Goal: Task Accomplishment & Management: Complete application form

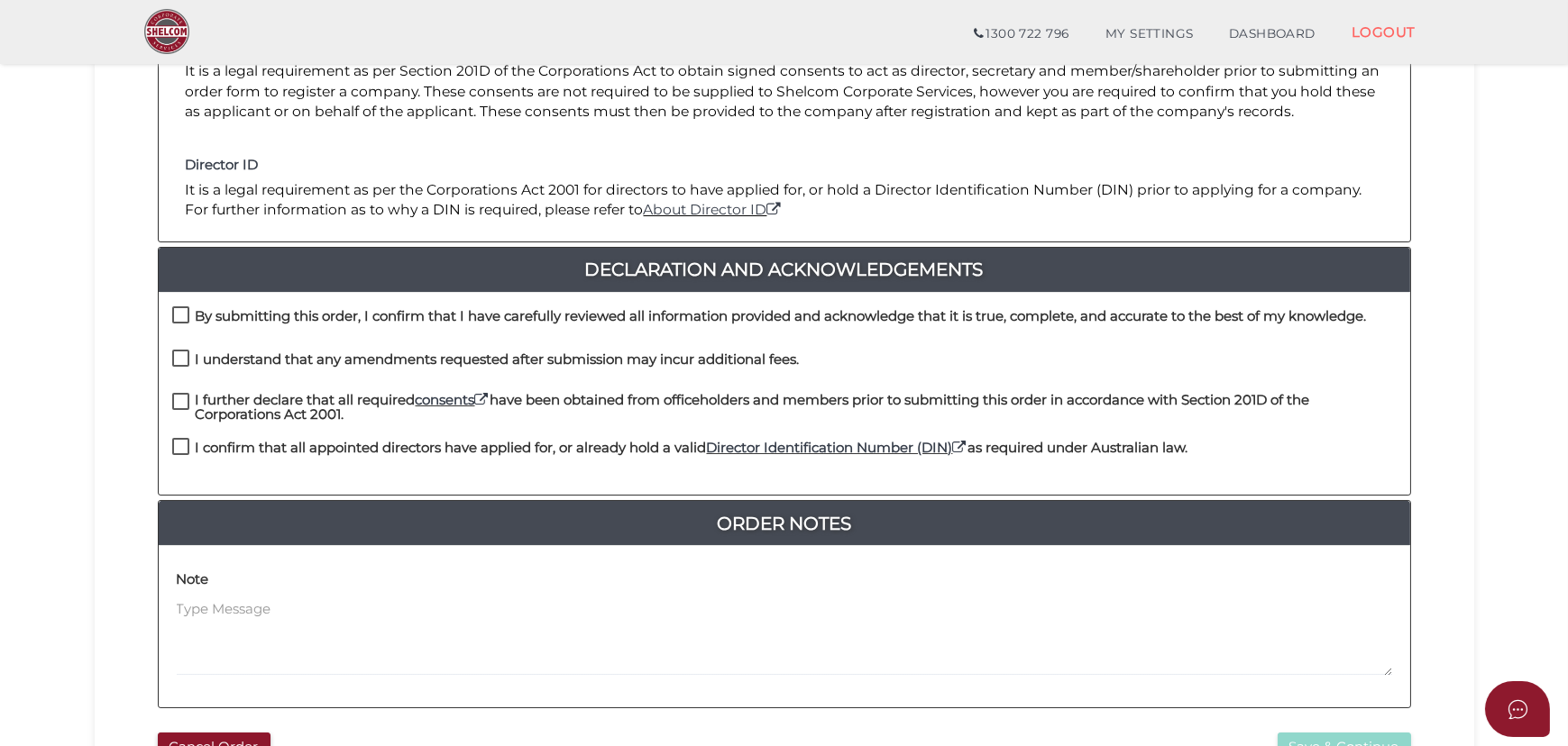
scroll to position [327, 0]
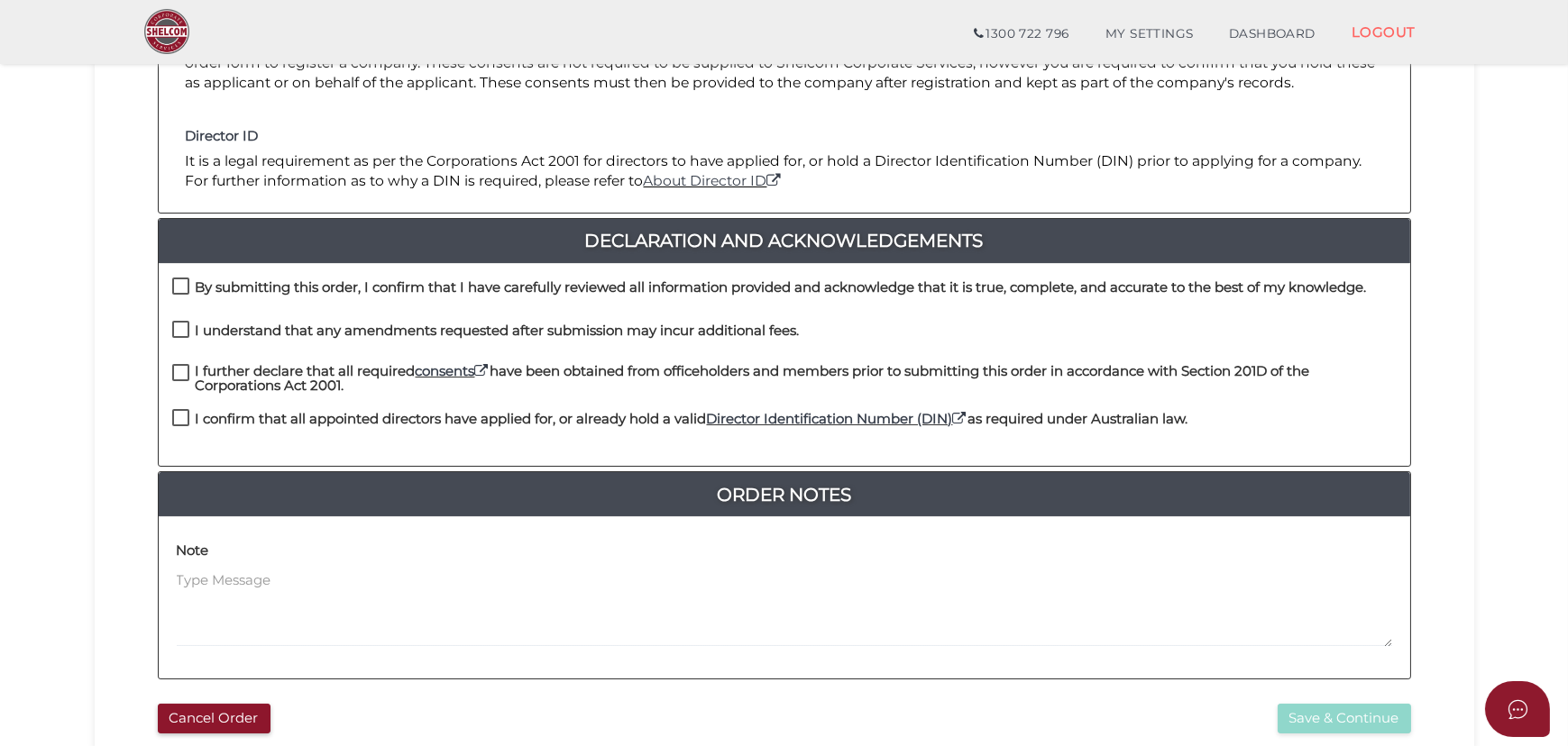
click at [393, 292] on h4 "By submitting this order, I confirm that I have carefully reviewed all informat…" at bounding box center [781, 288] width 1170 height 16
checkbox input "true"
click at [375, 345] on div "I understand that any amendments requested after submission may incur additiona…" at bounding box center [486, 336] width 628 height 29
click at [333, 387] on h4 "I further declare that all required consents have been obtained from officehold…" at bounding box center [796, 379] width 1201 height 29
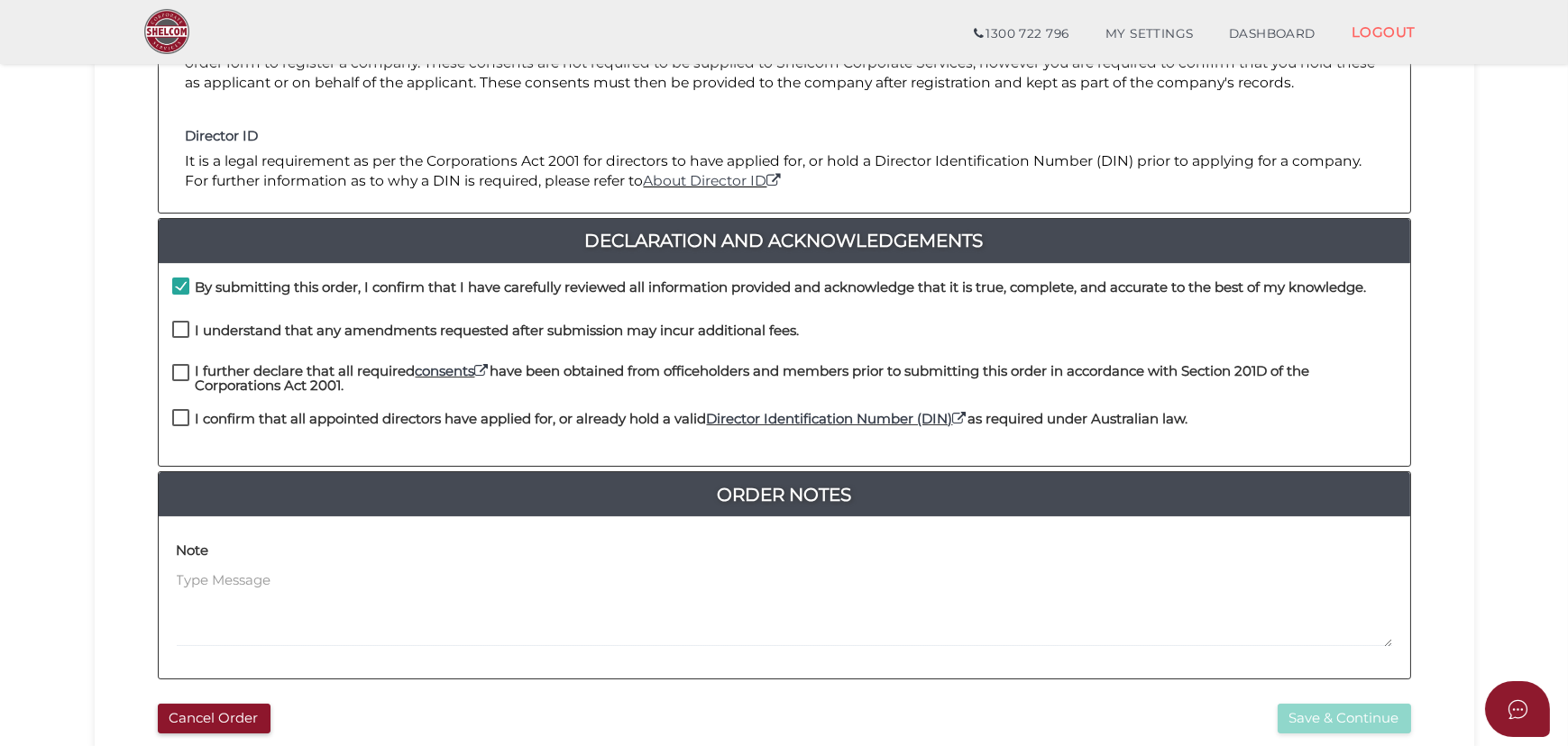
checkbox input "true"
click at [354, 332] on h4 "I understand that any amendments requested after submission may incur additiona…" at bounding box center [498, 331] width 604 height 16
checkbox input "true"
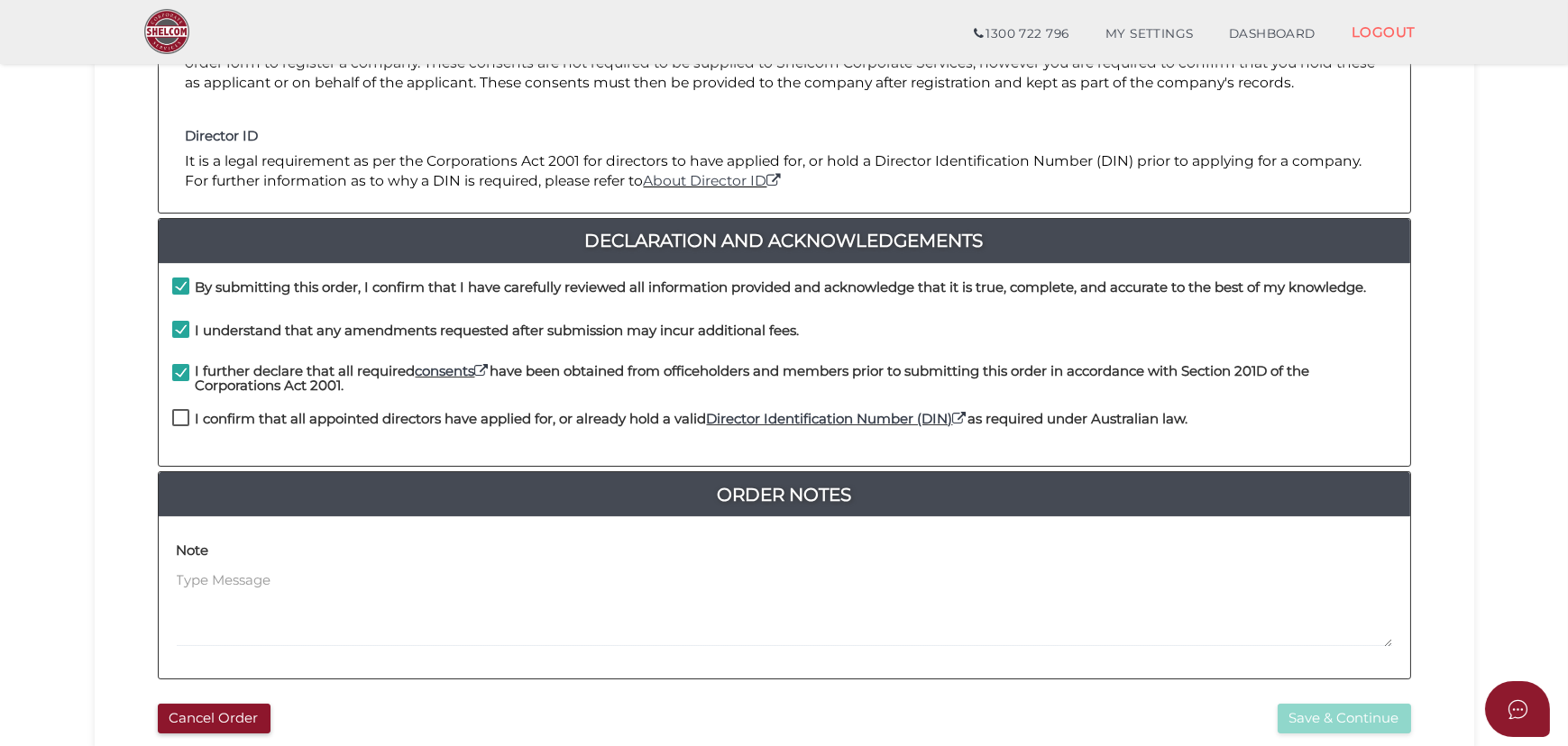
click at [329, 429] on label "I confirm that all appointed directors have applied for, or already hold a vali…" at bounding box center [680, 423] width 1016 height 22
checkbox input "true"
click at [1370, 718] on button "Save & Continue" at bounding box center [1343, 718] width 133 height 29
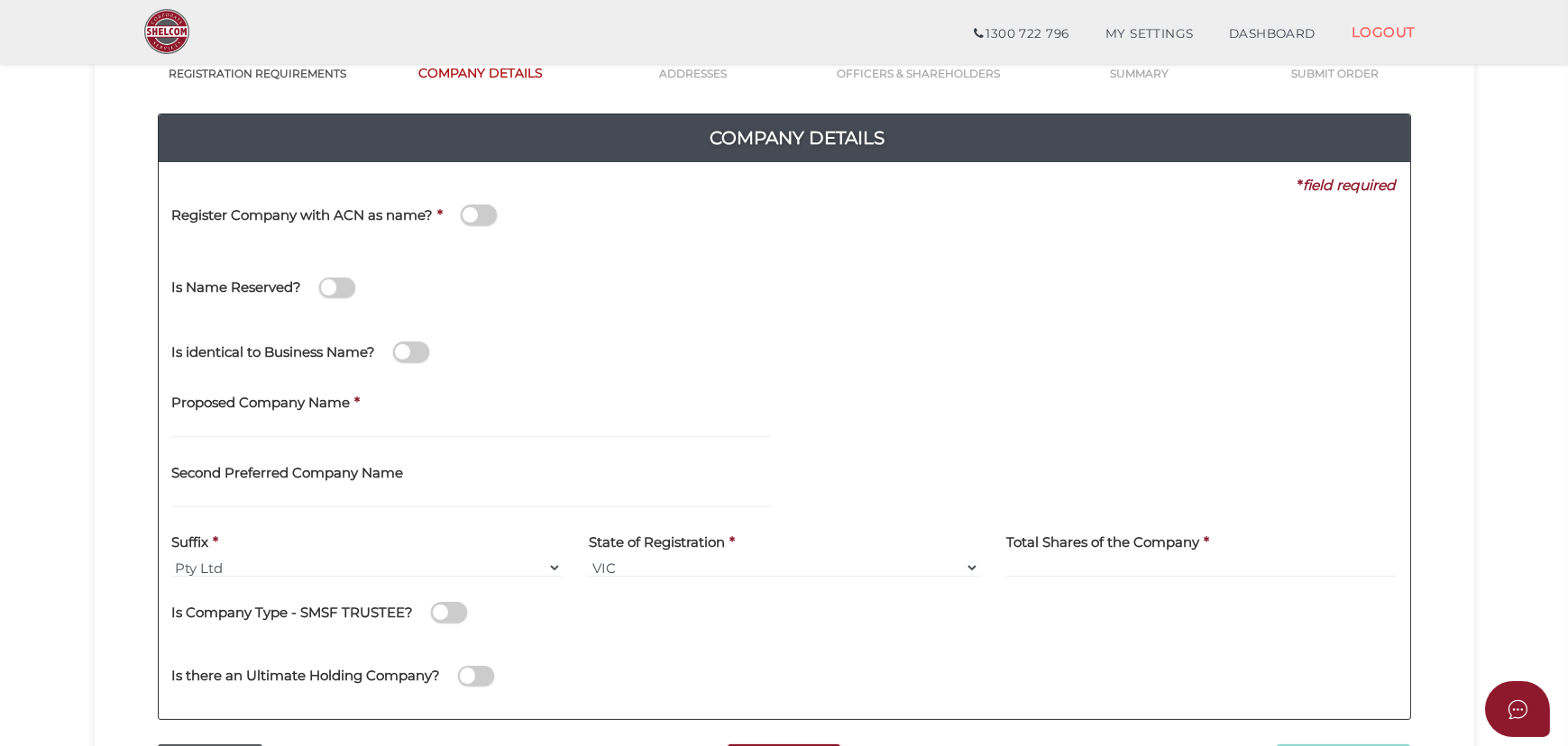
scroll to position [163, 0]
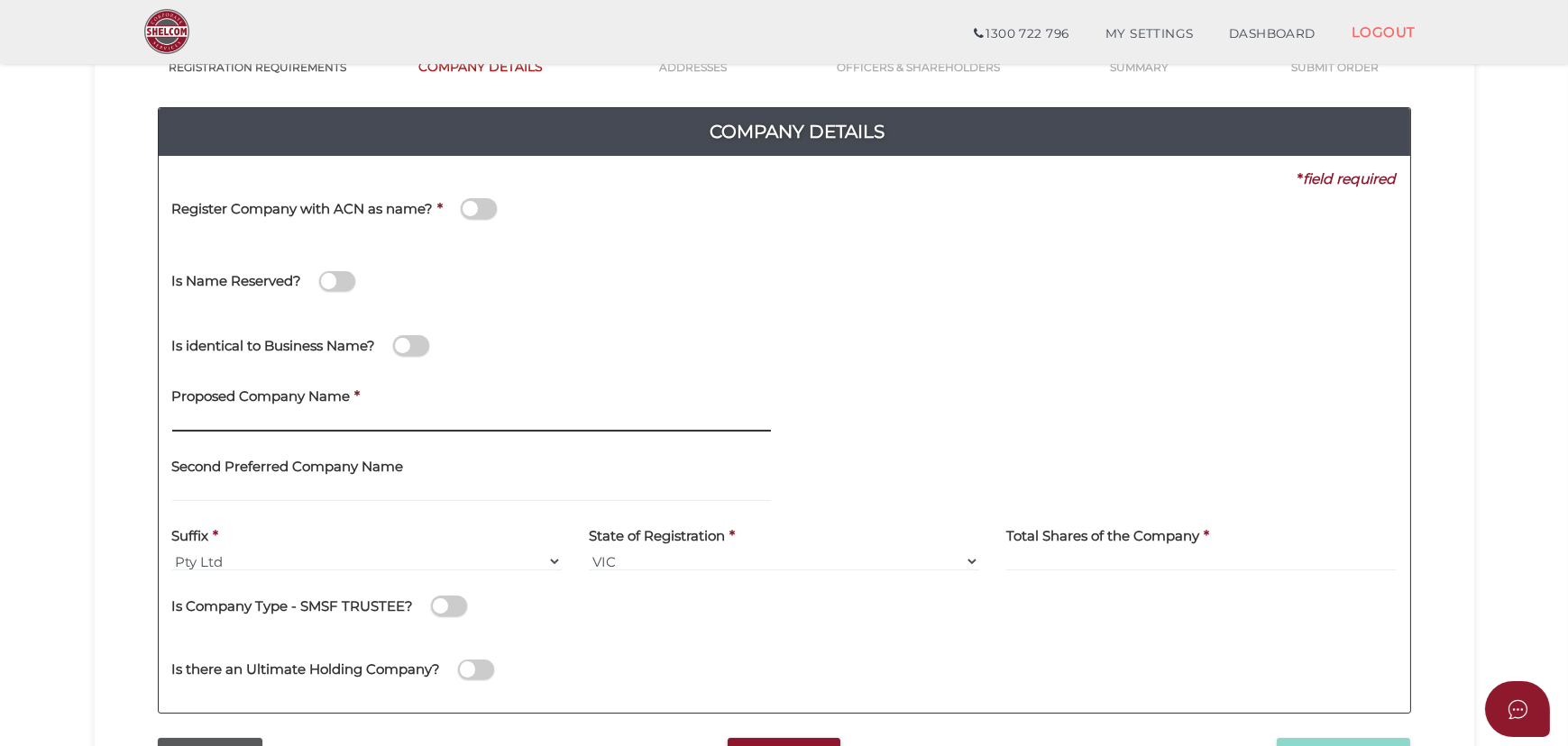
click at [421, 419] on input "text" at bounding box center [471, 422] width 598 height 20
type input "[PERSON_NAME] Enterprises"
click at [664, 347] on div "Is identical to Business Name?" at bounding box center [784, 343] width 1251 height 64
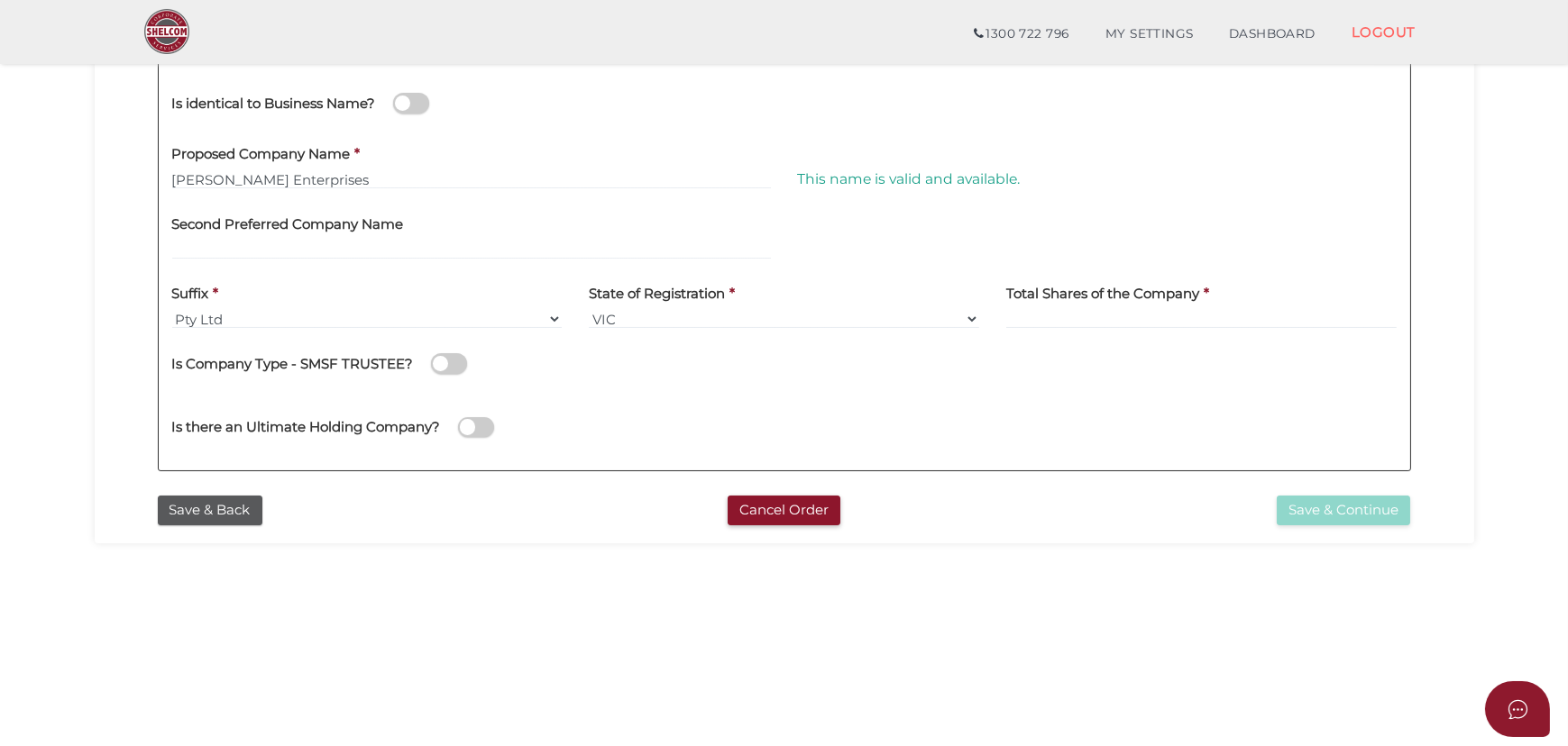
scroll to position [409, 0]
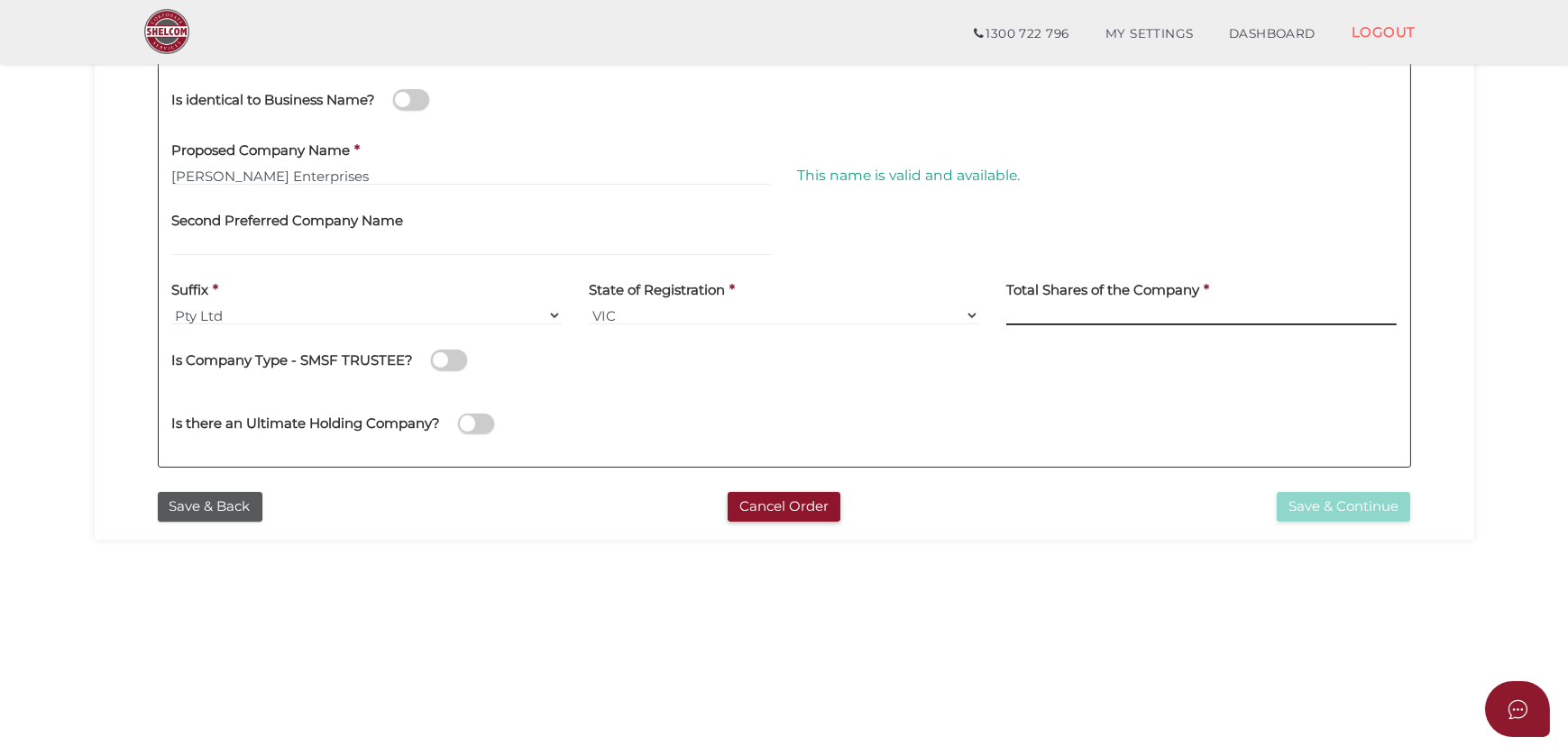
click at [1174, 309] on input at bounding box center [1201, 316] width 390 height 20
type input "12"
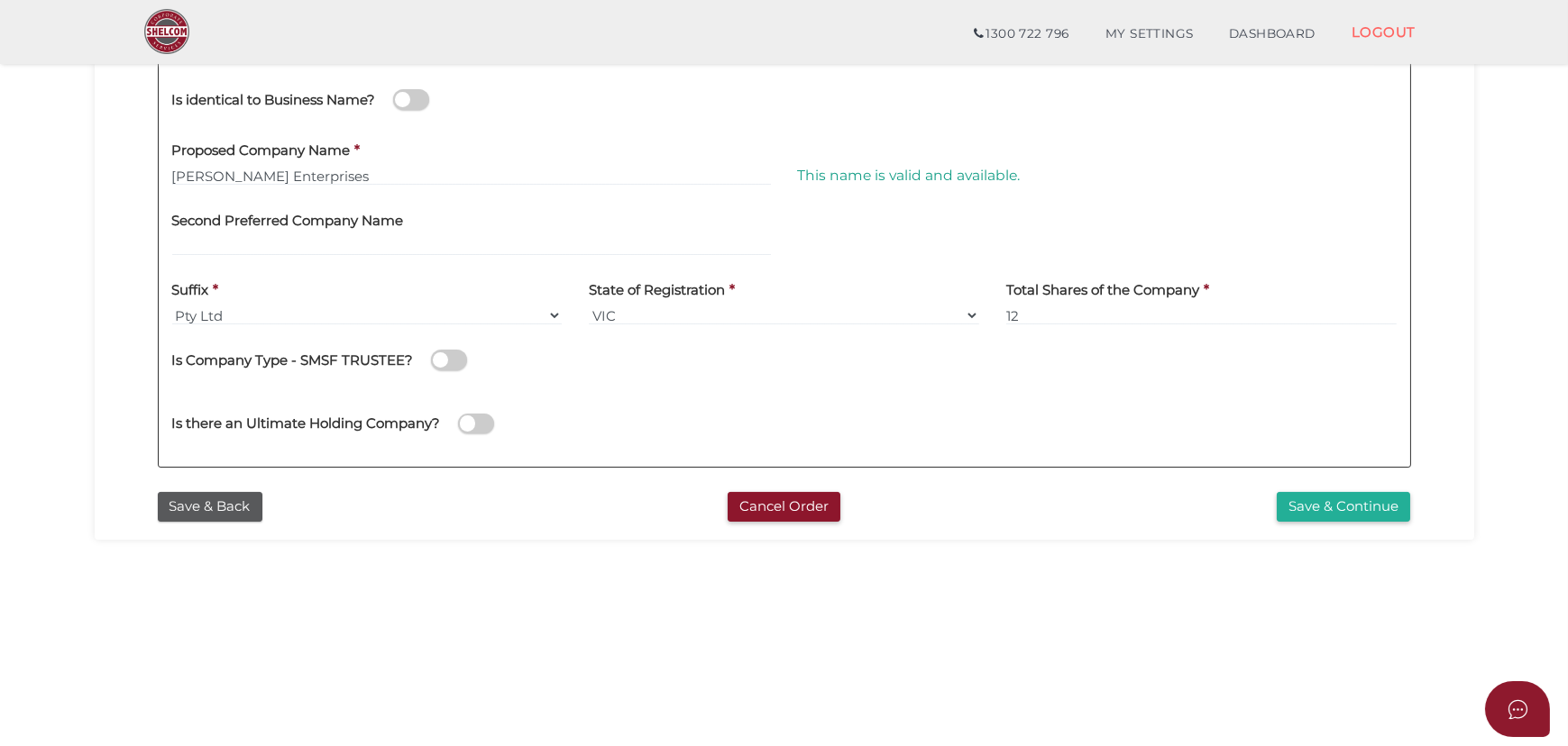
click at [1150, 179] on div "This name is valid and available." at bounding box center [1097, 165] width 626 height 70
click at [1328, 506] on button "Save & Continue" at bounding box center [1343, 507] width 133 height 29
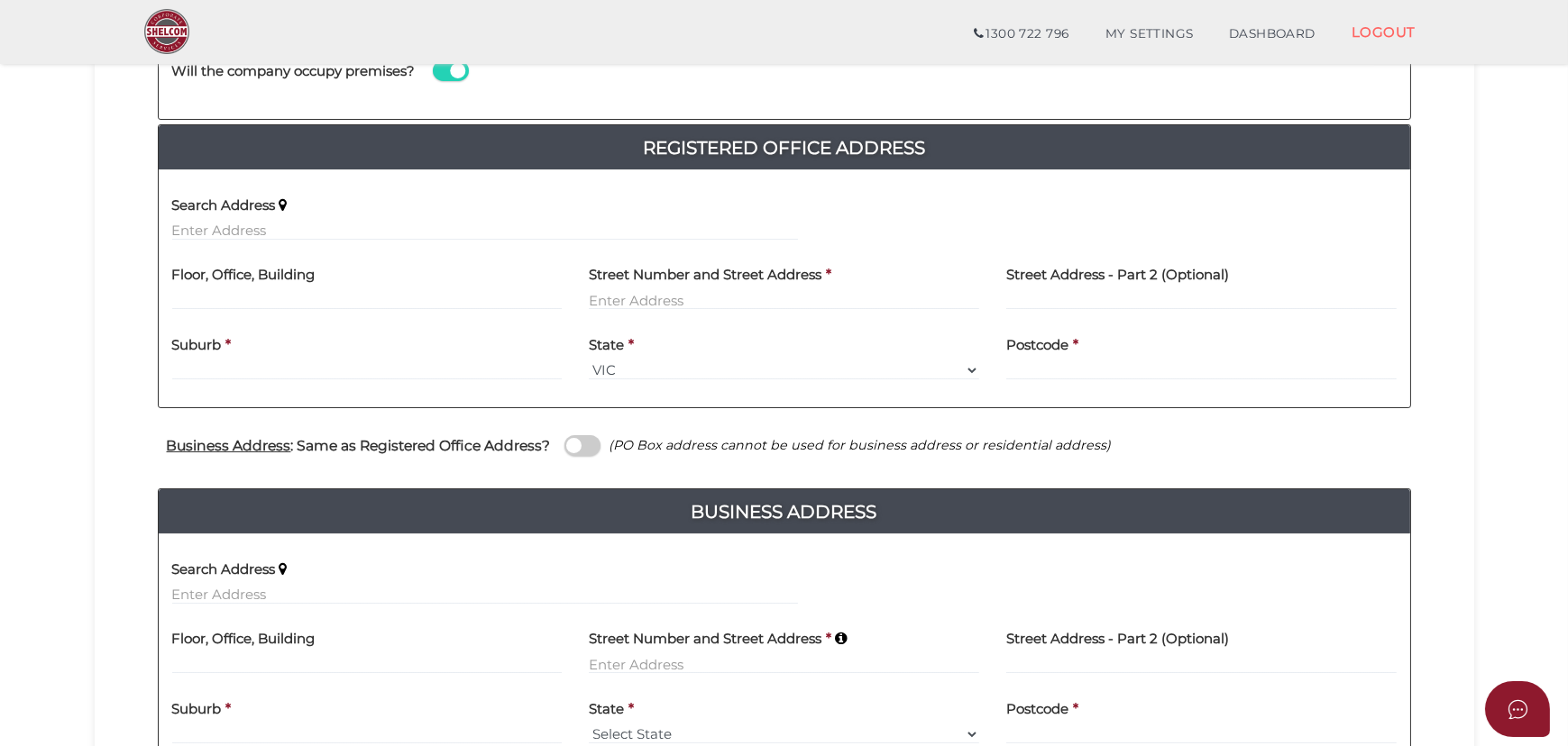
scroll to position [409, 0]
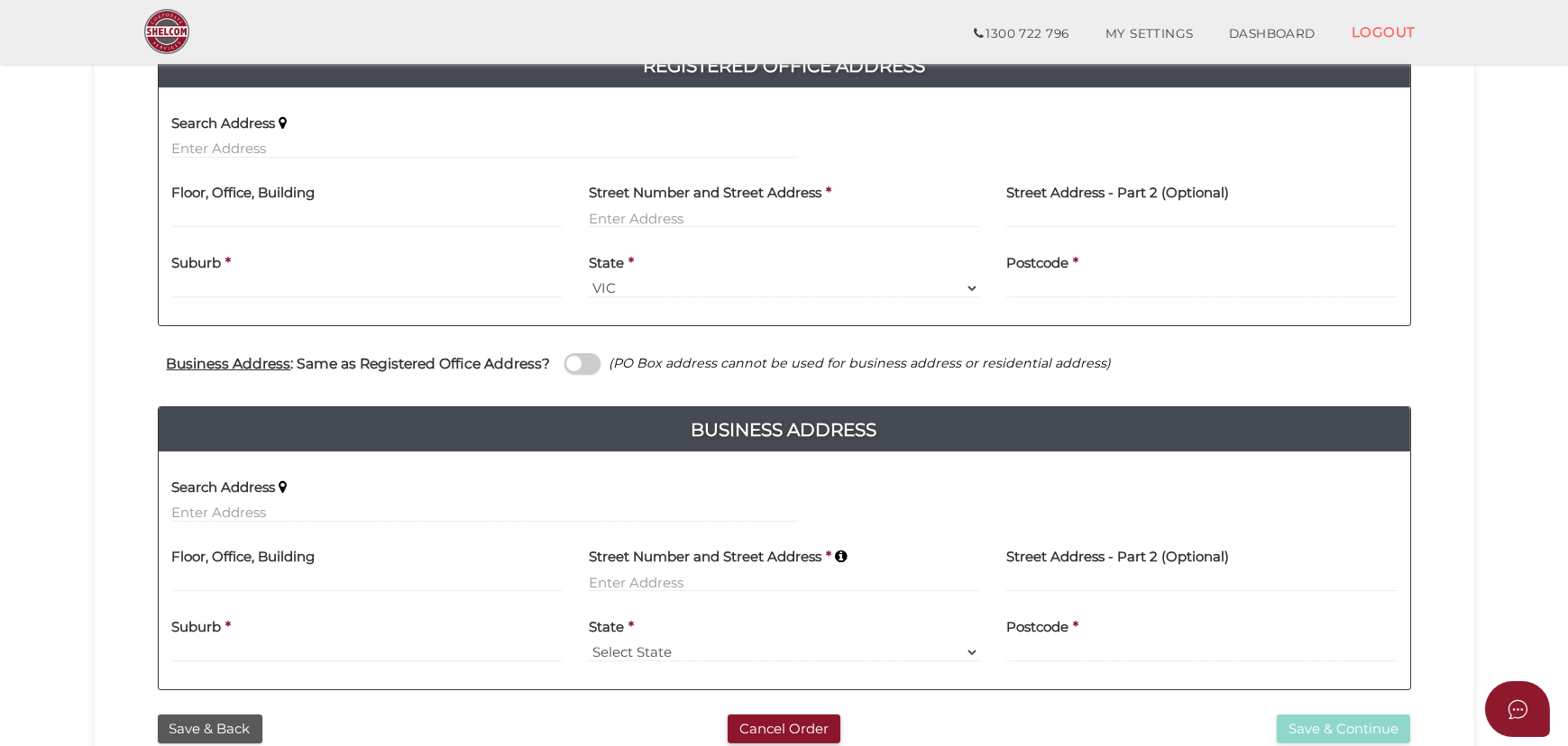
click at [554, 130] on div "Search Address" at bounding box center [485, 131] width 626 height 57
click at [399, 139] on input "text" at bounding box center [485, 149] width 626 height 20
paste input "[STREET_ADDRESS][PERSON_NAME]"
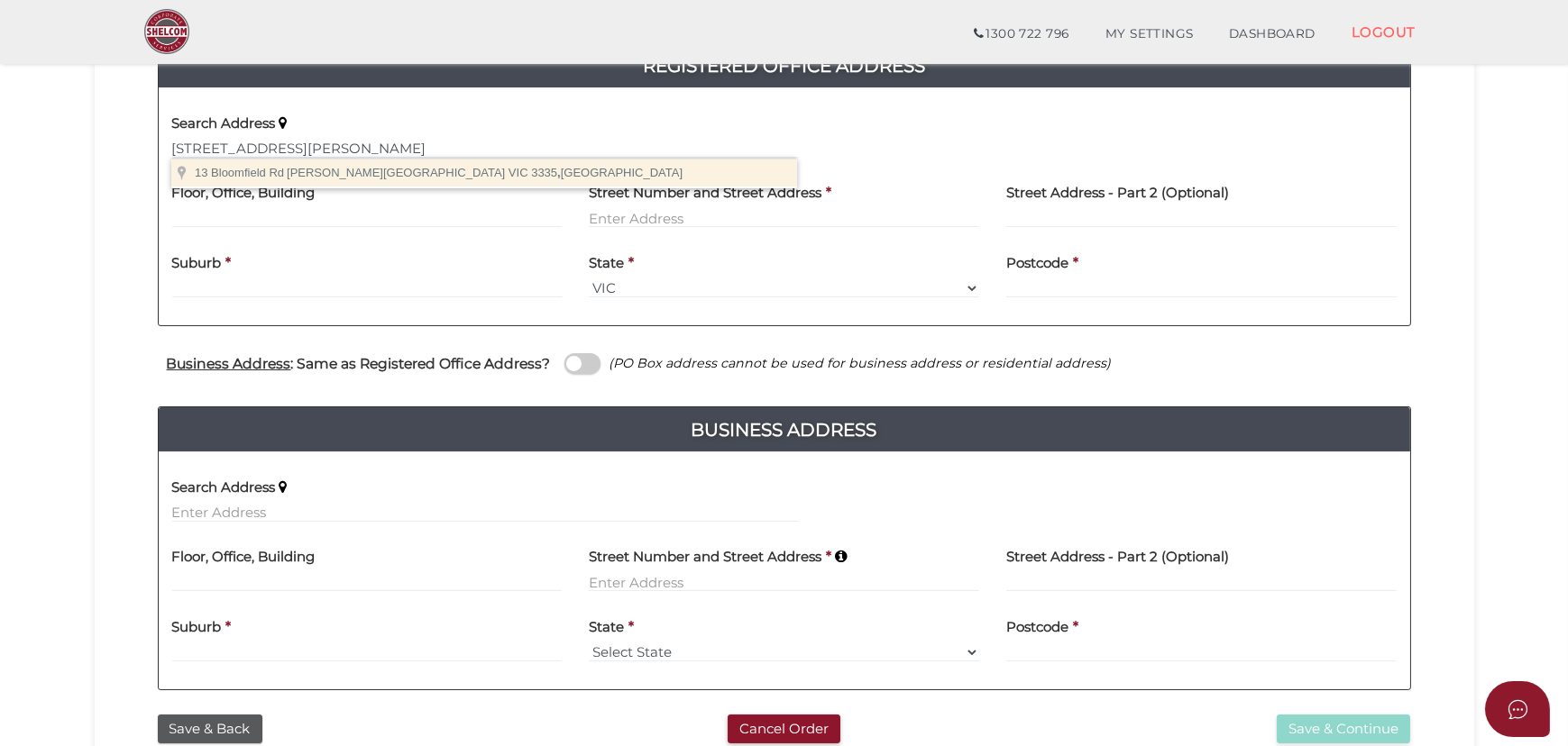
type input "13 Bloomfield Rd, Thornhill Park VIC 3335, Australia"
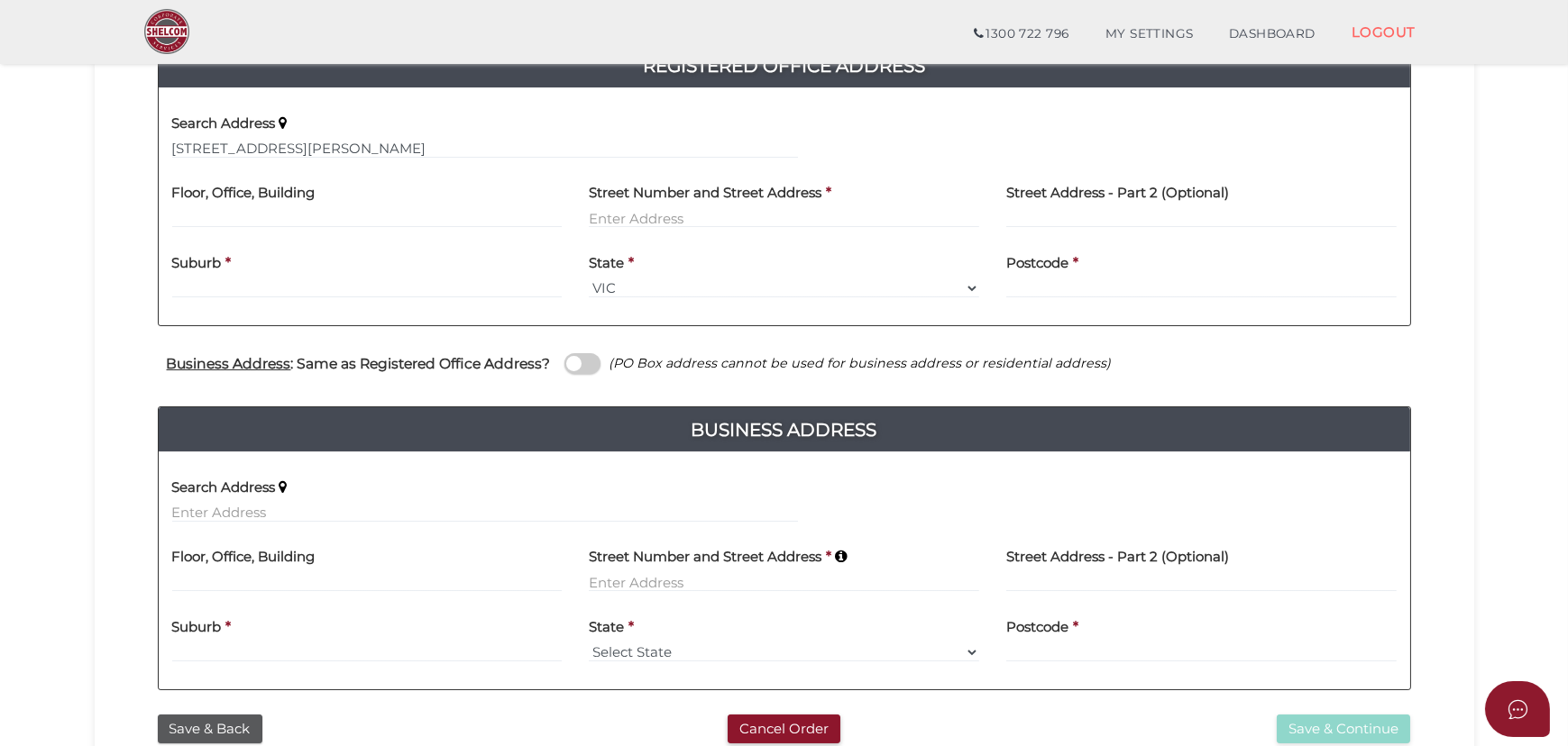
type input "13 Bloomfield Road"
type input "Thornhill Park"
select select "VIC"
type input "3335"
click at [596, 363] on span at bounding box center [582, 363] width 36 height 21
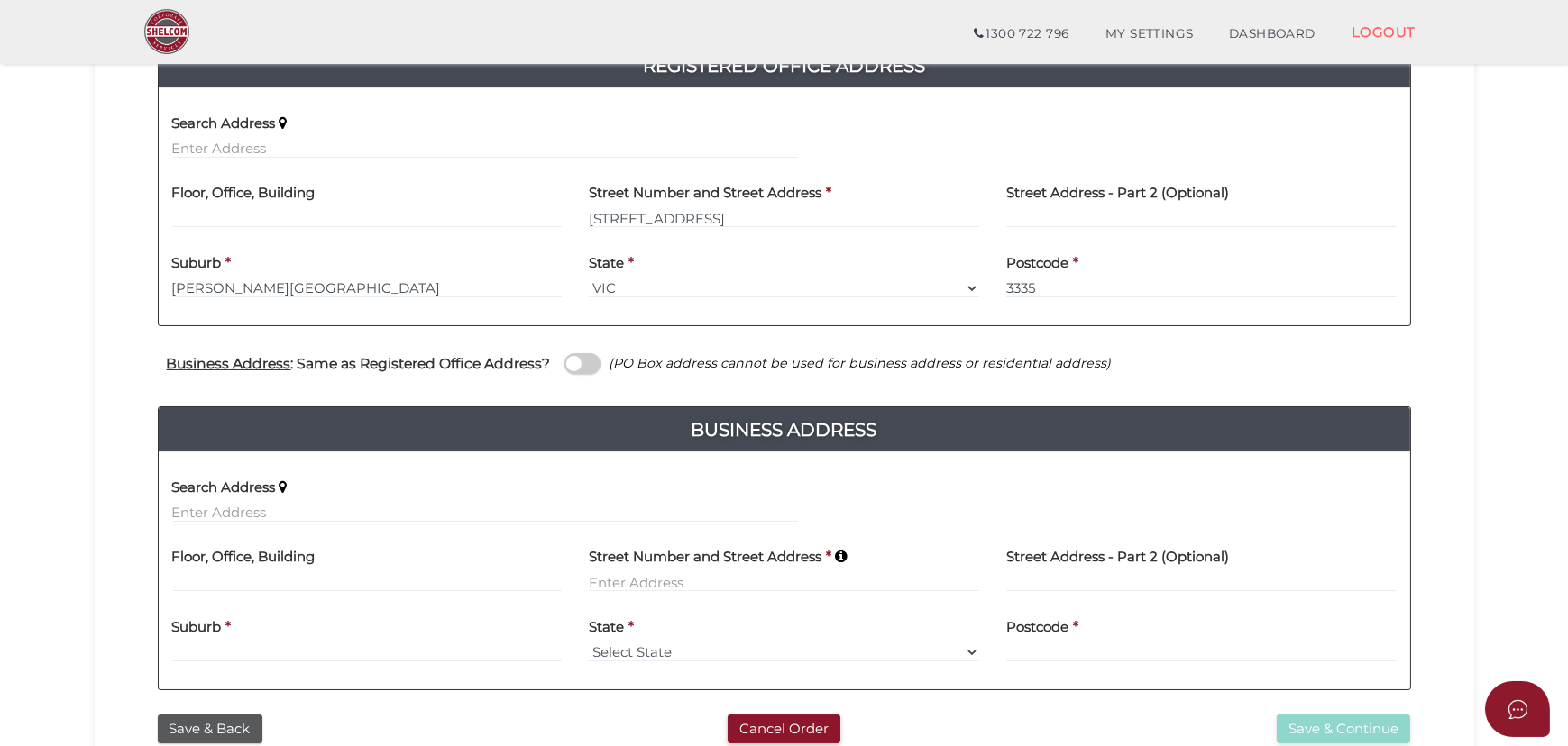
click at [0, 0] on input "checkbox" at bounding box center [0, 0] width 0 height 0
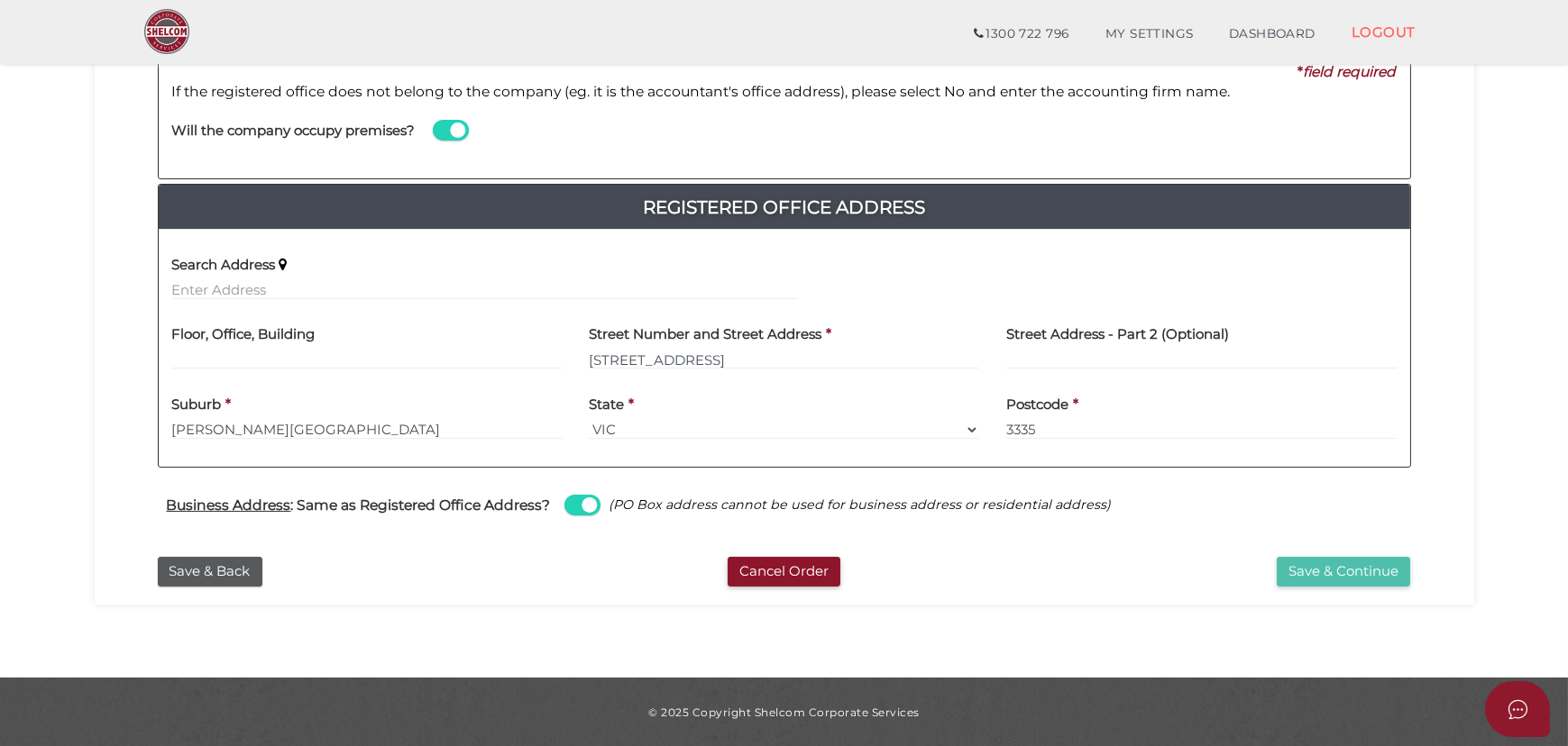
click at [1354, 568] on button "Save & Continue" at bounding box center [1343, 571] width 133 height 29
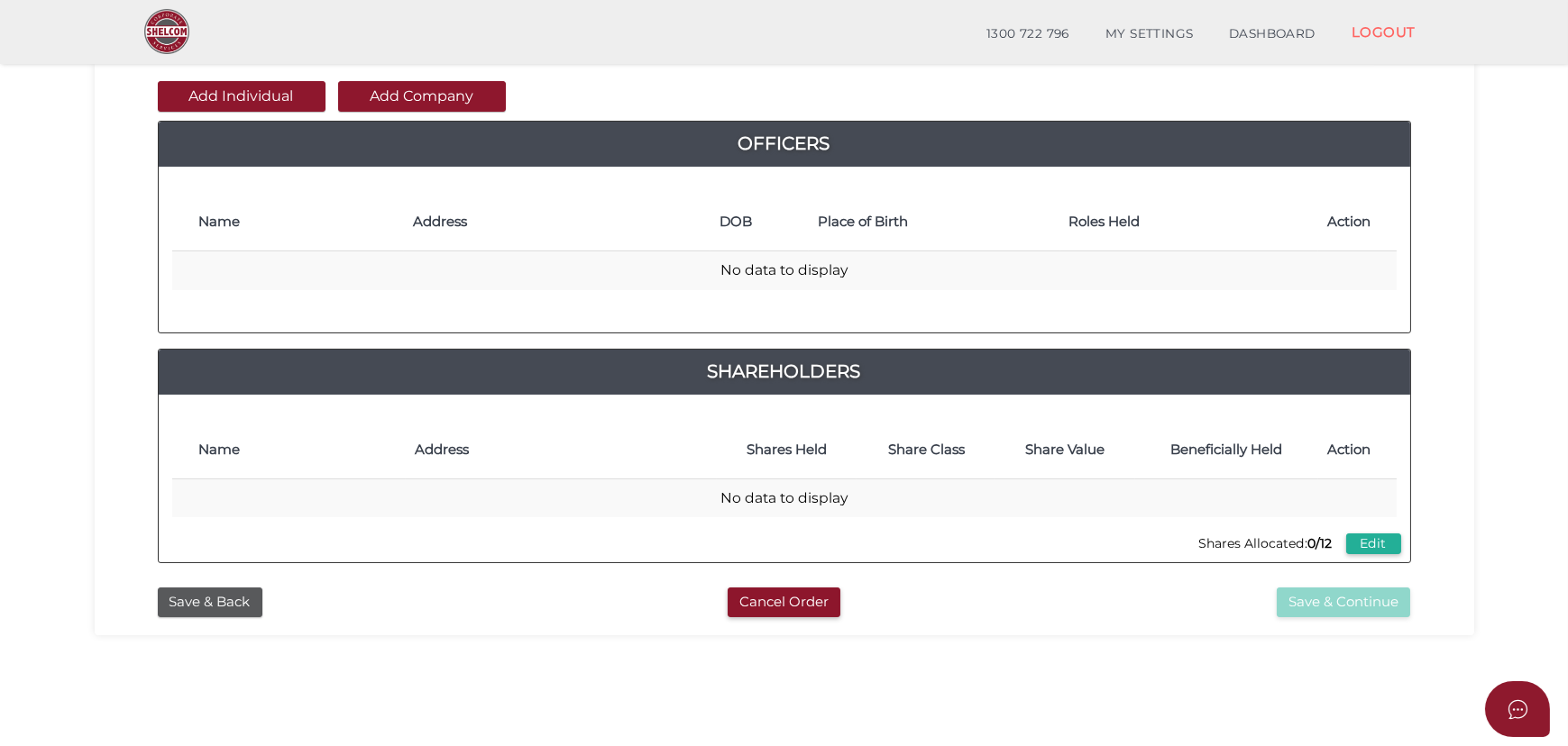
scroll to position [163, 0]
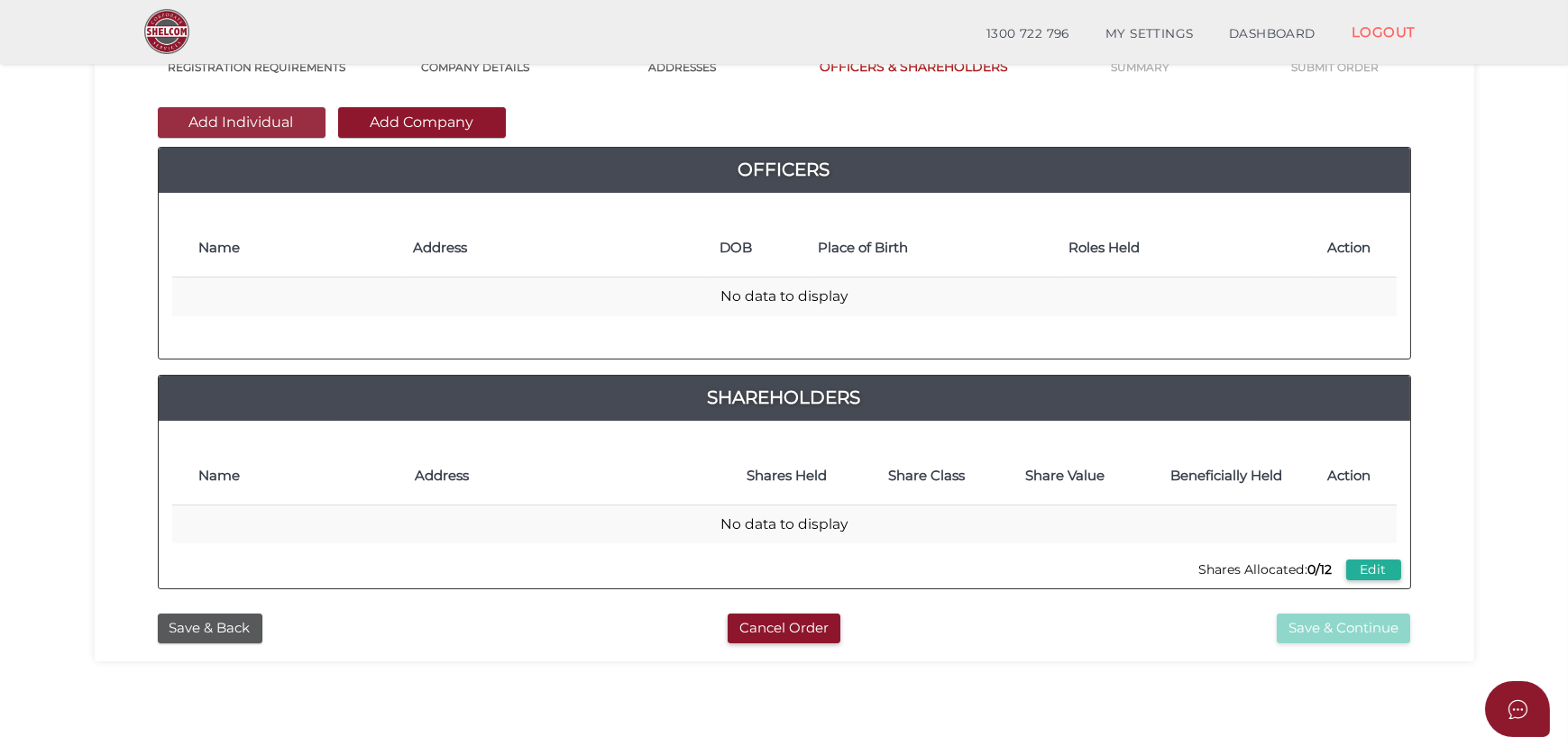
click at [280, 117] on button "Add Individual" at bounding box center [241, 122] width 167 height 30
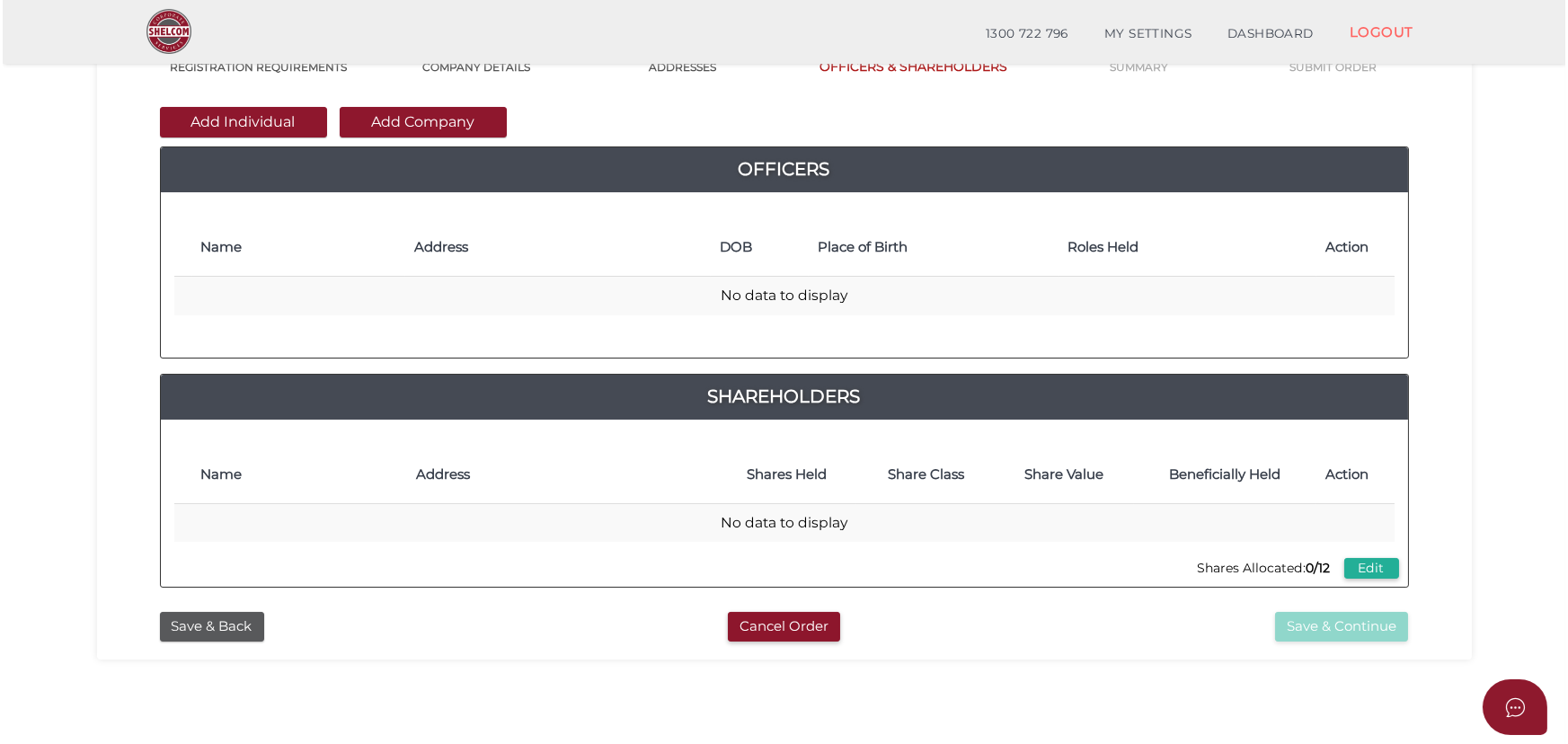
scroll to position [0, 0]
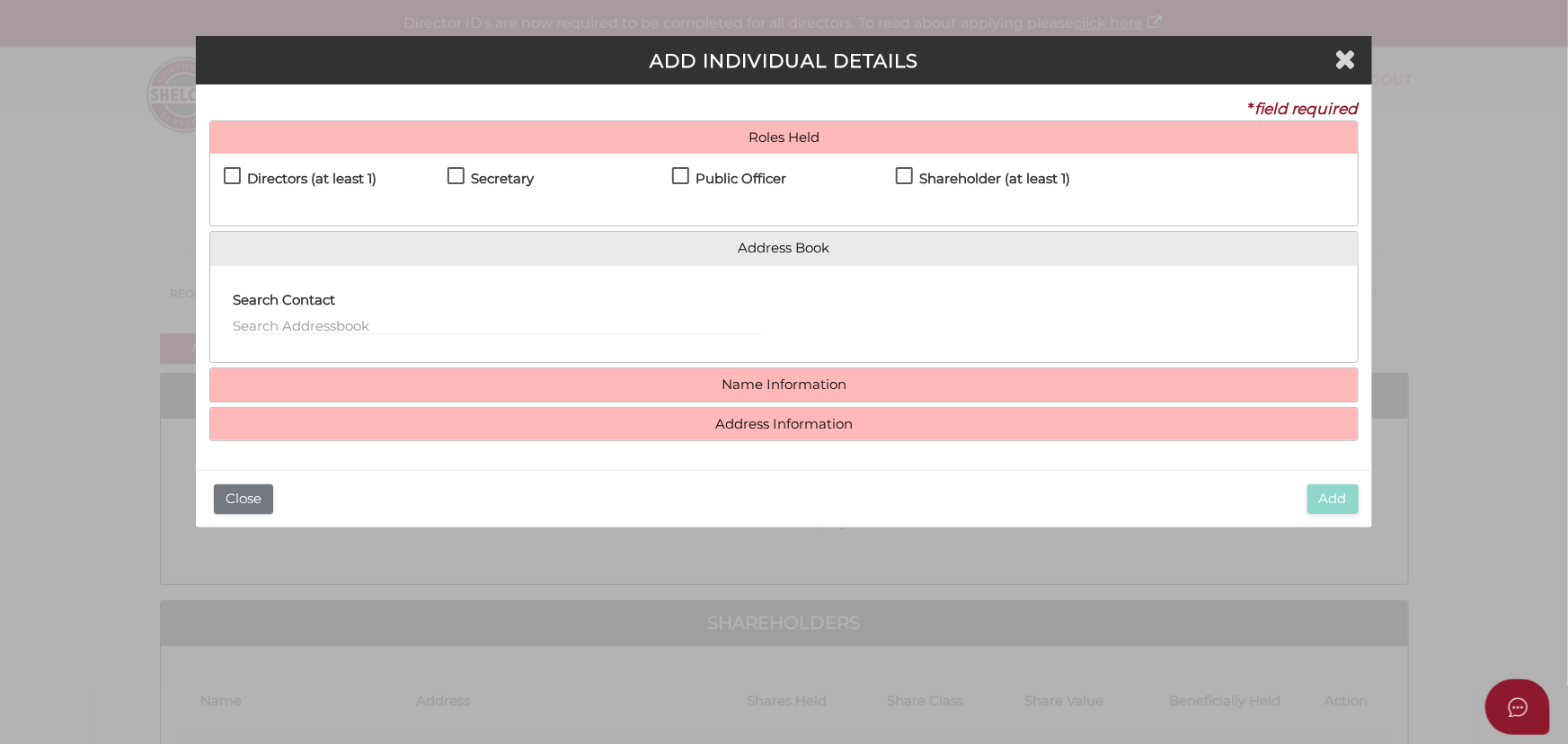
click at [373, 169] on div "Directors (at least 1)" at bounding box center [336, 183] width 224 height 31
click at [354, 180] on h4 "Directors (at least 1)" at bounding box center [311, 179] width 129 height 16
checkbox input "true"
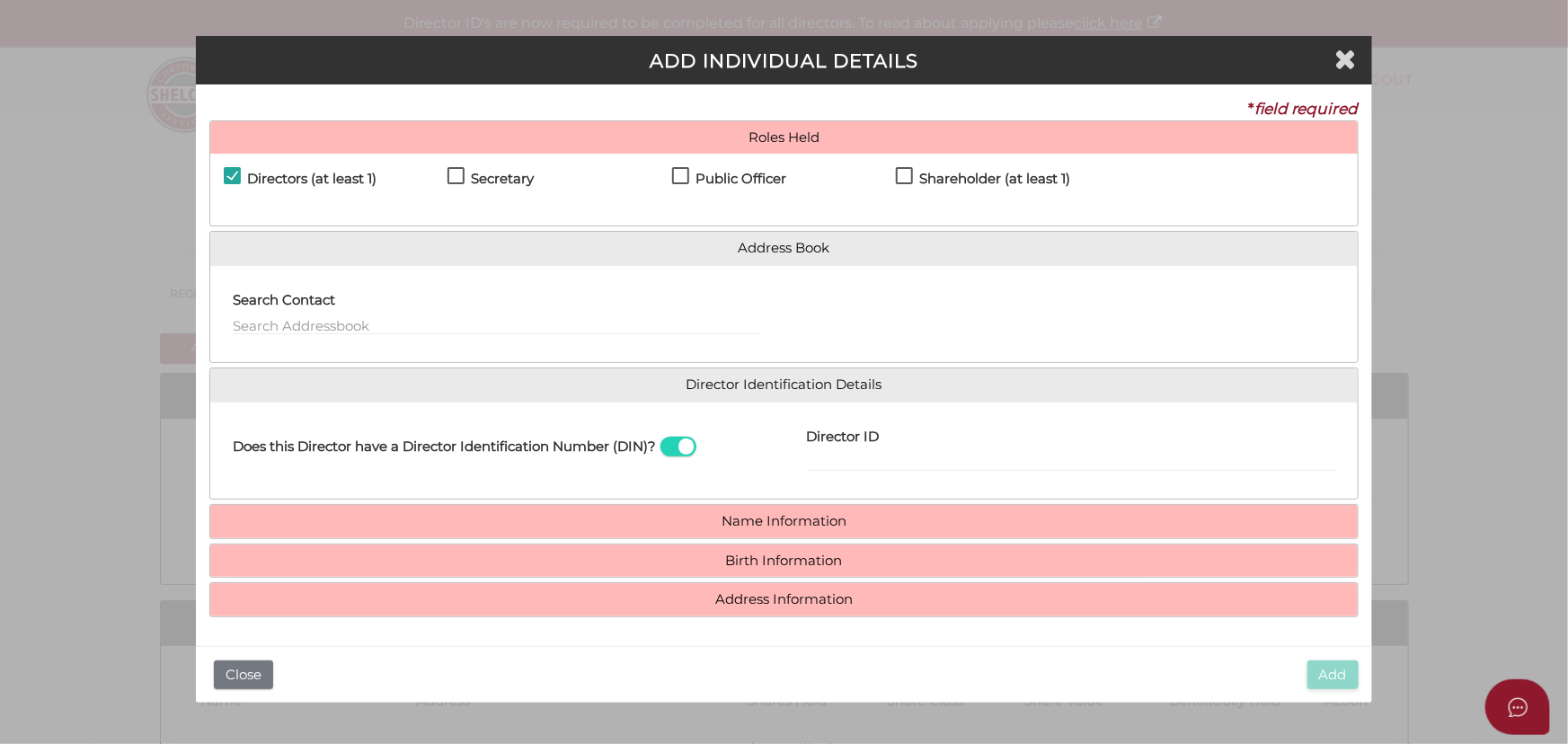
click at [465, 180] on label "Secretary" at bounding box center [491, 183] width 86 height 22
checkbox input "true"
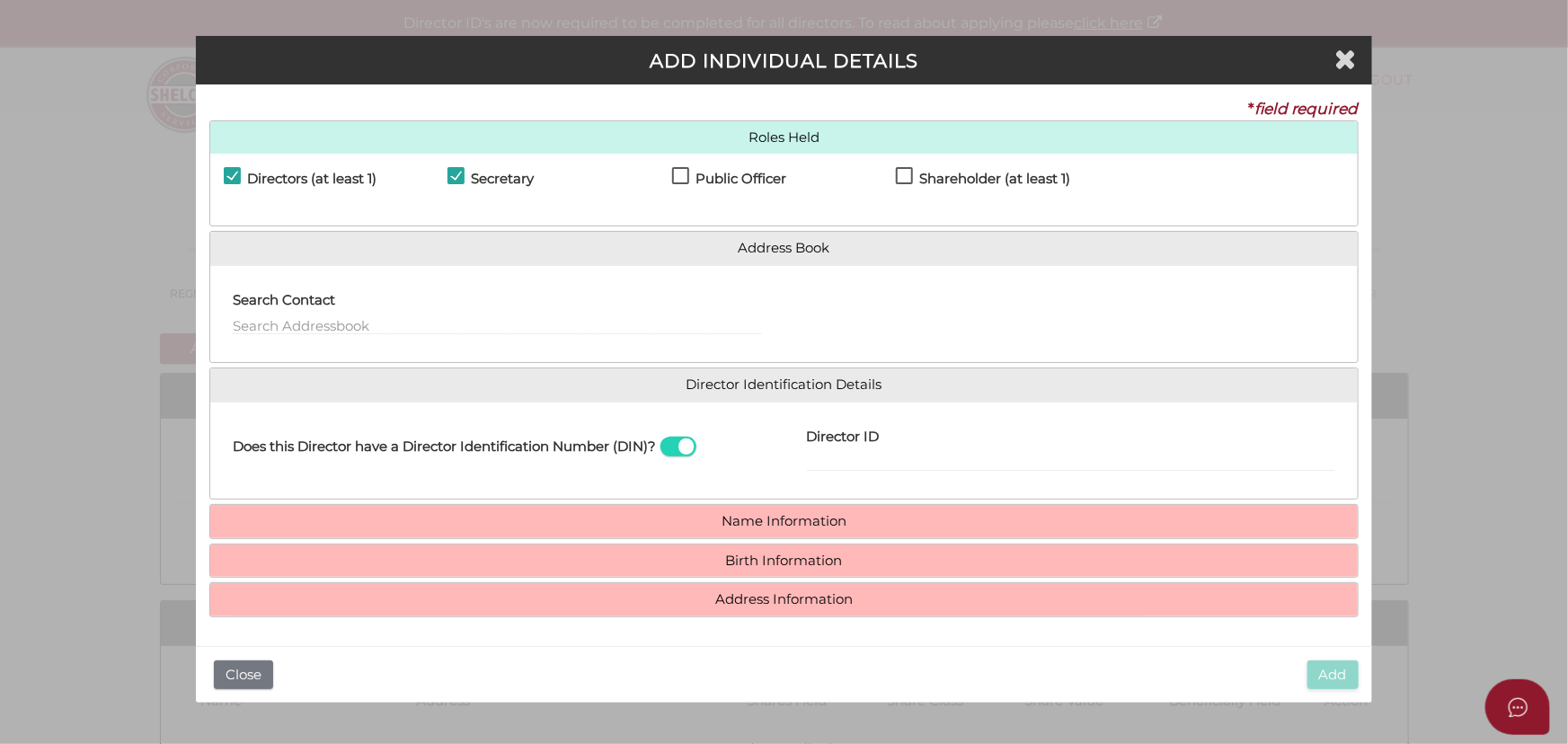
click at [677, 181] on label "Public Officer" at bounding box center [729, 183] width 114 height 22
checkbox input "true"
click at [938, 172] on h4 "Shareholder (at least 1)" at bounding box center [995, 179] width 151 height 16
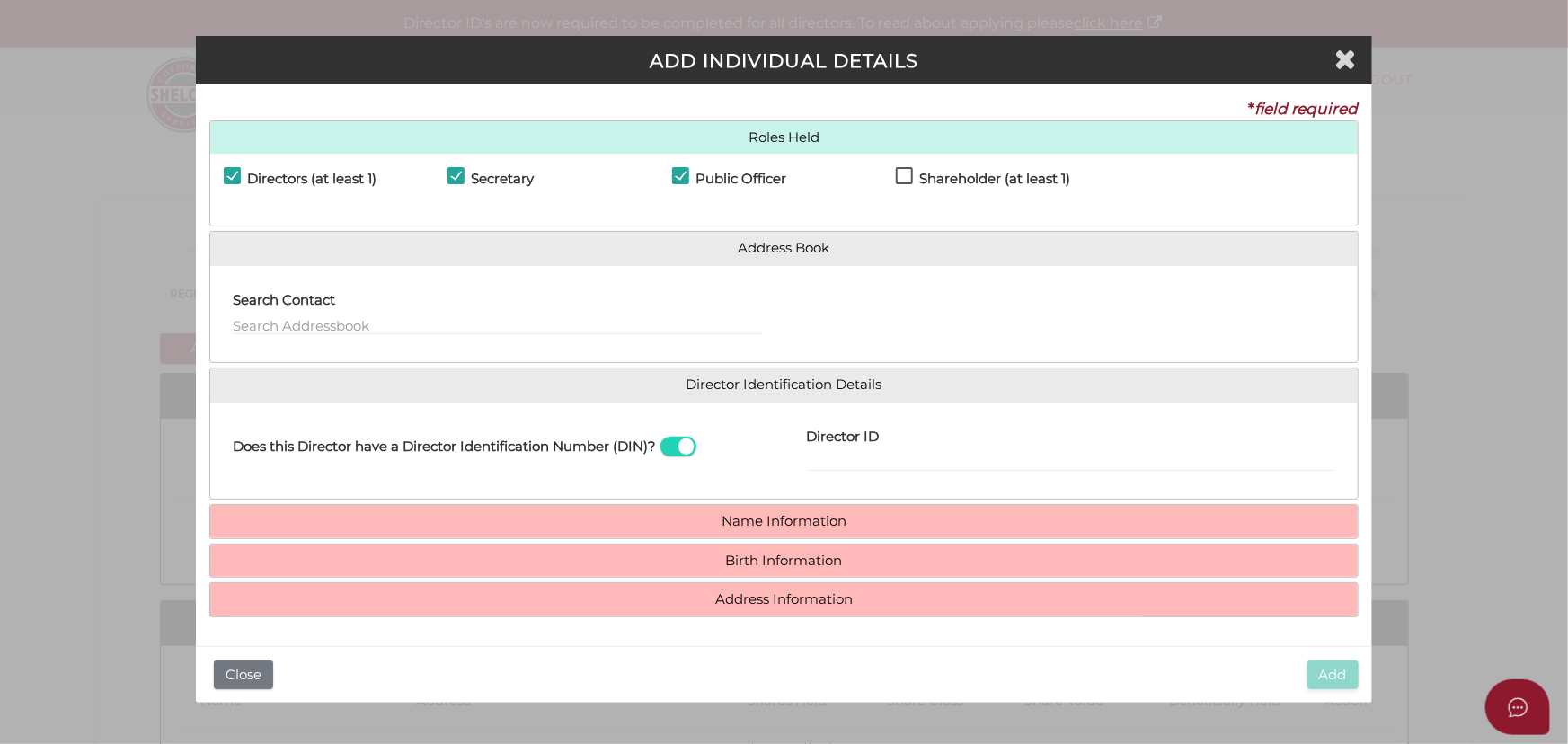
checkbox input "true"
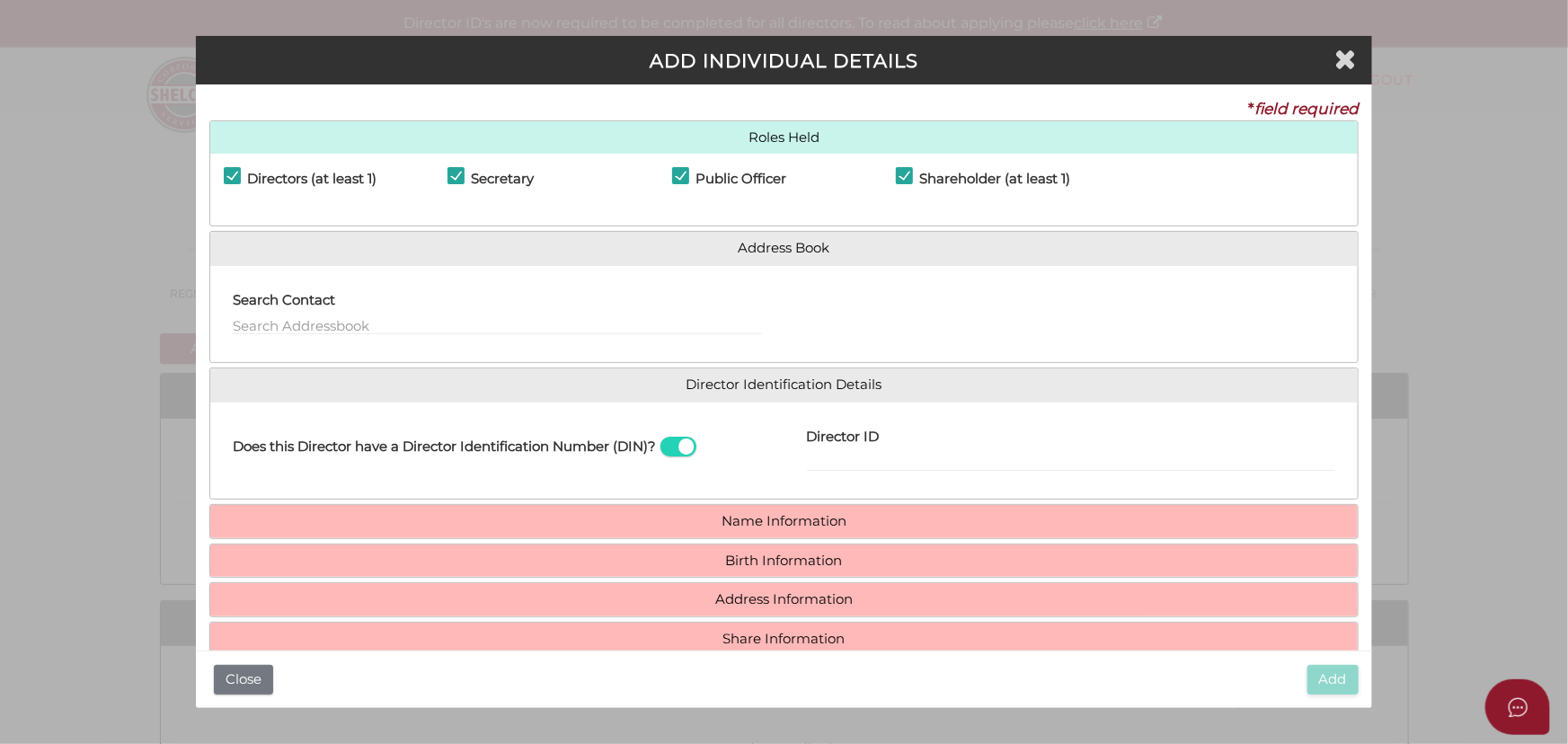
click at [672, 442] on span at bounding box center [678, 447] width 36 height 21
click at [0, 0] on input "checkbox" at bounding box center [0, 0] width 0 height 0
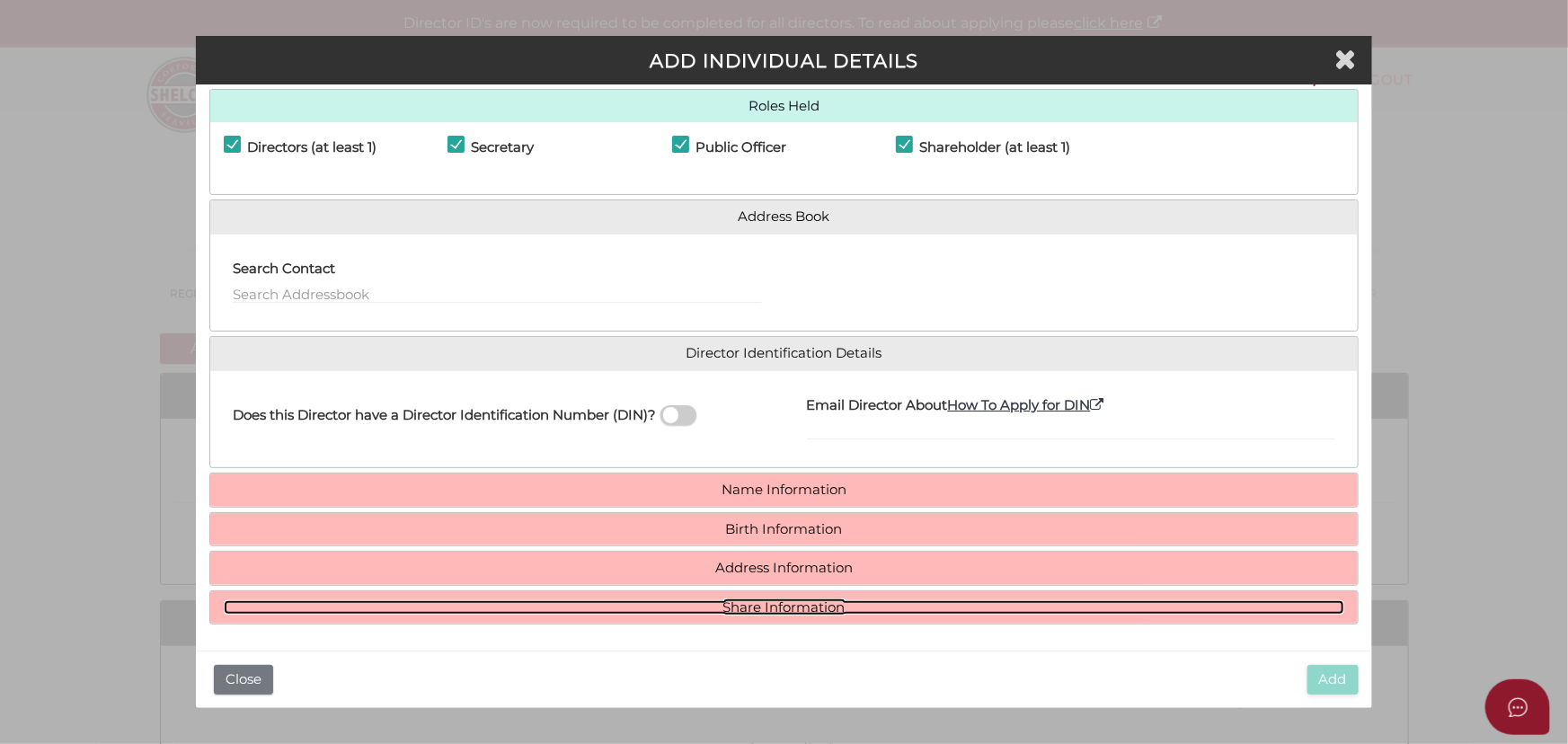
click at [737, 601] on link "Share Information" at bounding box center [784, 607] width 1121 height 16
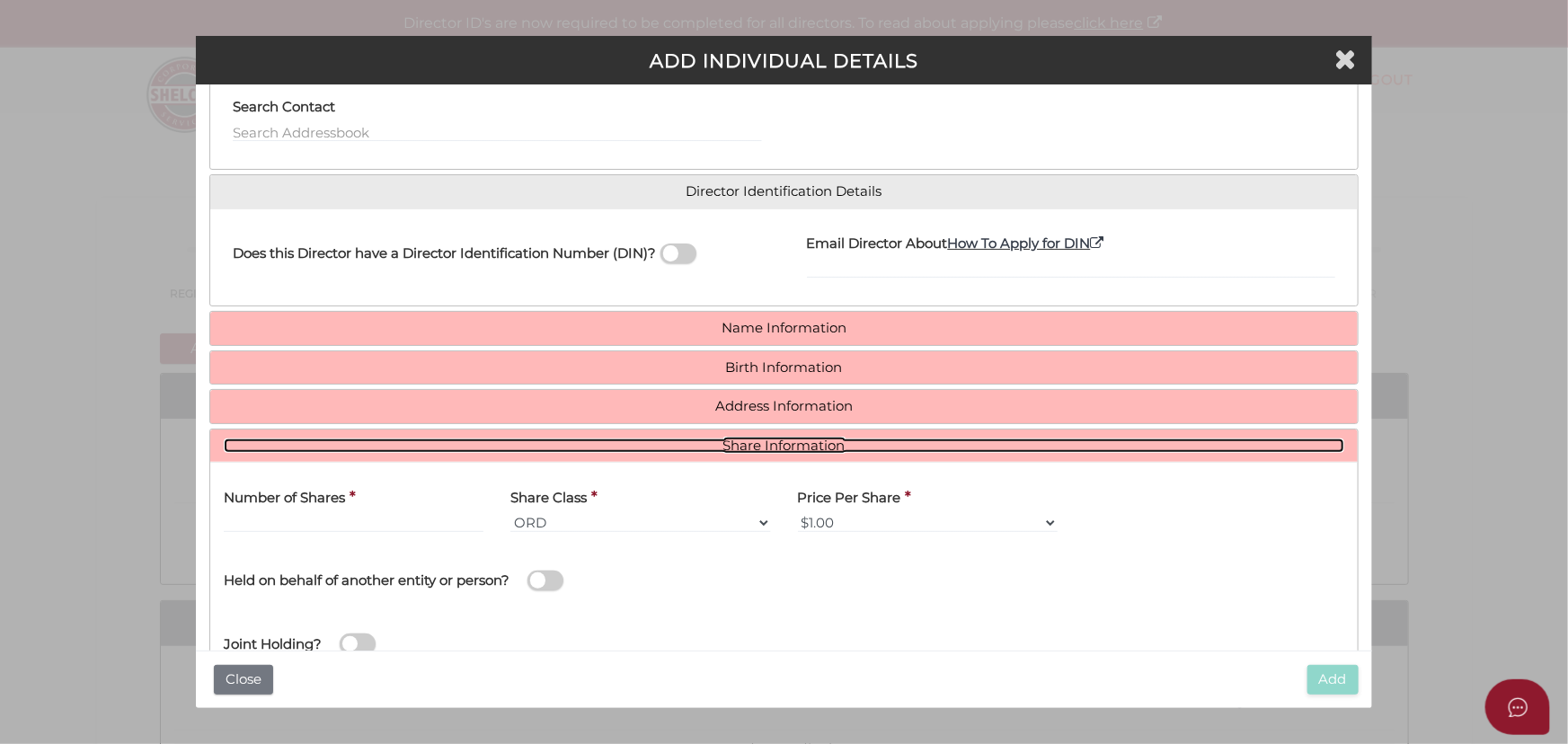
scroll to position [195, 0]
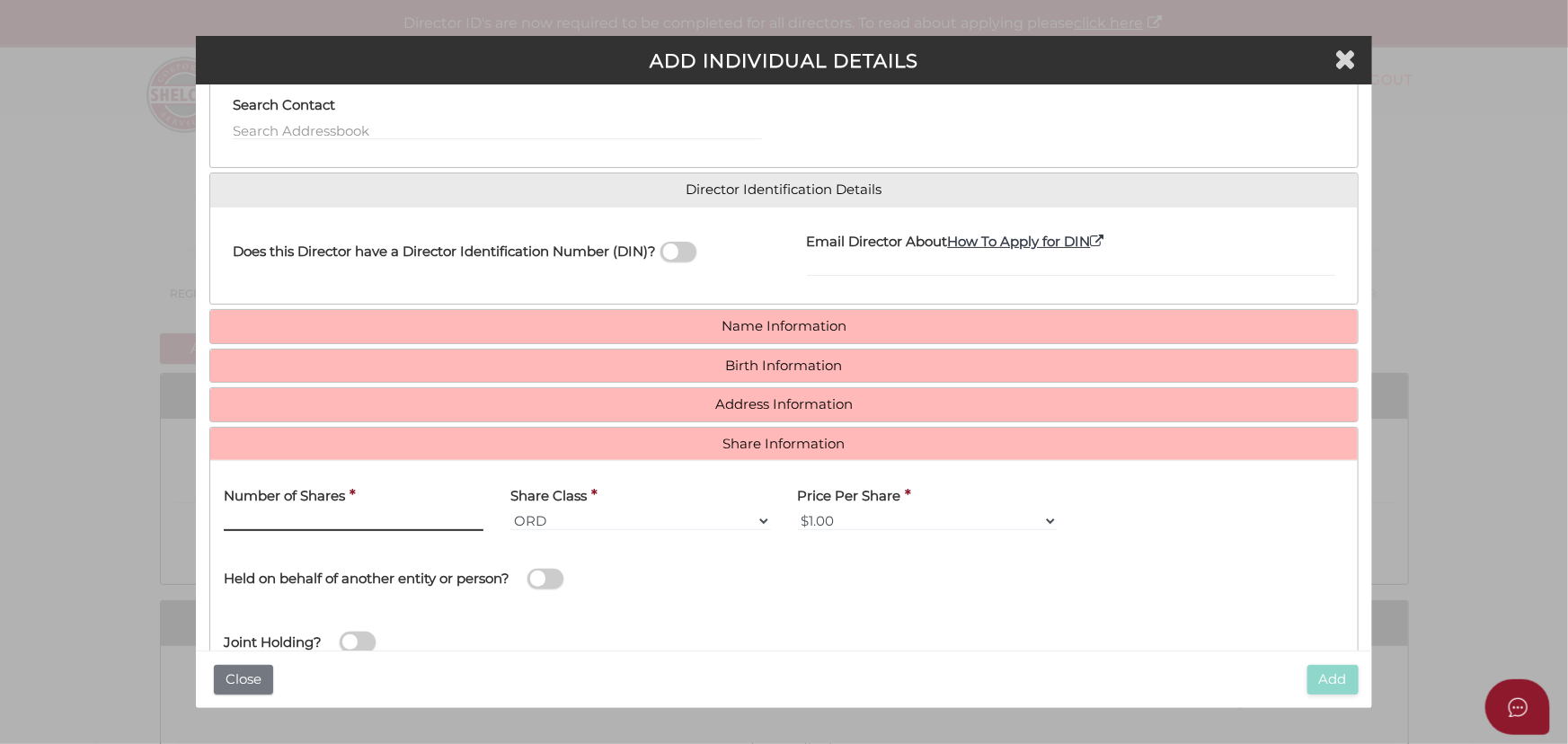
click at [447, 511] on input "text" at bounding box center [353, 521] width 260 height 20
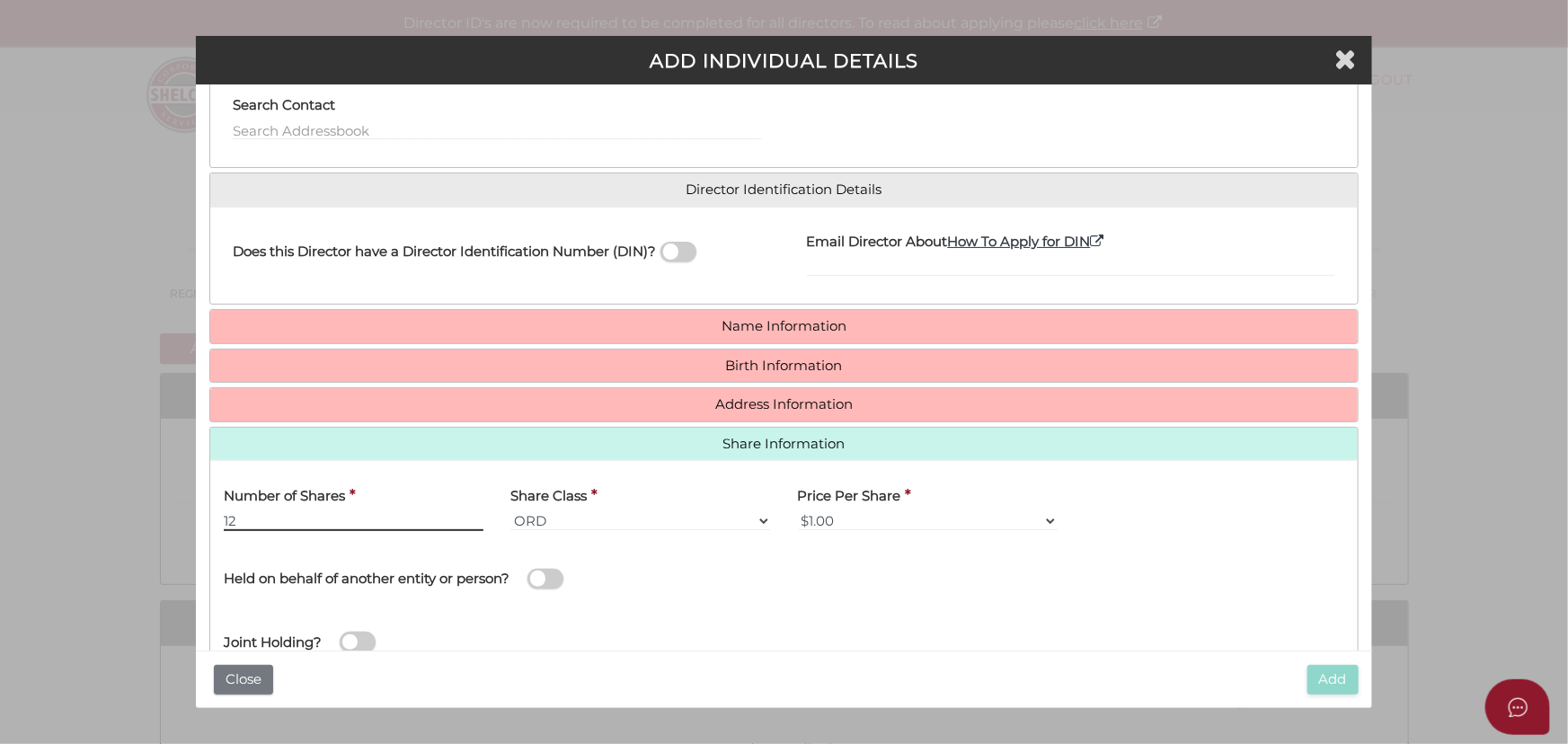
type input "12"
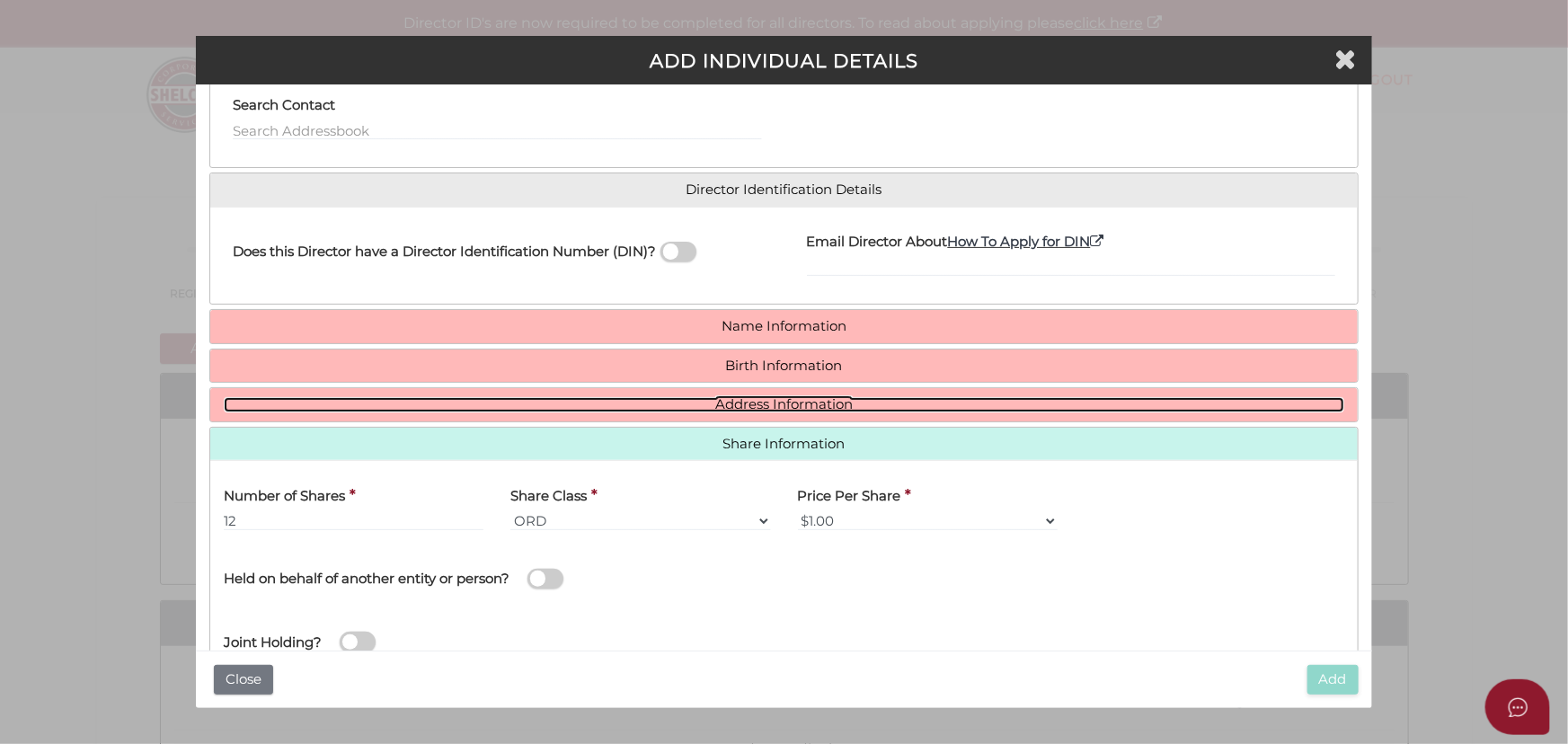
click at [638, 406] on link "Address Information" at bounding box center [784, 405] width 1121 height 16
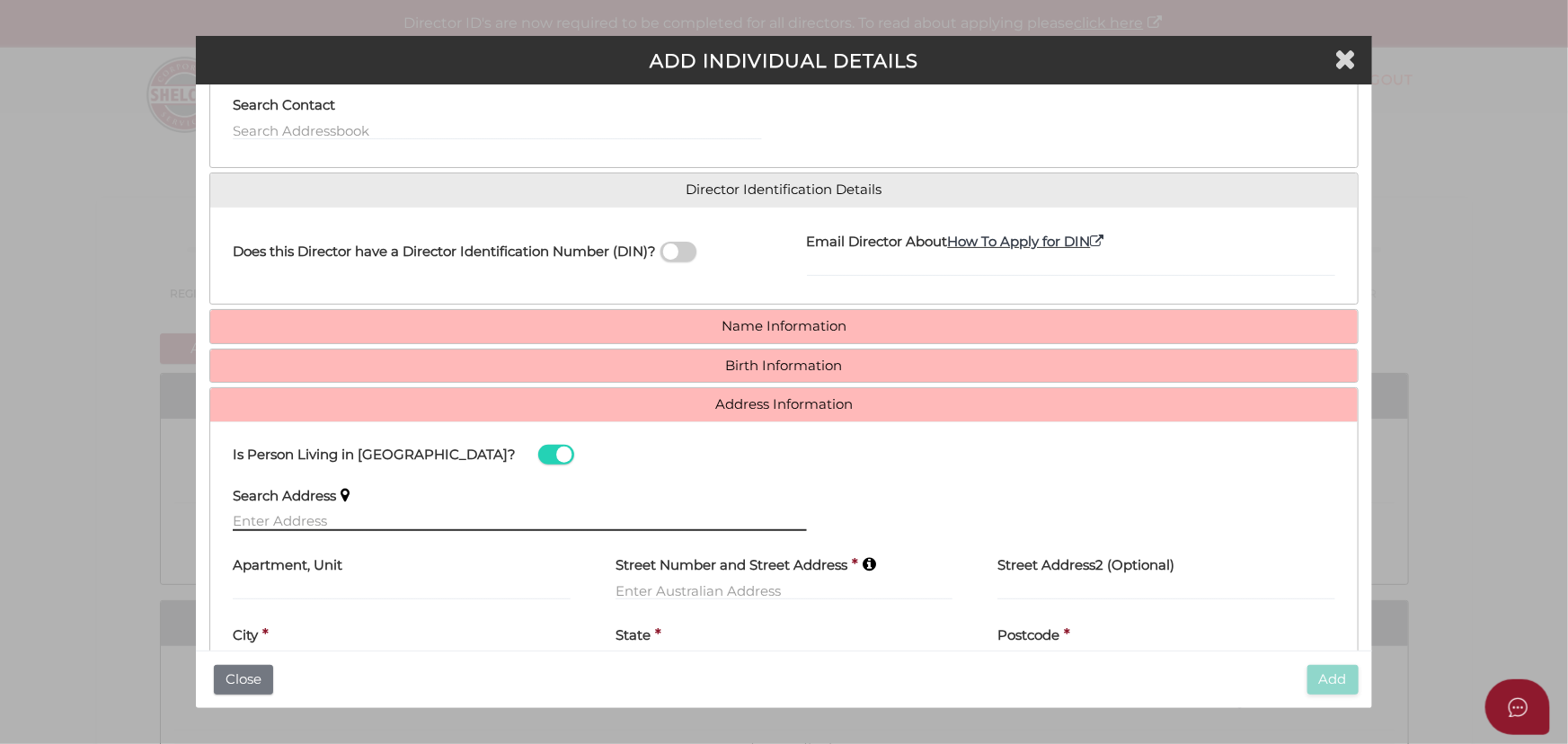
click at [362, 521] on input "text" at bounding box center [519, 521] width 573 height 20
paste input "13 BLOOMFIELD RD, THORNHILL PARK, 3335, VIC, AUSTRALIA"
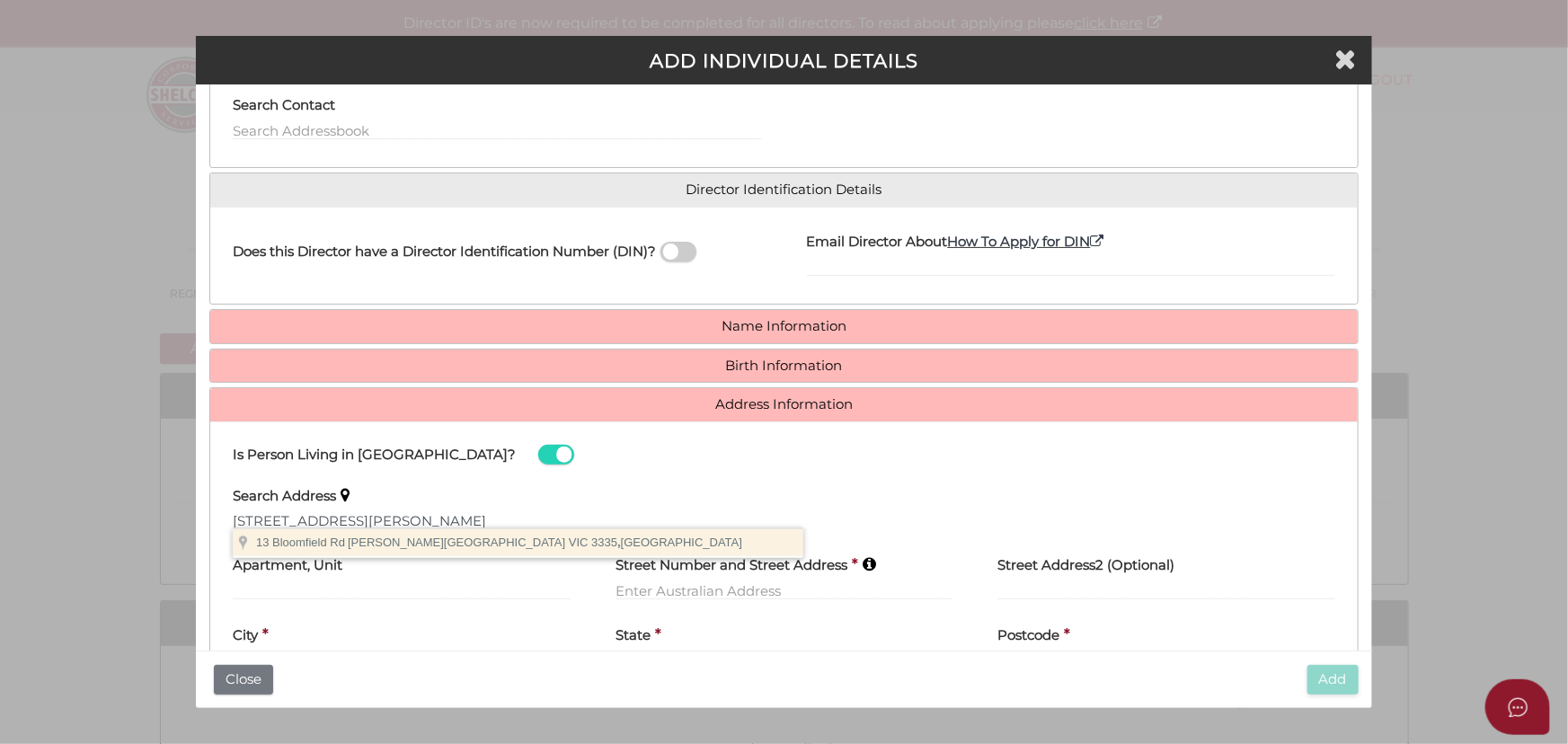
type input "13 Bloomfield Rd, Thornhill Park VIC 3335, Australia"
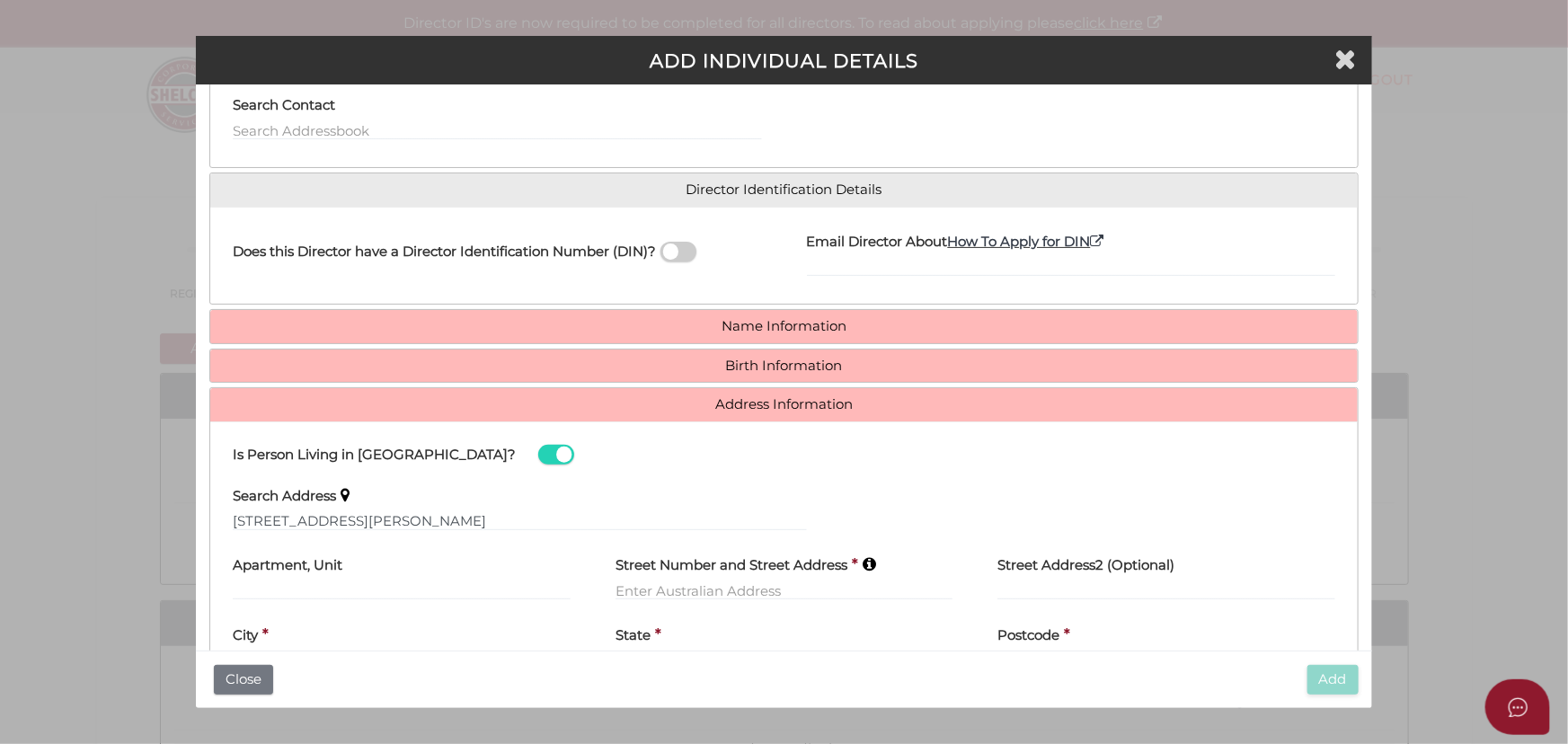
type input "13 Bloomfield Road"
type input "[PERSON_NAME][GEOGRAPHIC_DATA]"
select select "VIC"
type input "3335"
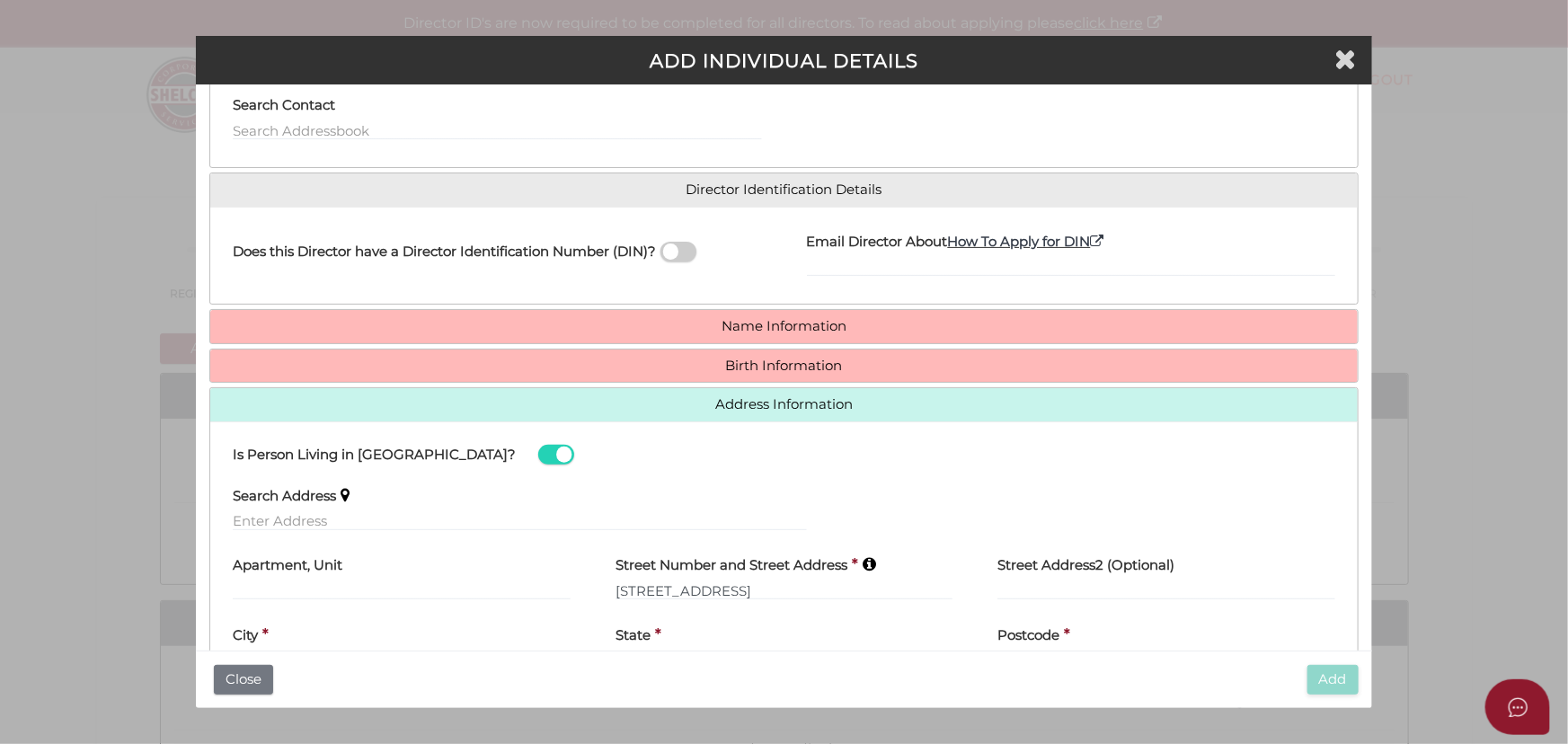
click at [776, 353] on h4 "Birth Information" at bounding box center [784, 366] width 1148 height 33
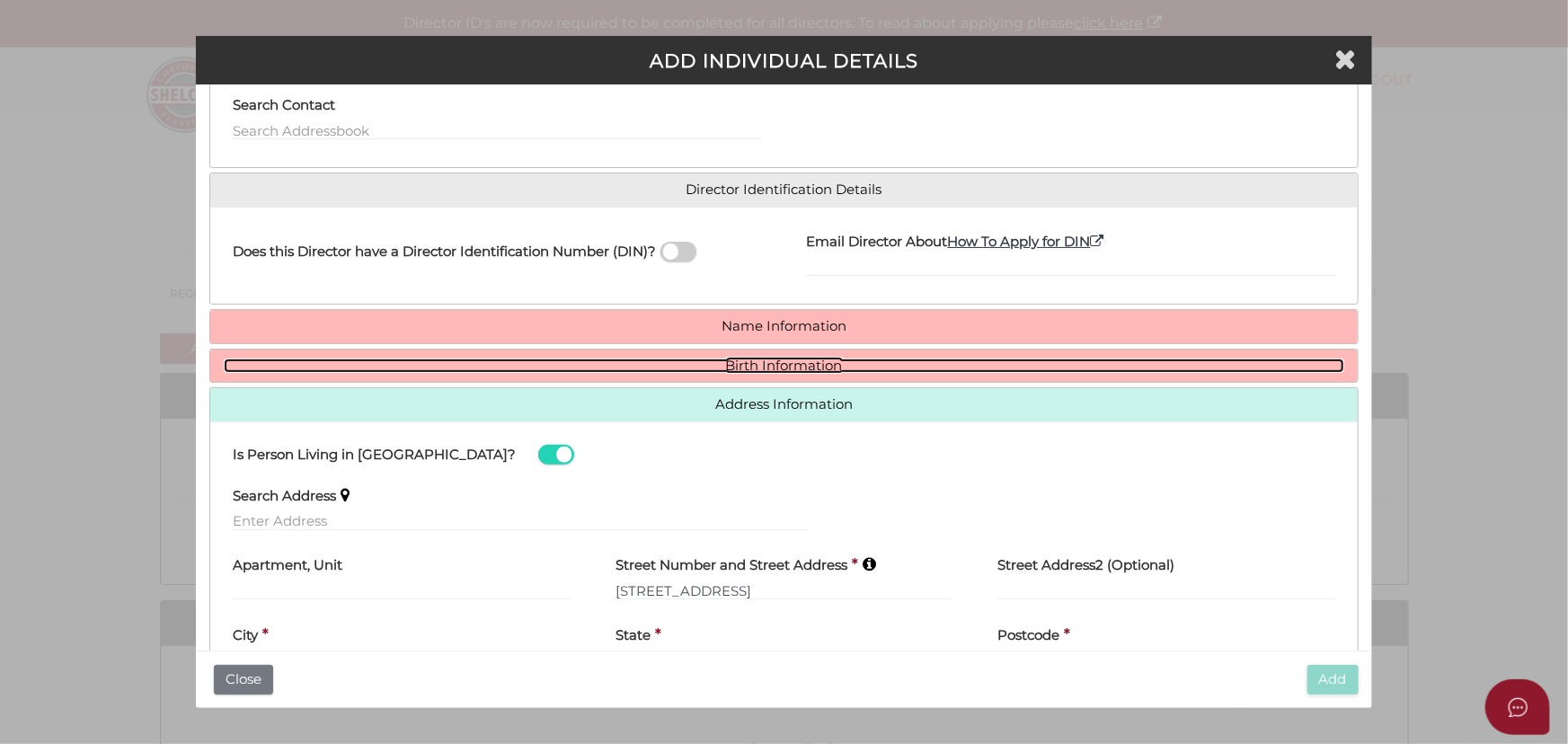
click at [755, 365] on link "Birth Information" at bounding box center [784, 366] width 1121 height 16
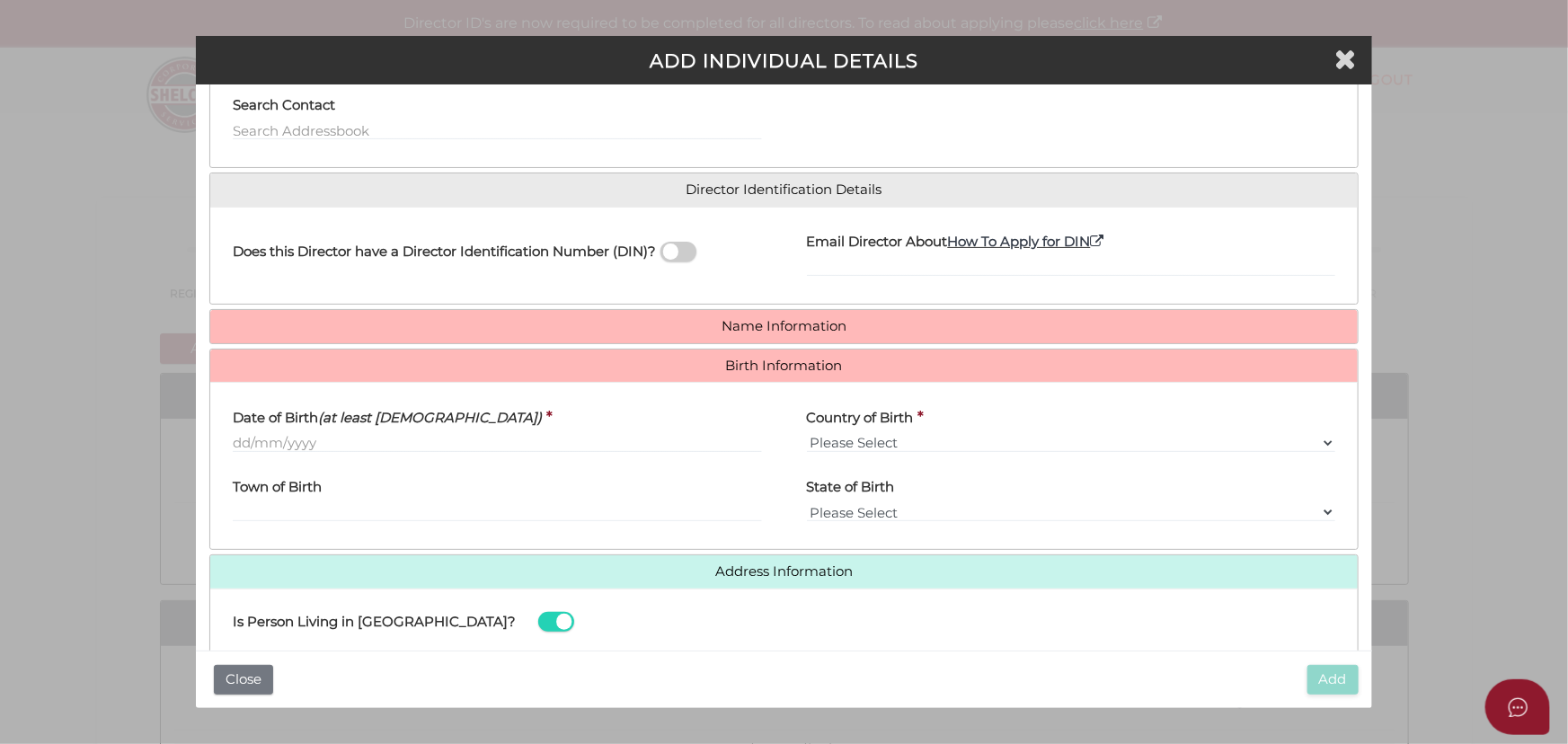
click at [439, 458] on div "Date of Birth (at least 18 years old) *" at bounding box center [496, 431] width 573 height 70
click at [448, 448] on input "Date of Birth (at least 18 years old)" at bounding box center [497, 443] width 528 height 20
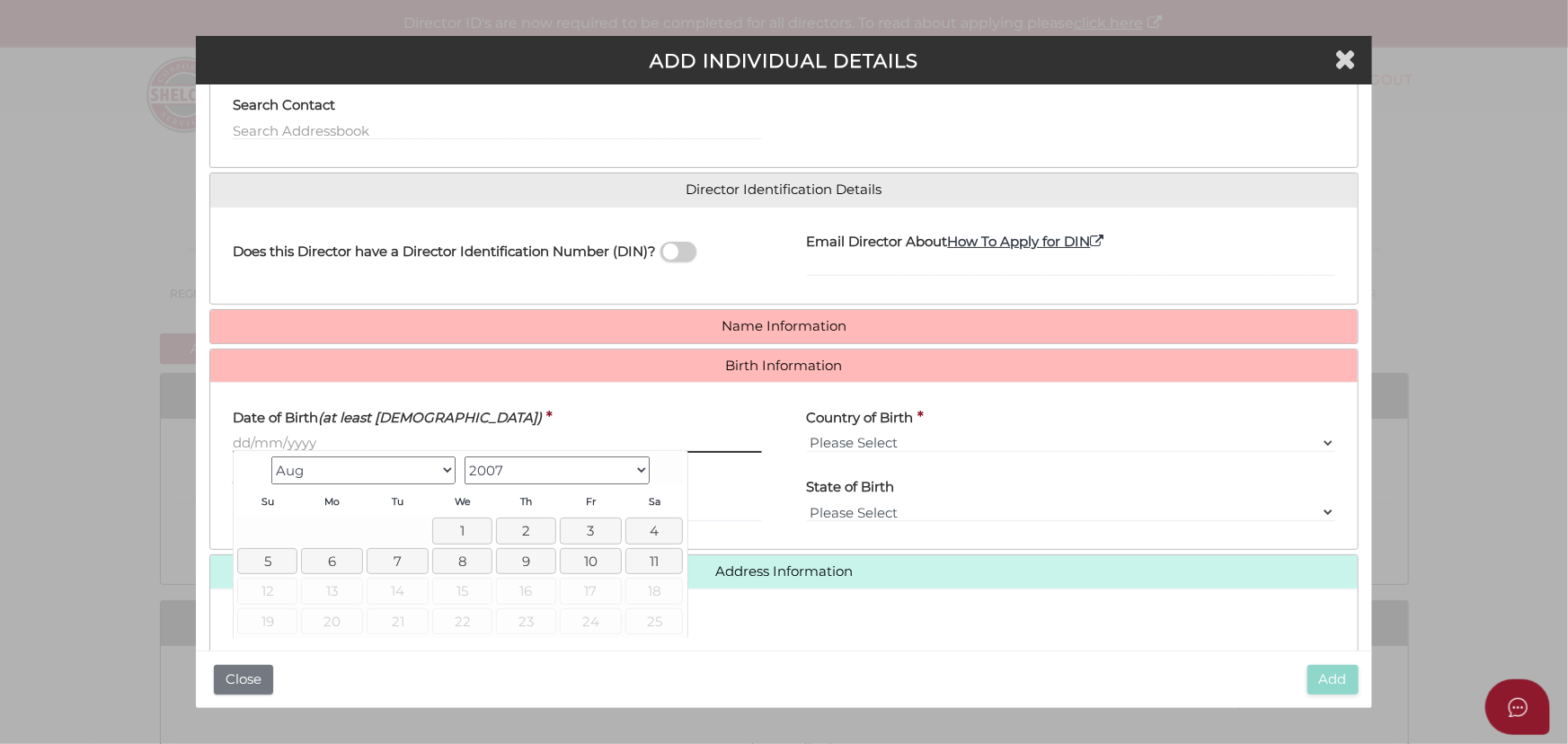
paste input "26/10/1987"
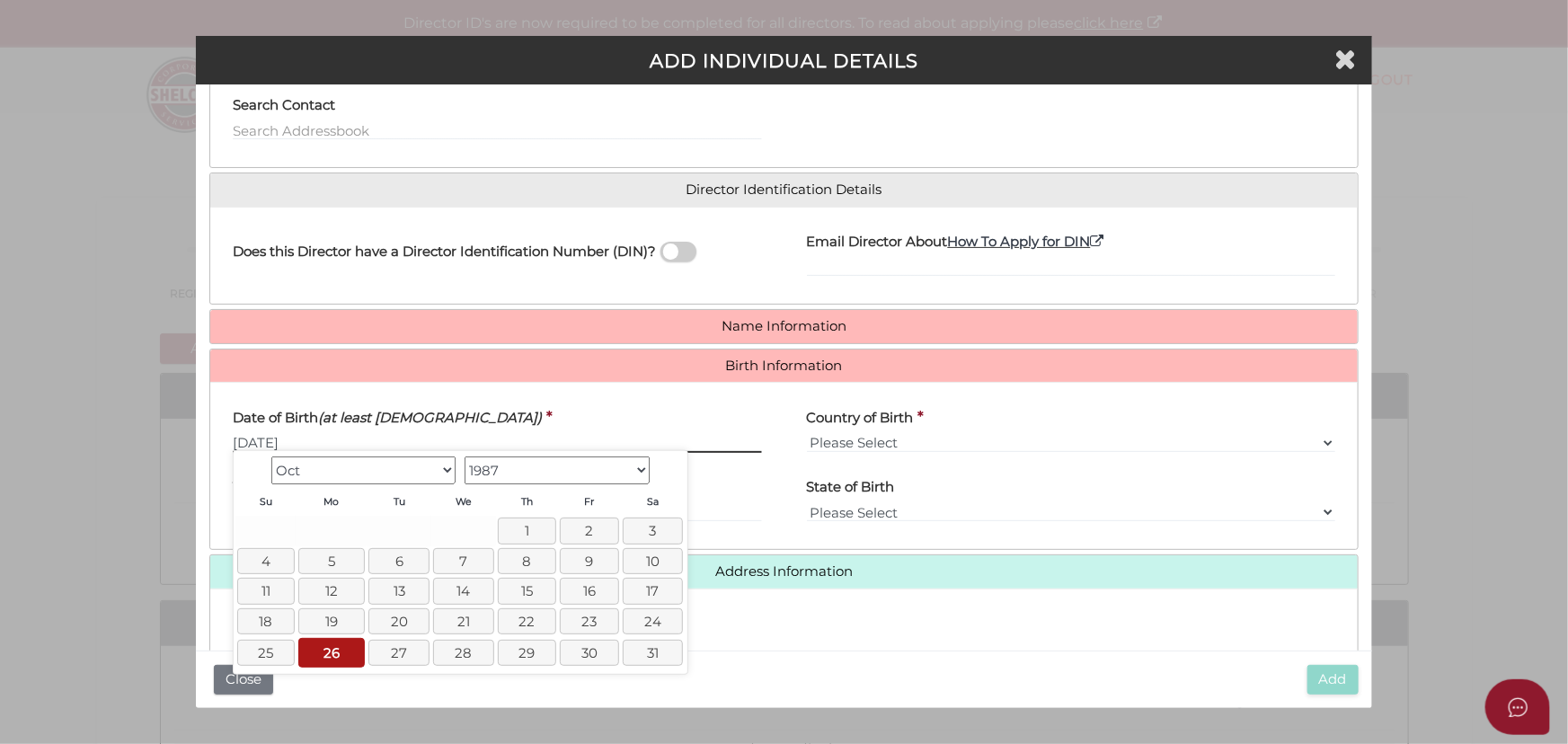
type input "26/10/1987"
click at [873, 439] on select "Please Select v Australia Afghanistan Albania Algeria American Samoa Andorra An…" at bounding box center [1072, 443] width 528 height 20
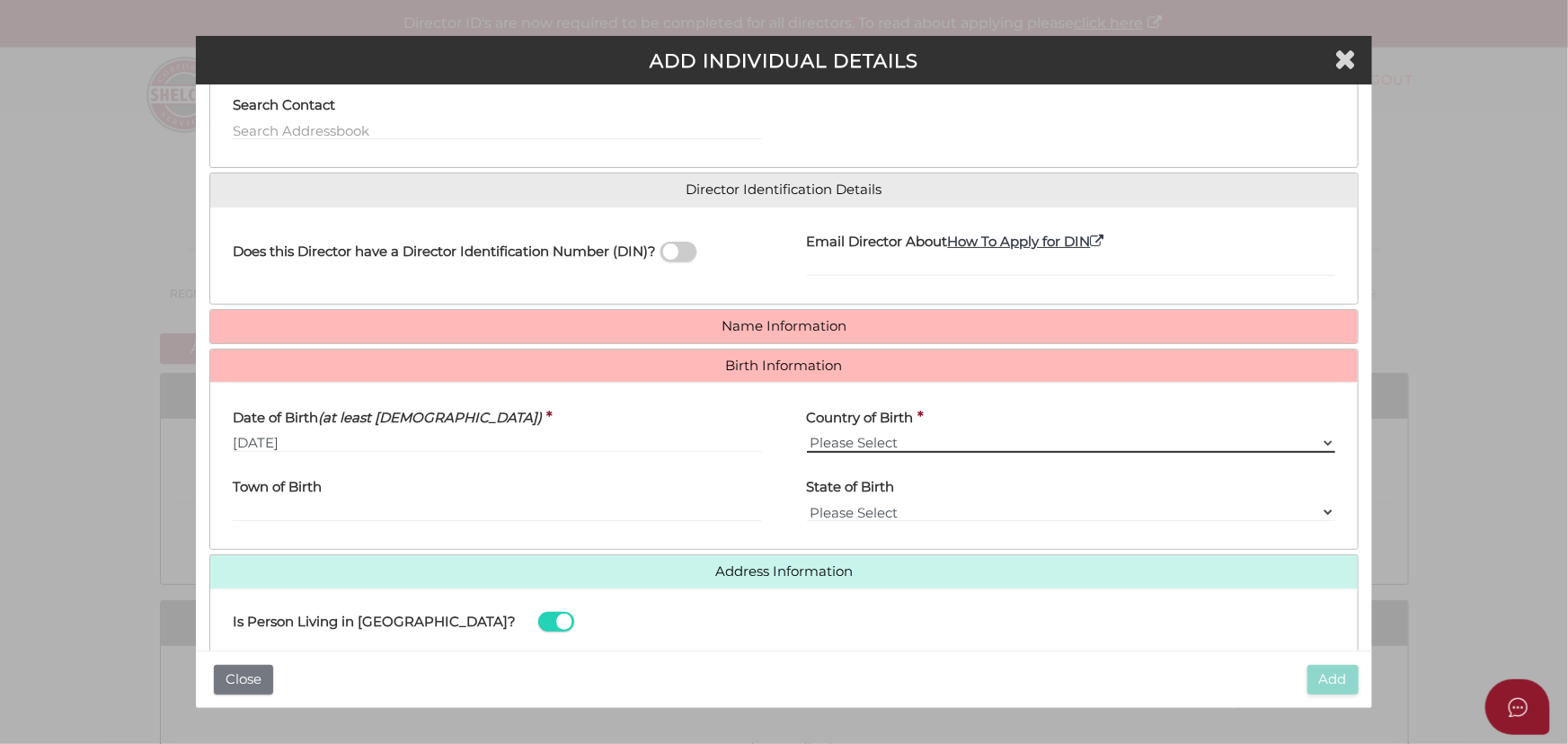
select select "India"
click at [807, 433] on select "Please Select v Australia Afghanistan Albania Algeria American Samoa Andorra An…" at bounding box center [1072, 443] width 528 height 20
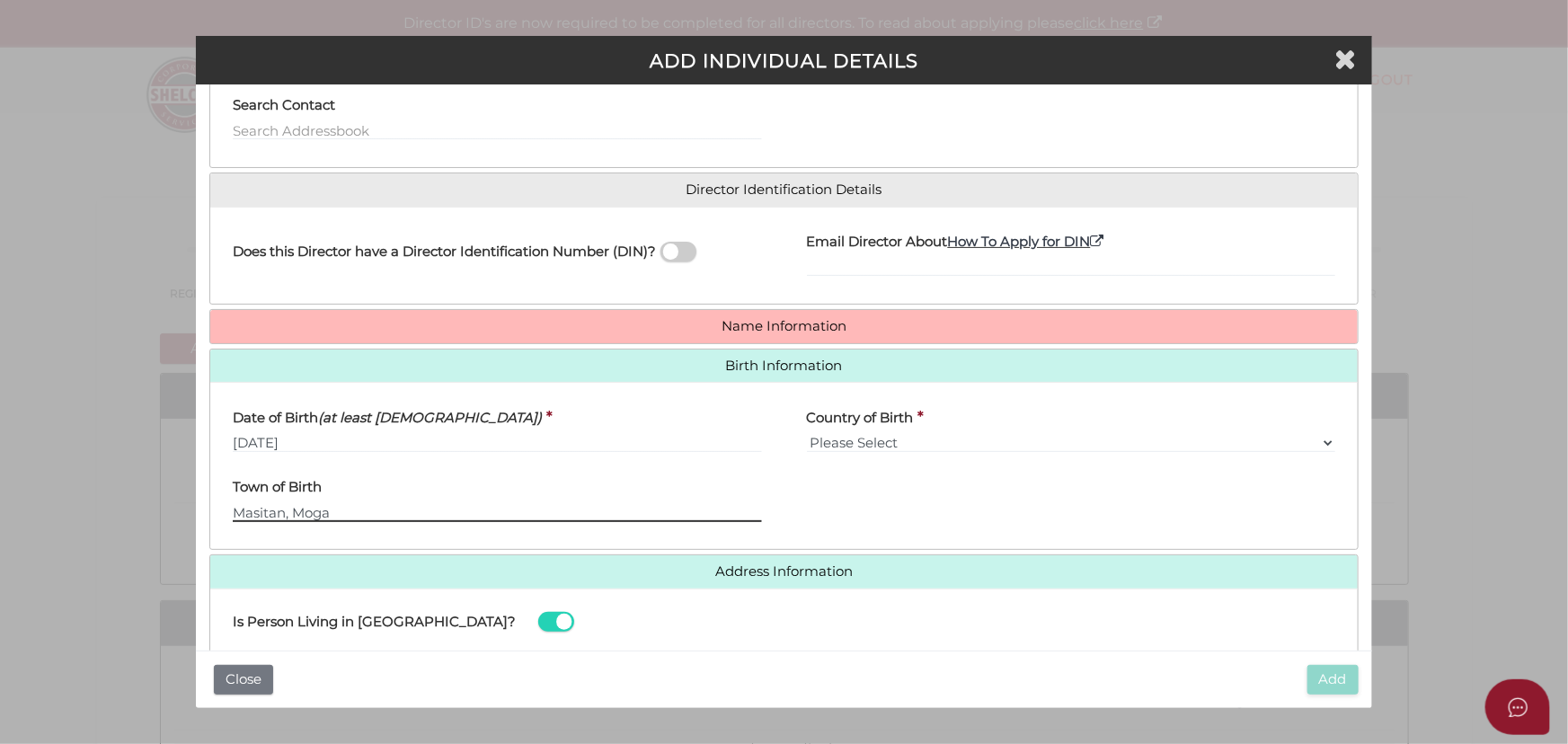
type input "Masitan, Moga"
click at [788, 315] on h4 "Name Information" at bounding box center [784, 327] width 1148 height 33
click at [725, 333] on h4 "Name Information" at bounding box center [784, 327] width 1148 height 33
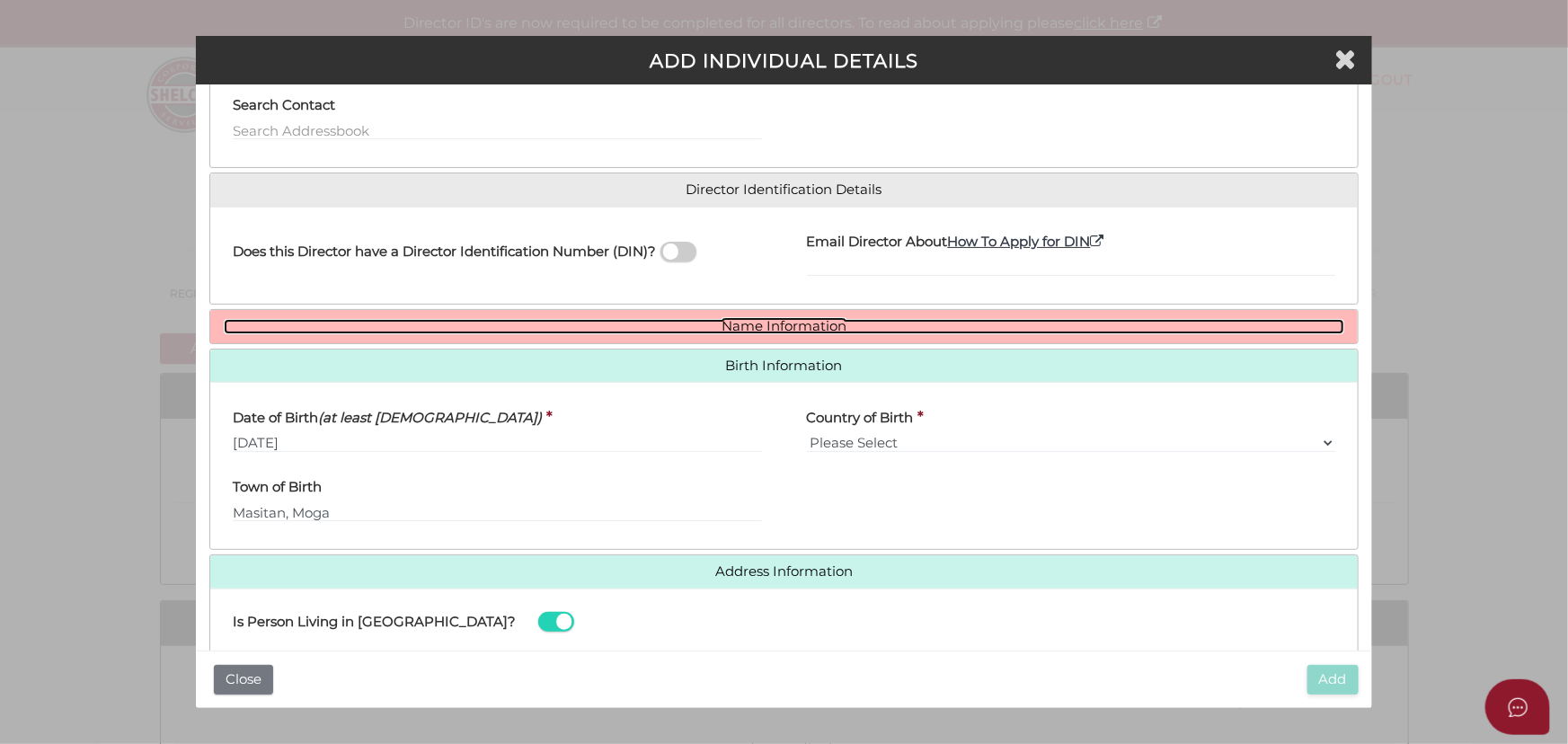
click at [727, 330] on link "Name Information" at bounding box center [784, 327] width 1121 height 16
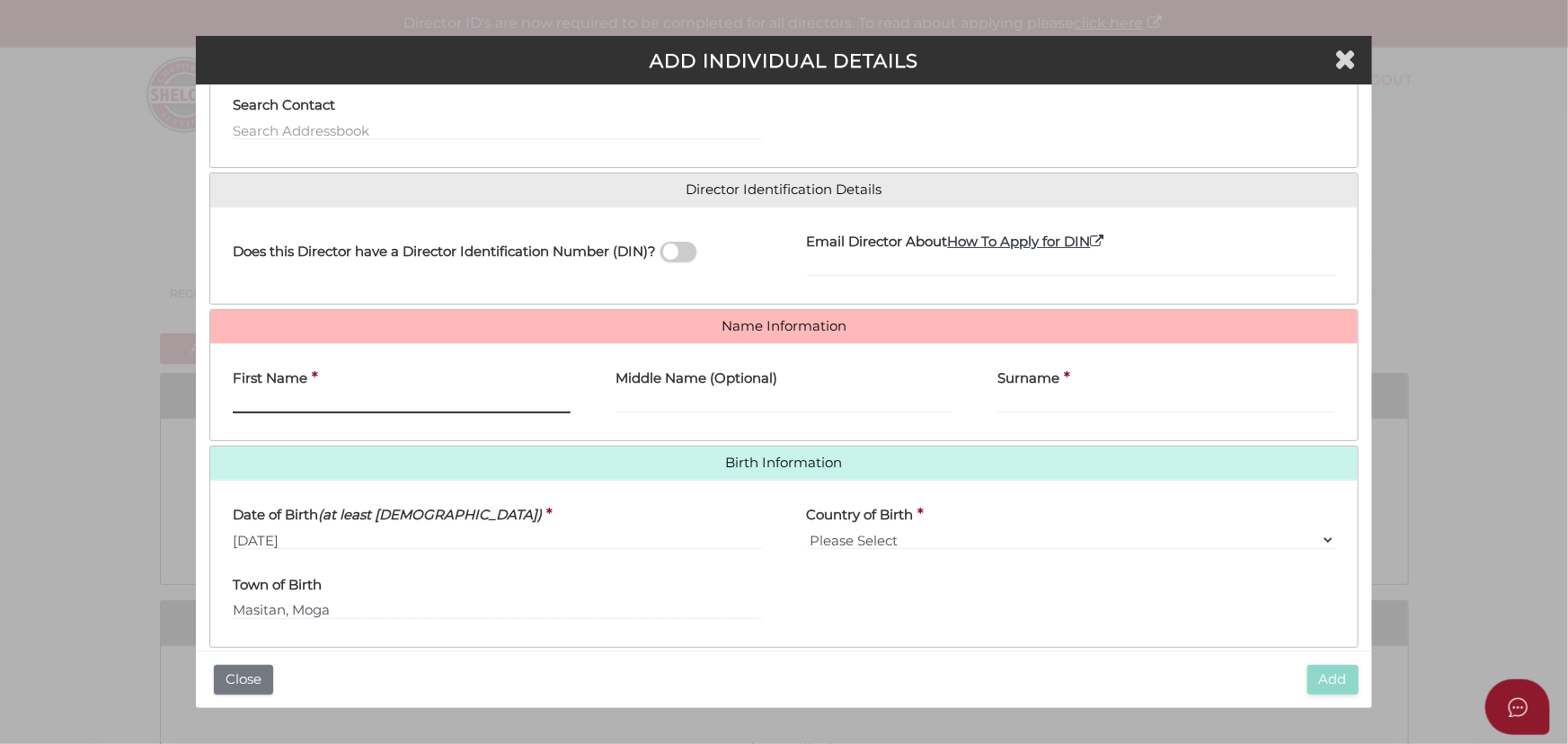
click at [371, 394] on input "First Name" at bounding box center [402, 404] width 338 height 20
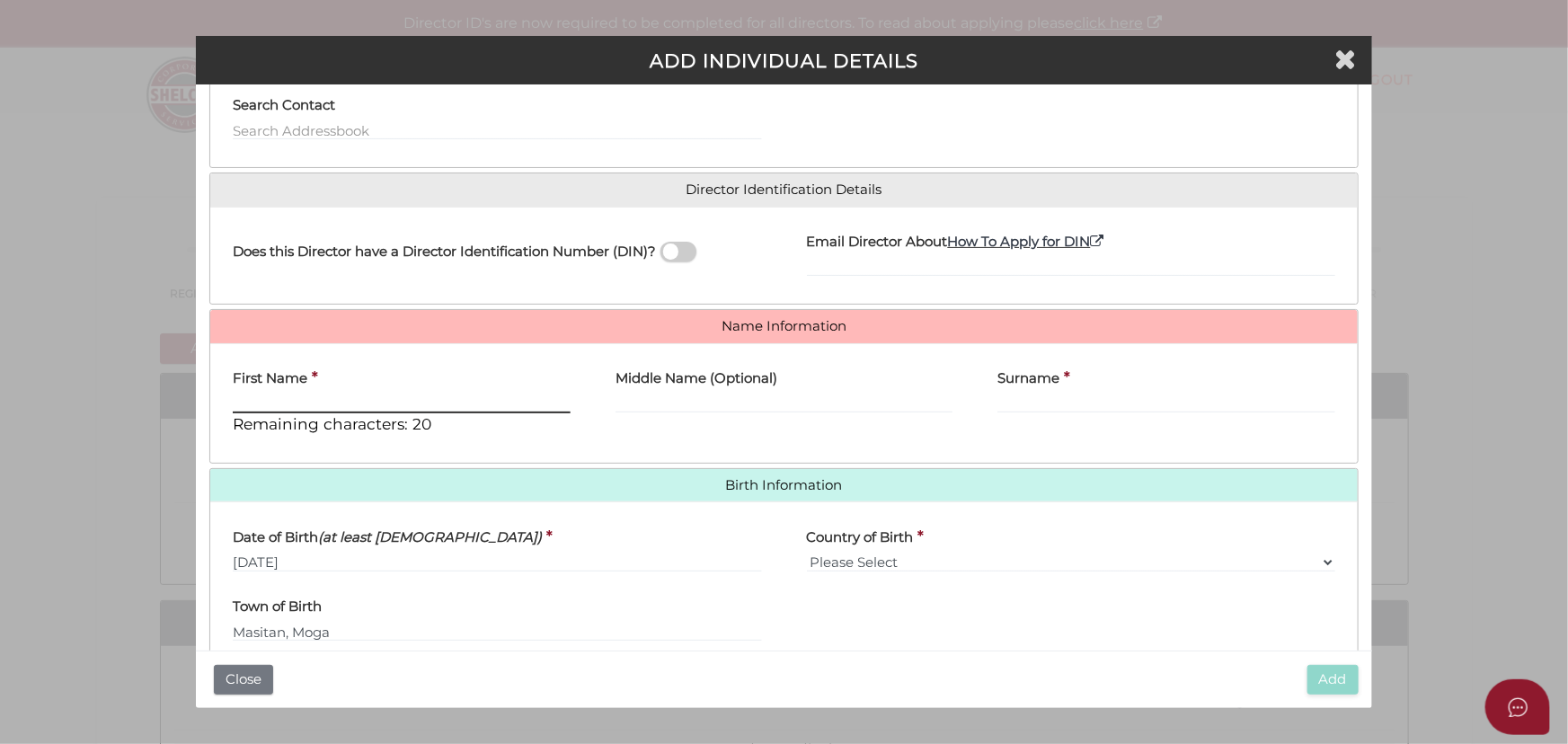
type input "G"
type input "[PERSON_NAME]"
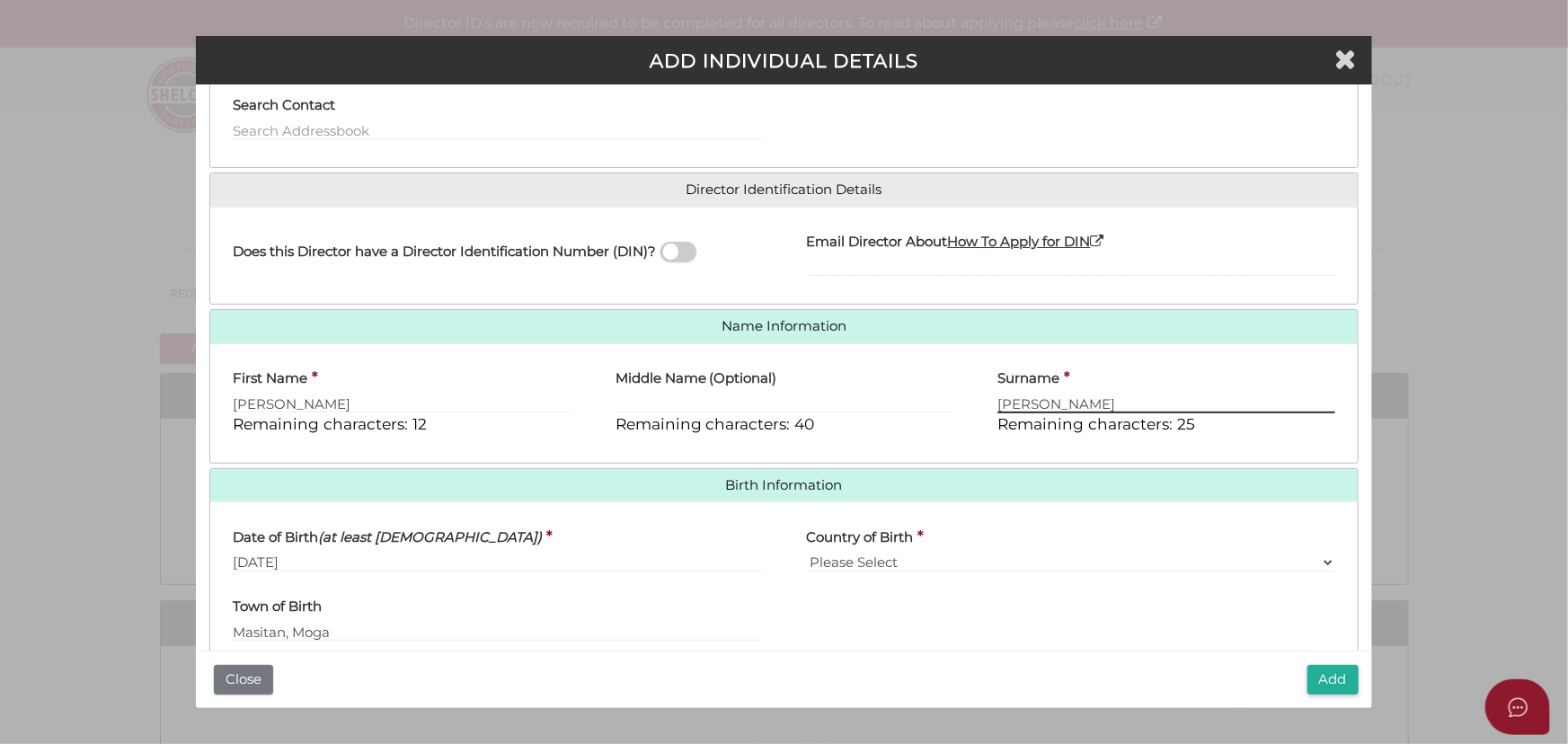
type input "[PERSON_NAME]"
click at [1327, 678] on button "Add" at bounding box center [1333, 680] width 51 height 29
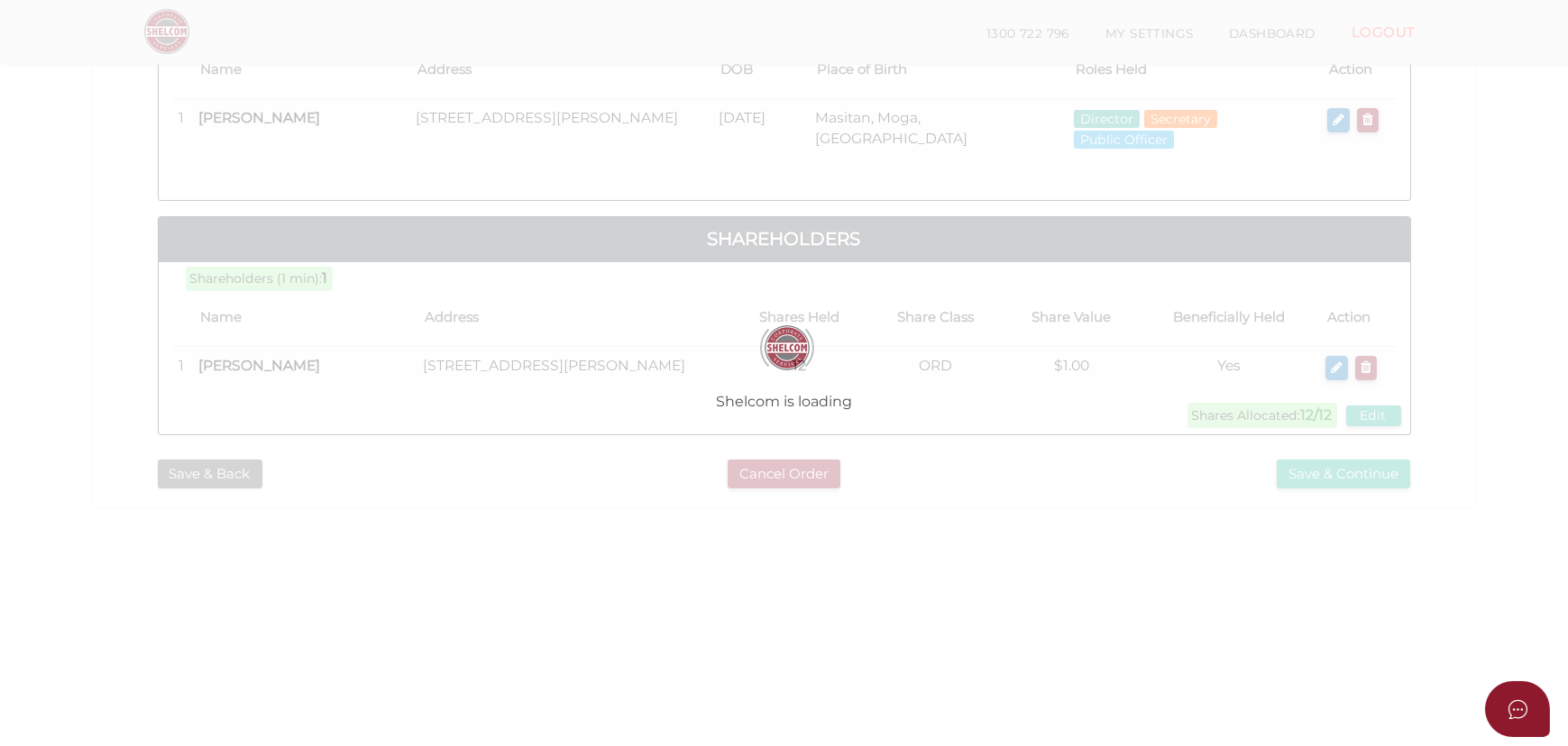
scroll to position [490, 0]
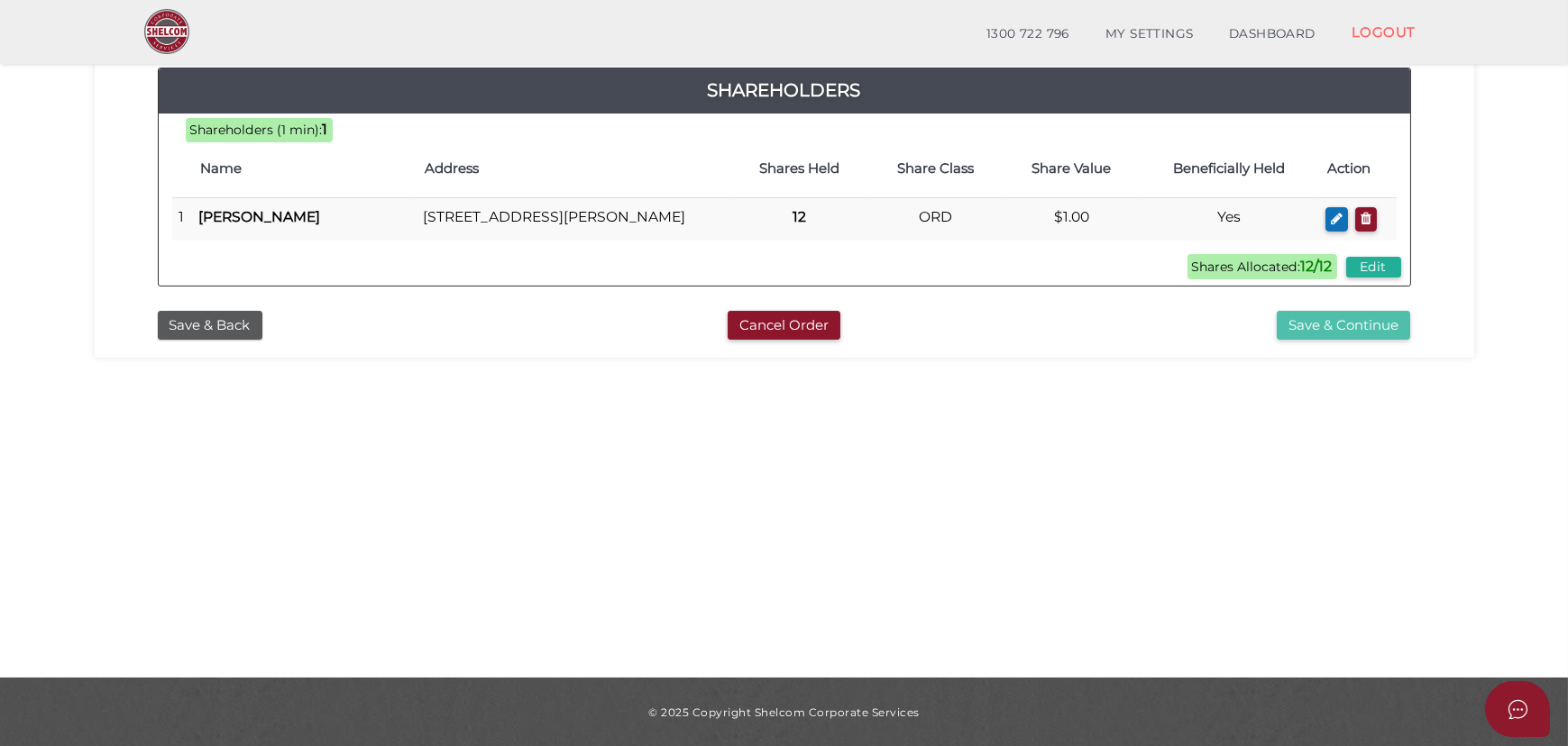
click at [1321, 333] on button "Save & Continue" at bounding box center [1343, 326] width 133 height 29
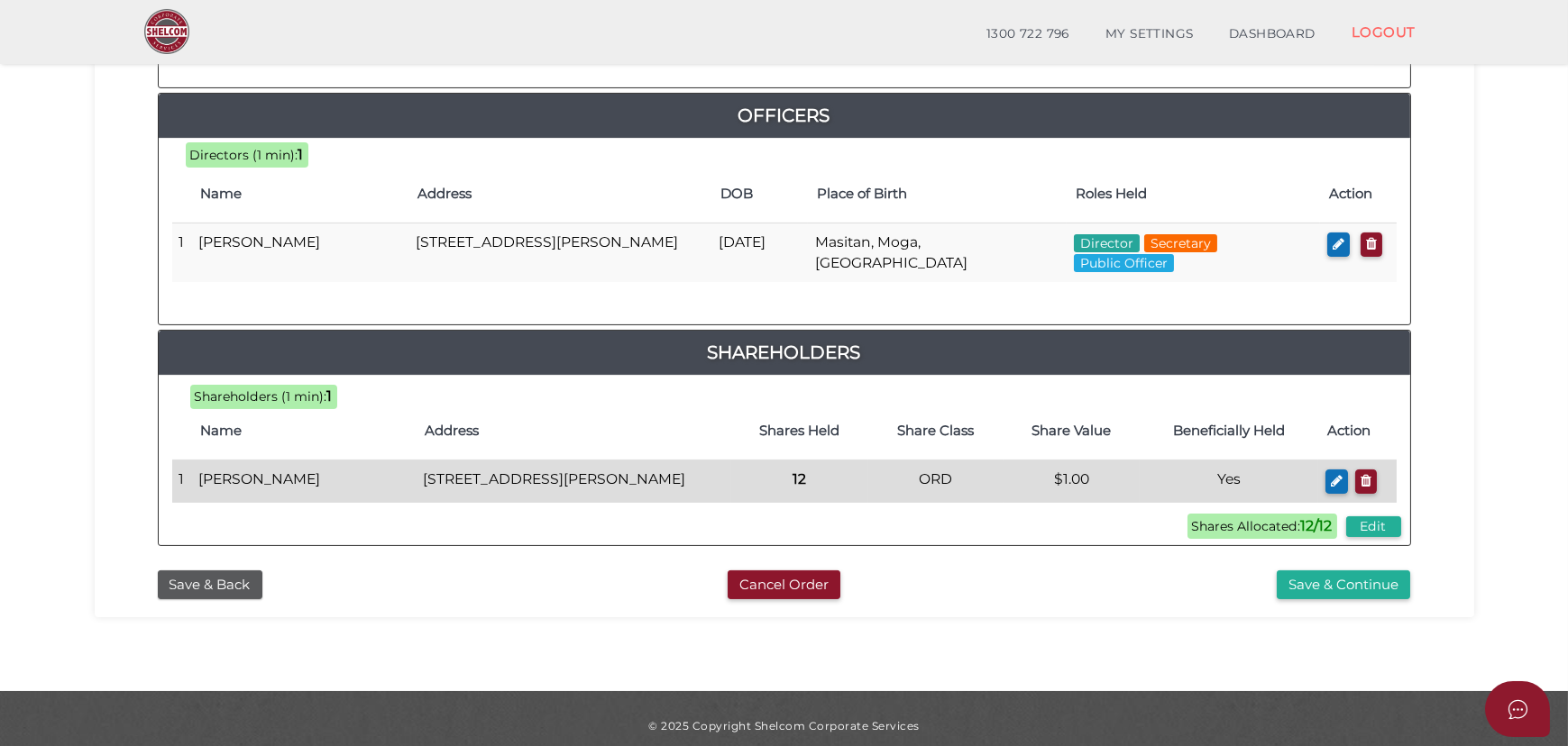
scroll to position [846, 0]
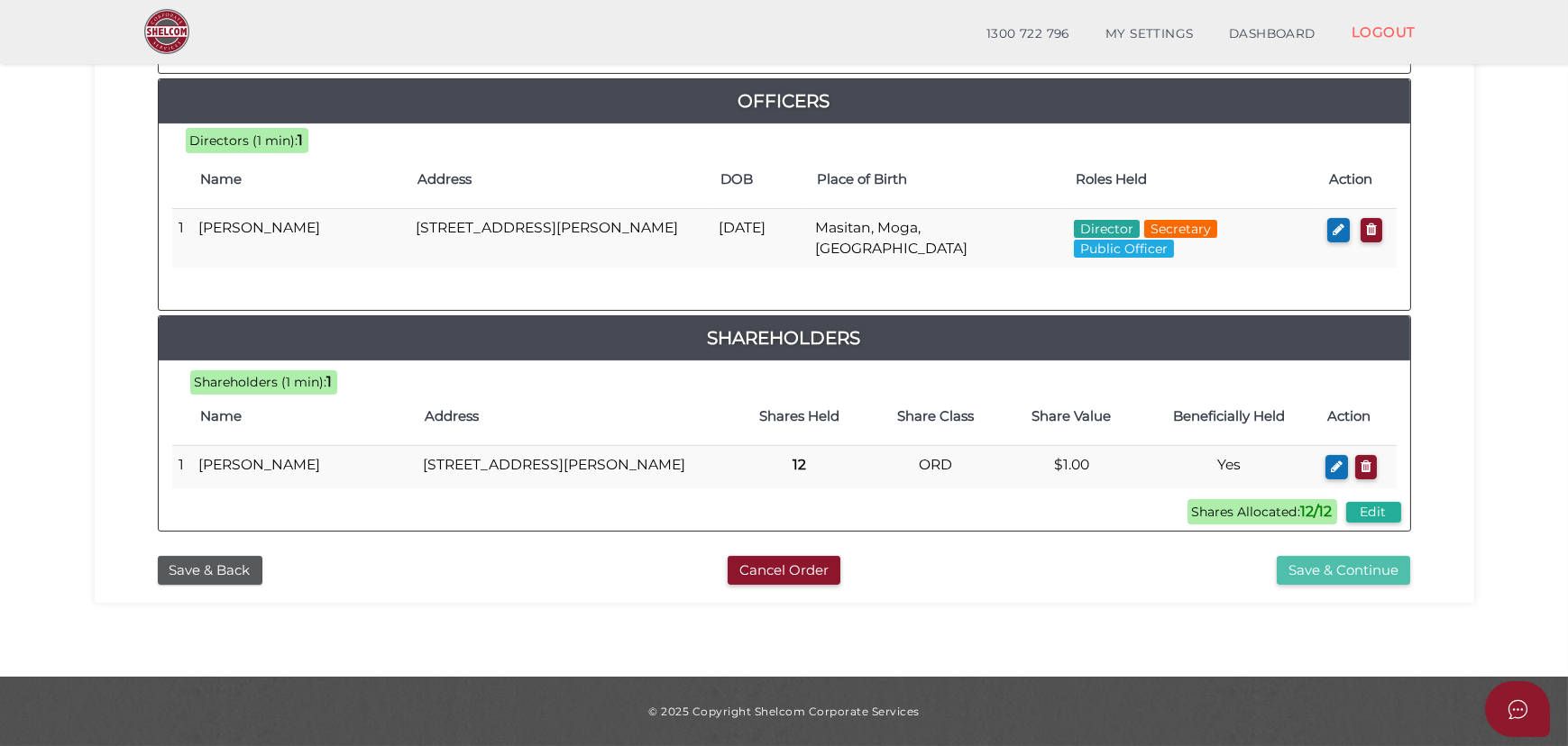
click at [1324, 569] on button "Save & Continue" at bounding box center [1343, 570] width 133 height 29
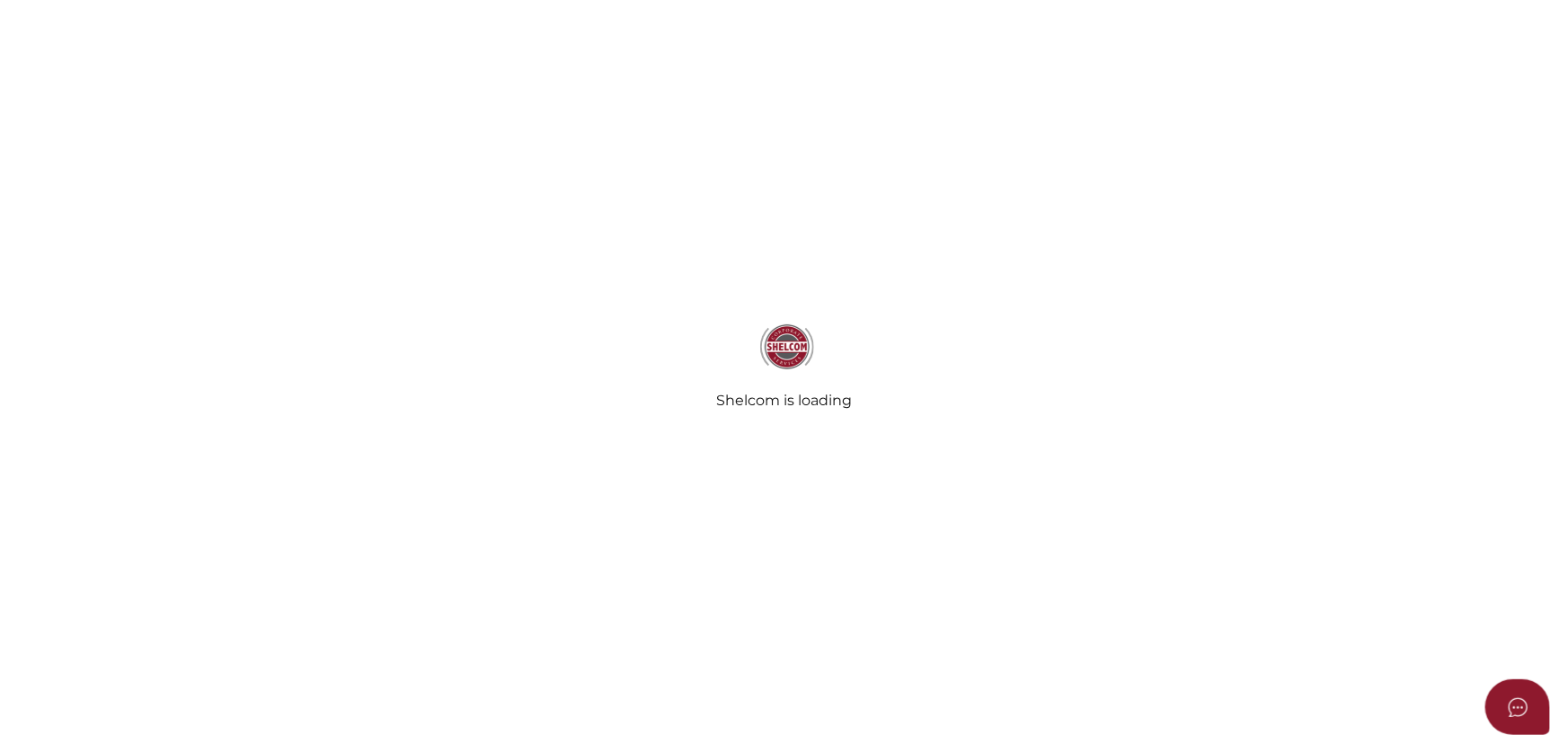
radio input "true"
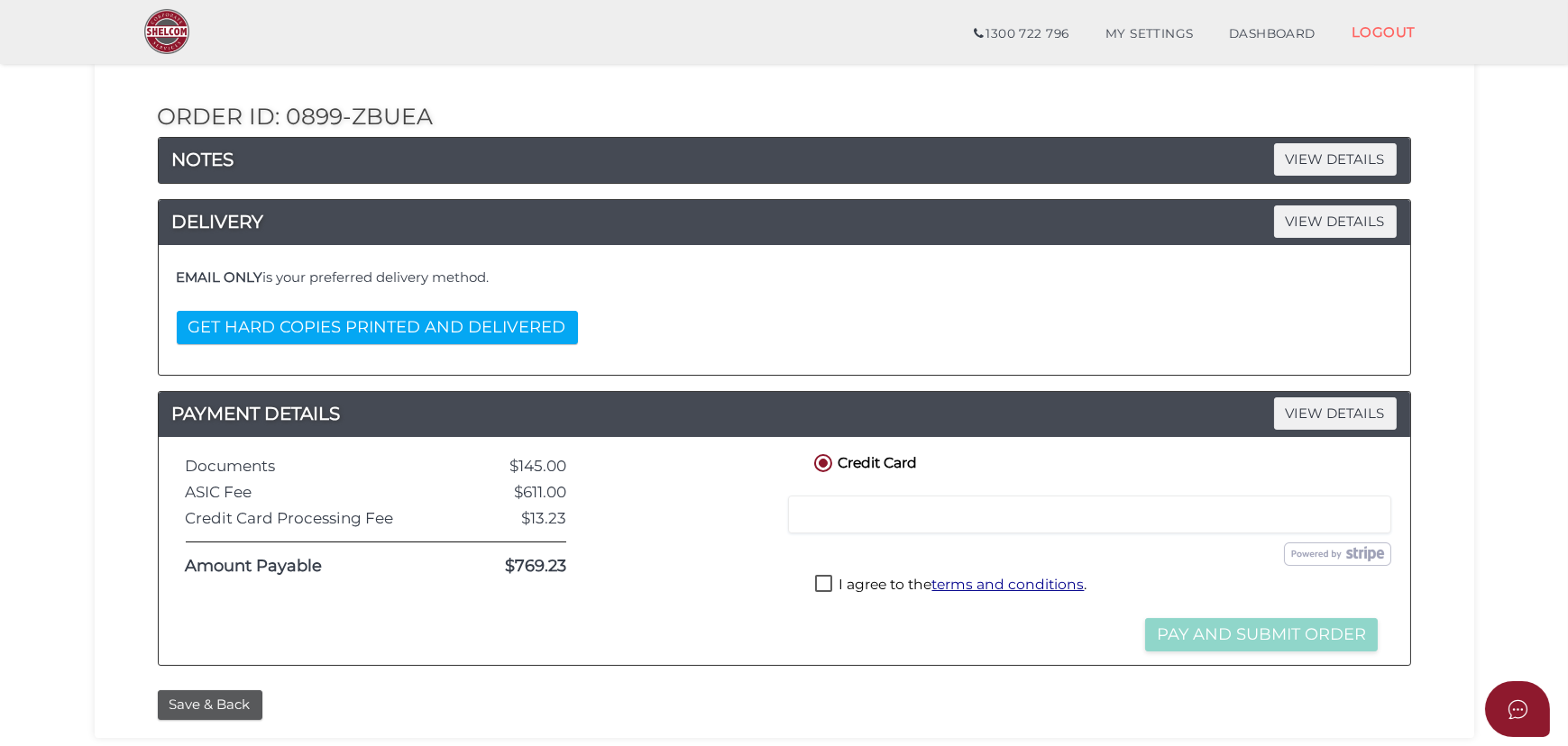
scroll to position [327, 0]
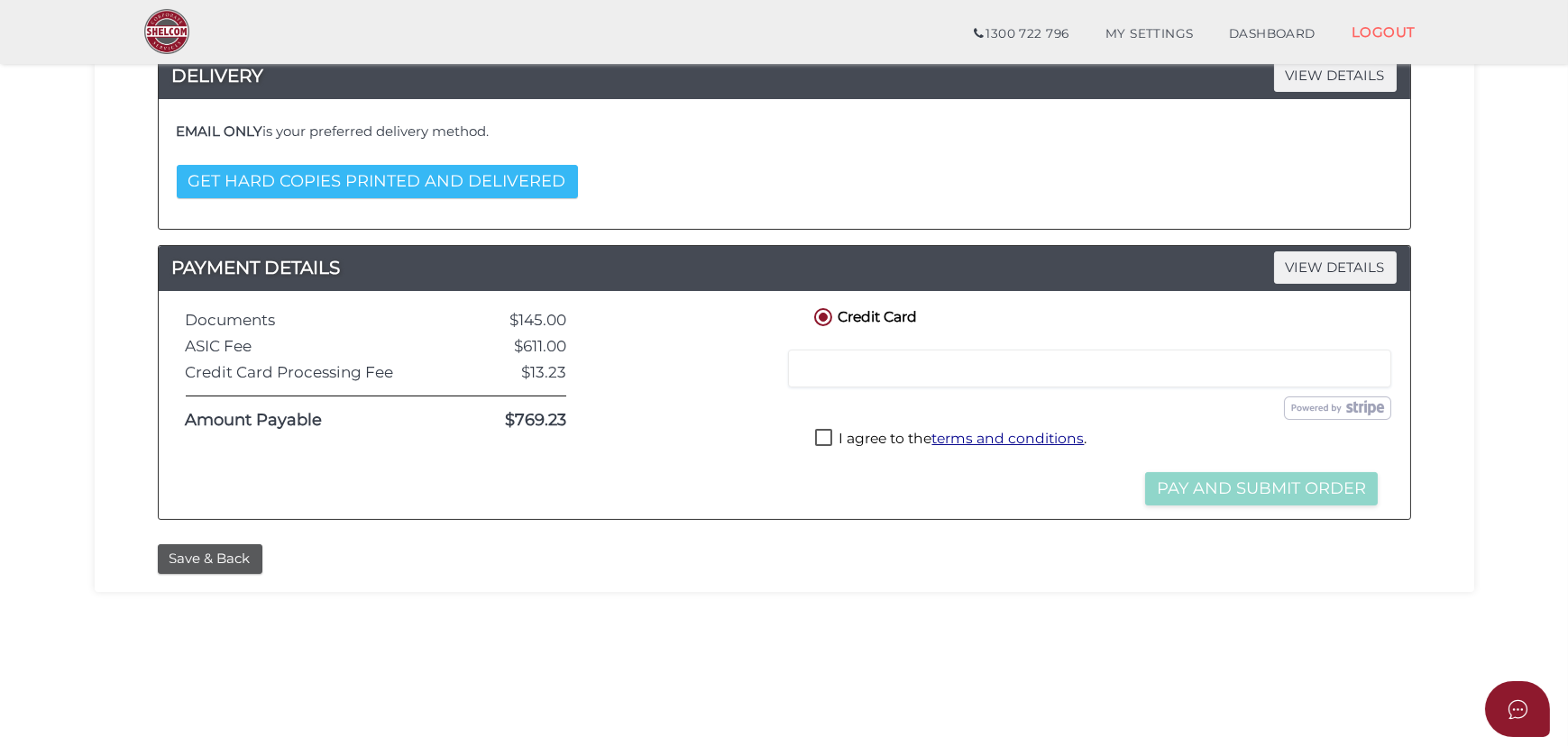
click at [481, 180] on button "GET HARD COPIES PRINTED AND DELIVERED" at bounding box center [377, 181] width 401 height 33
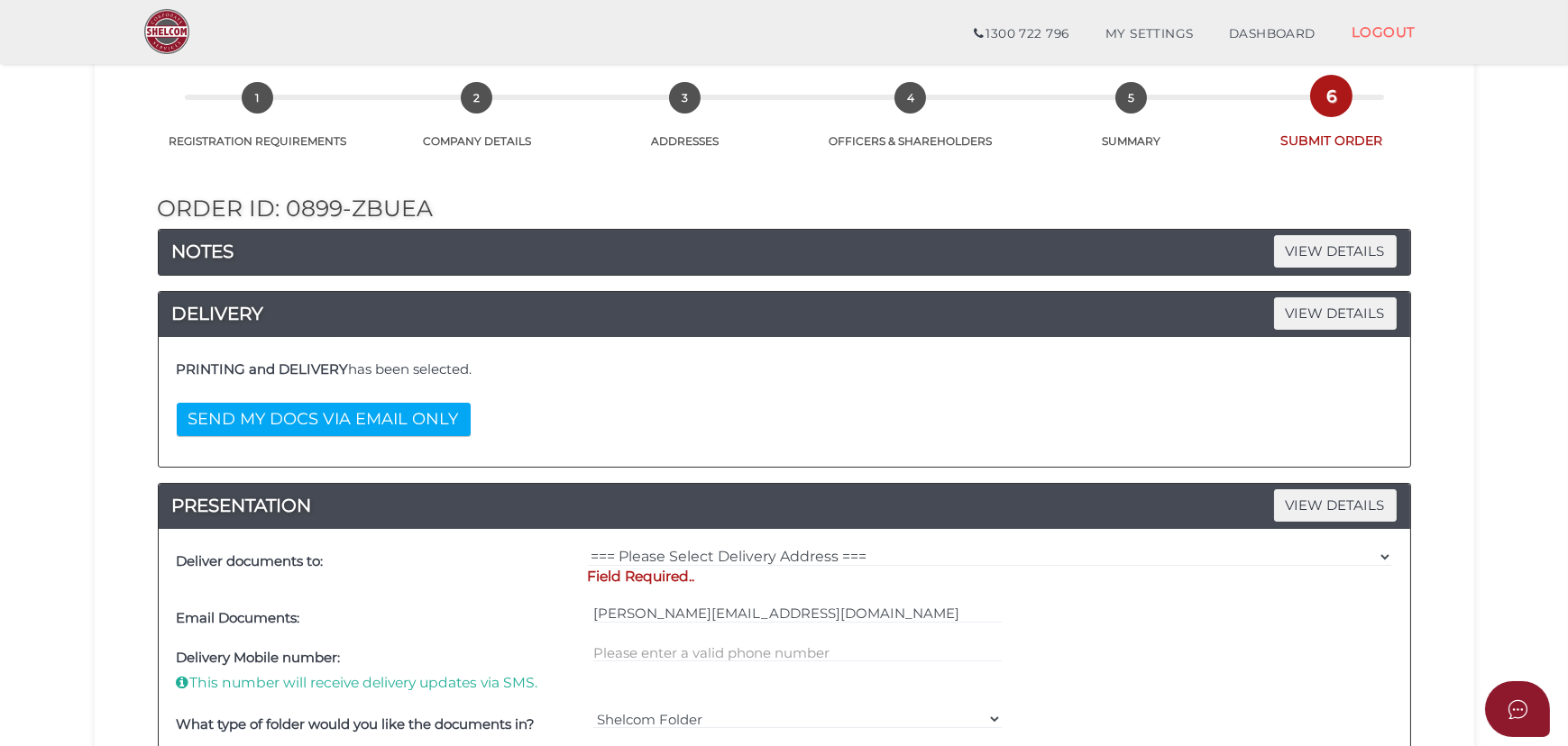
scroll to position [81, 0]
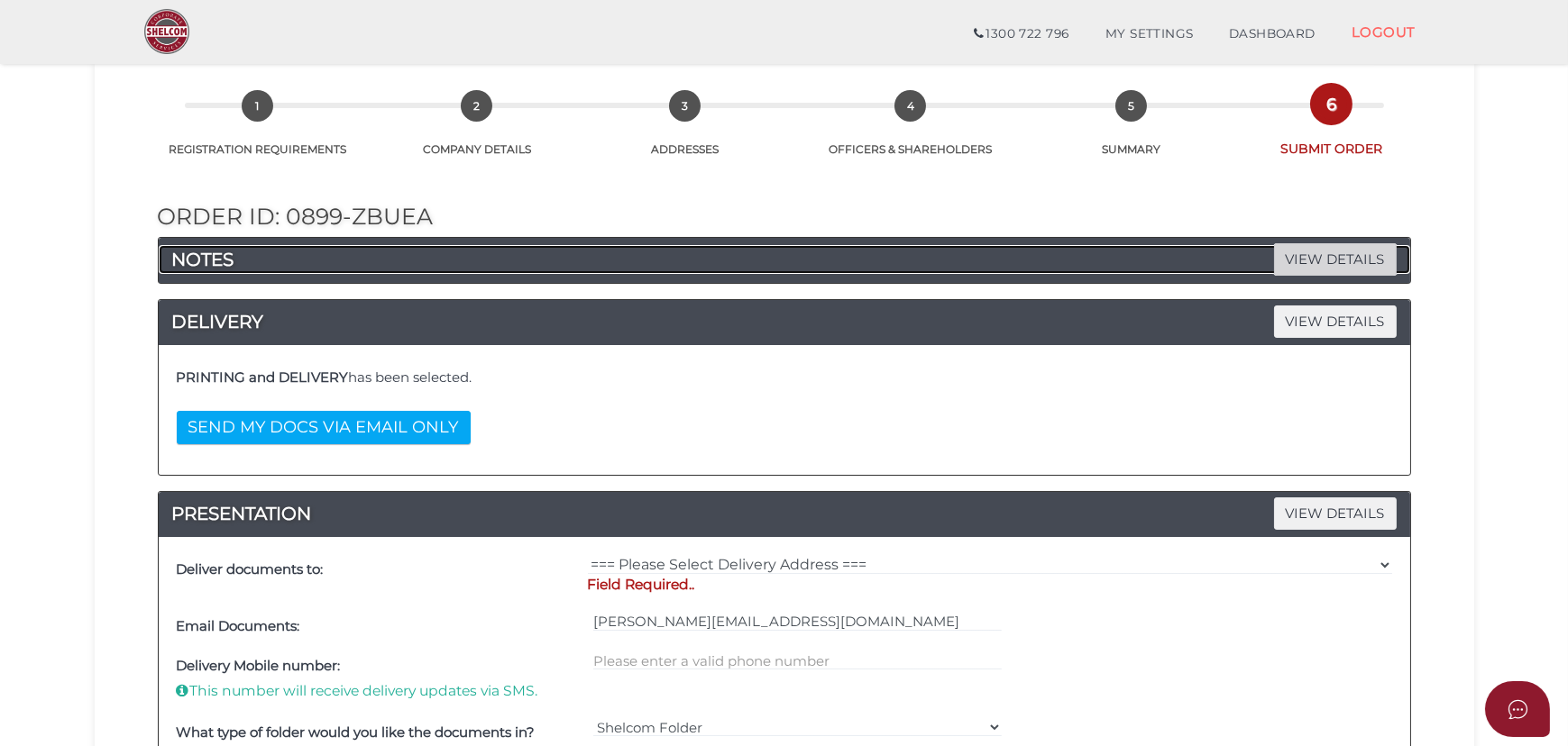
click at [1351, 261] on span "VIEW DETAILS" at bounding box center [1334, 258] width 122 height 31
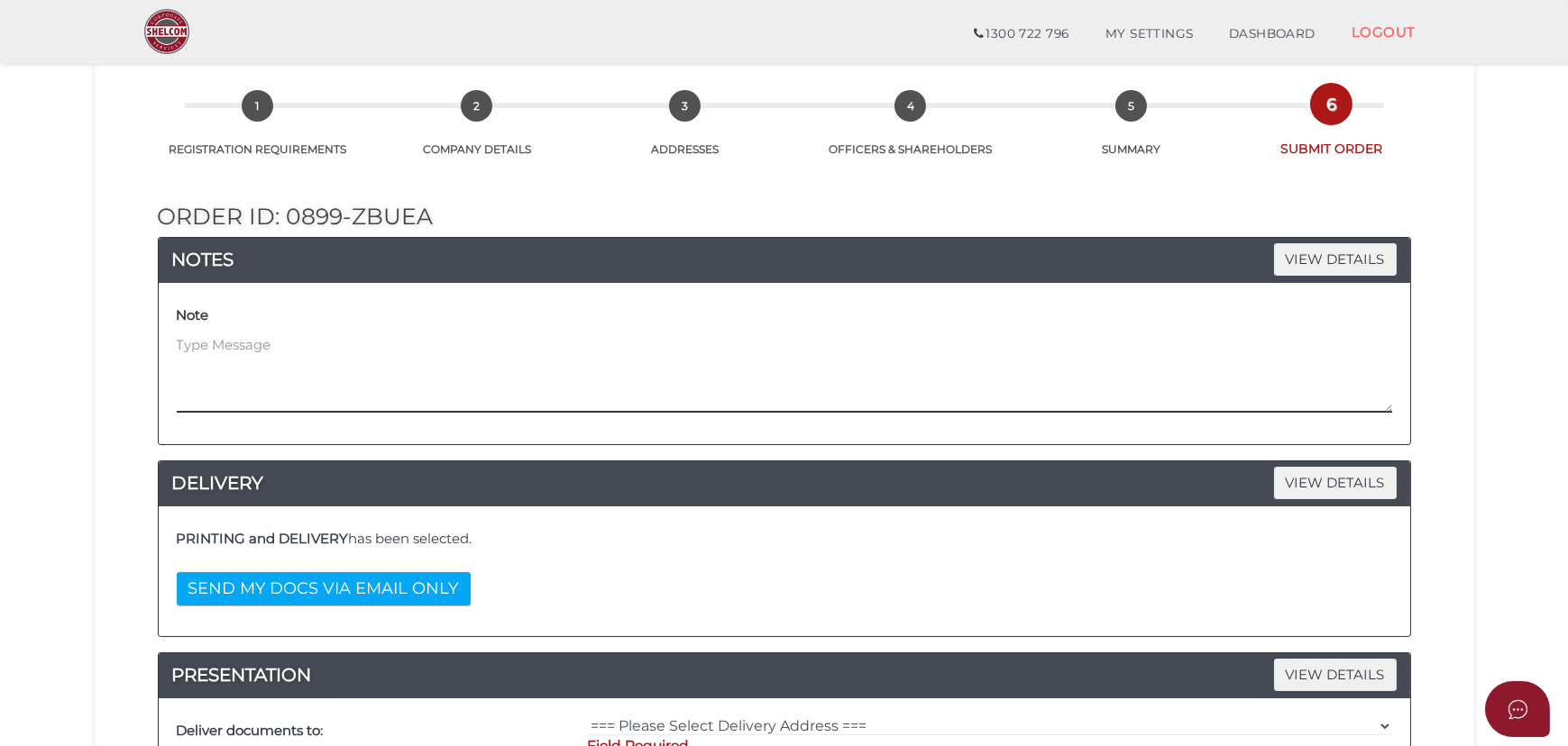
click at [584, 386] on textarea at bounding box center [784, 373] width 1215 height 77
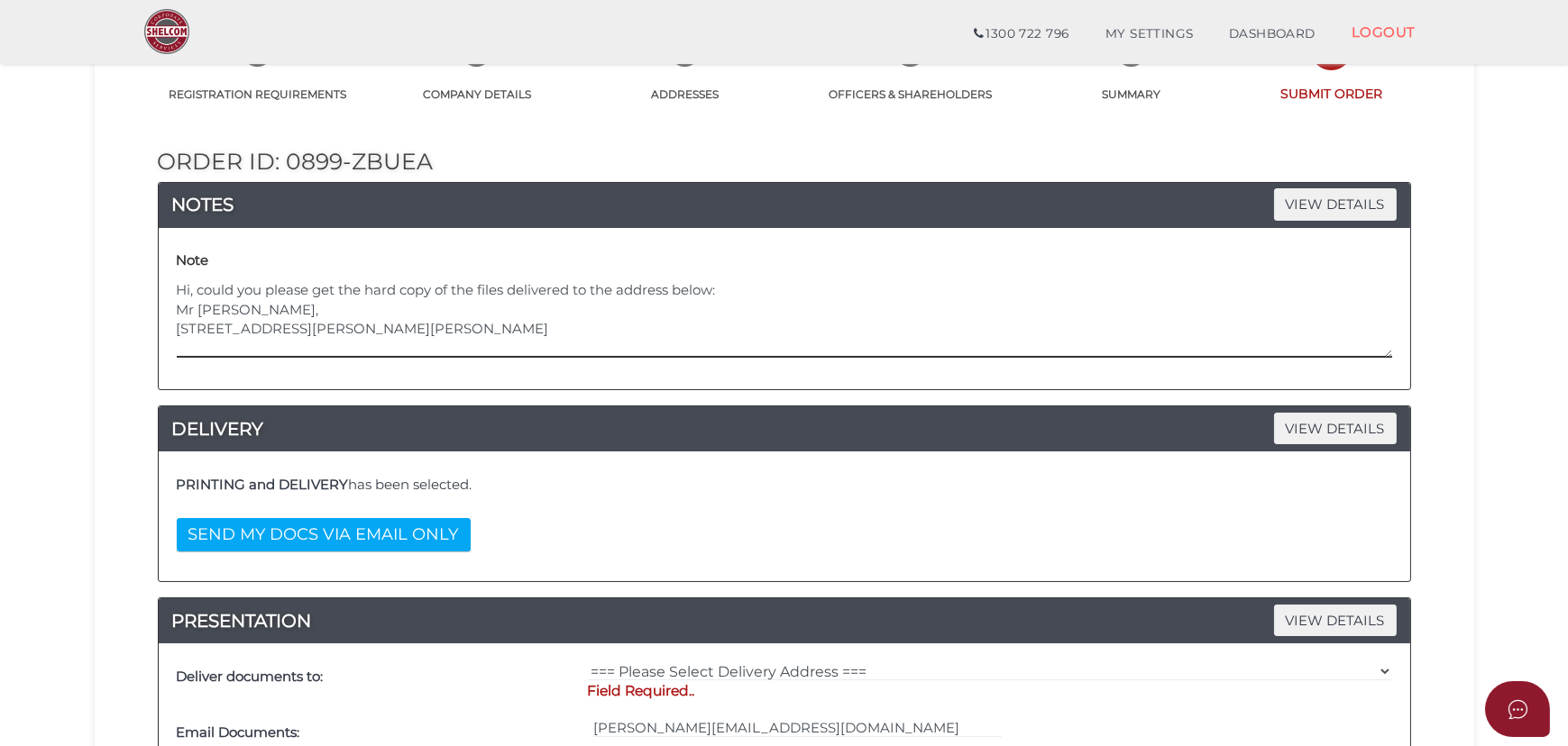
scroll to position [163, 0]
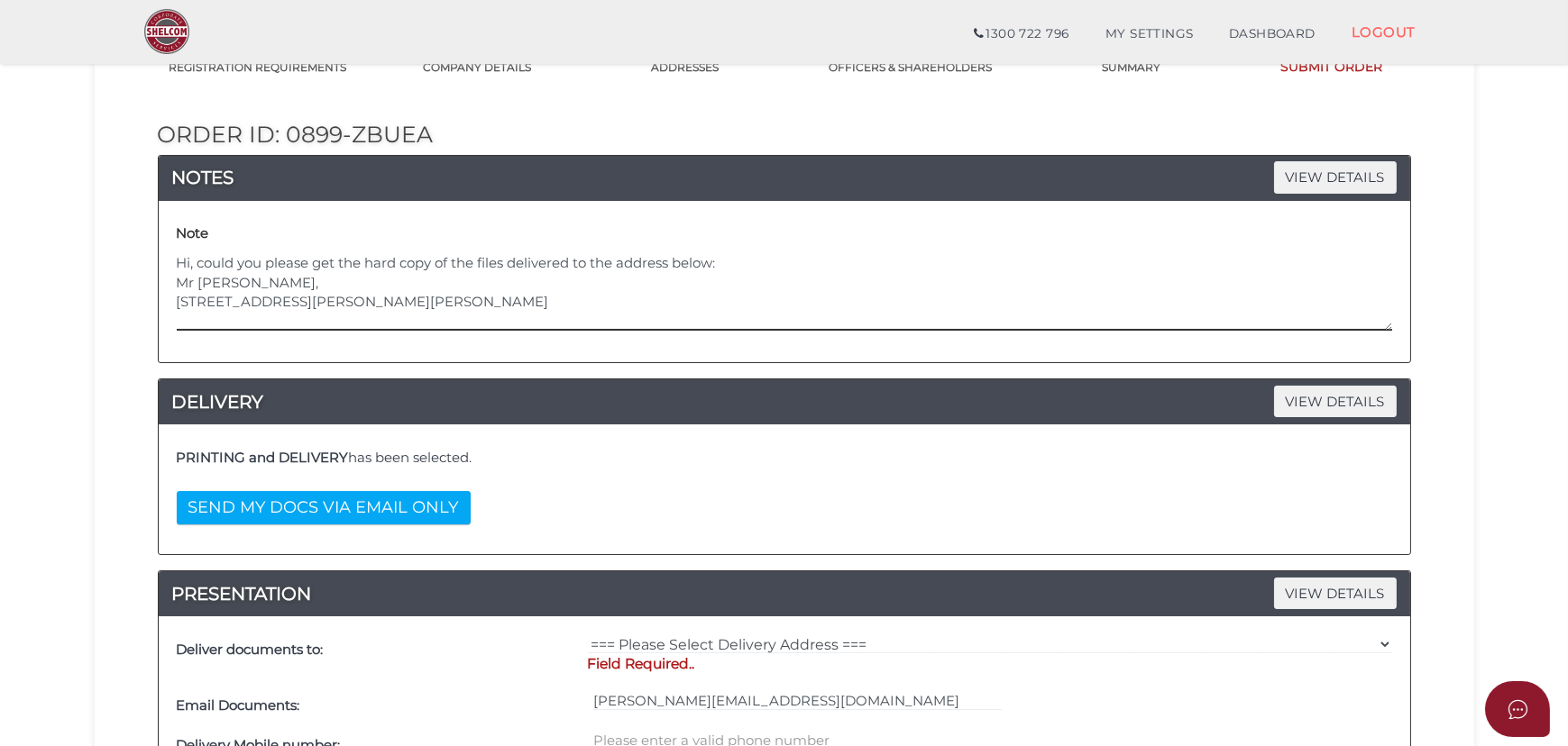
click at [496, 304] on textarea "Hi, could you please get the hard copy of the files delivered to the address be…" at bounding box center [784, 292] width 1215 height 77
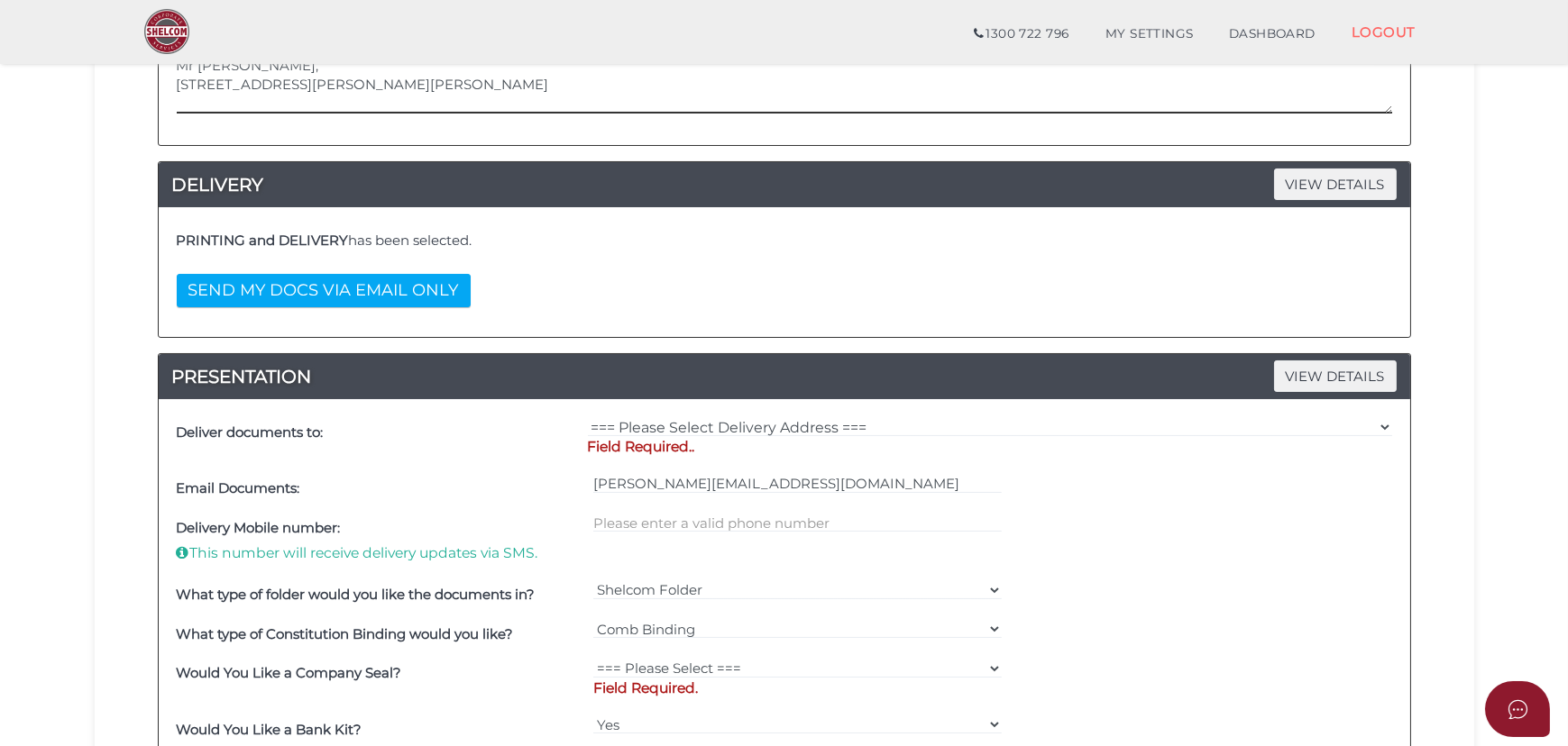
scroll to position [409, 0]
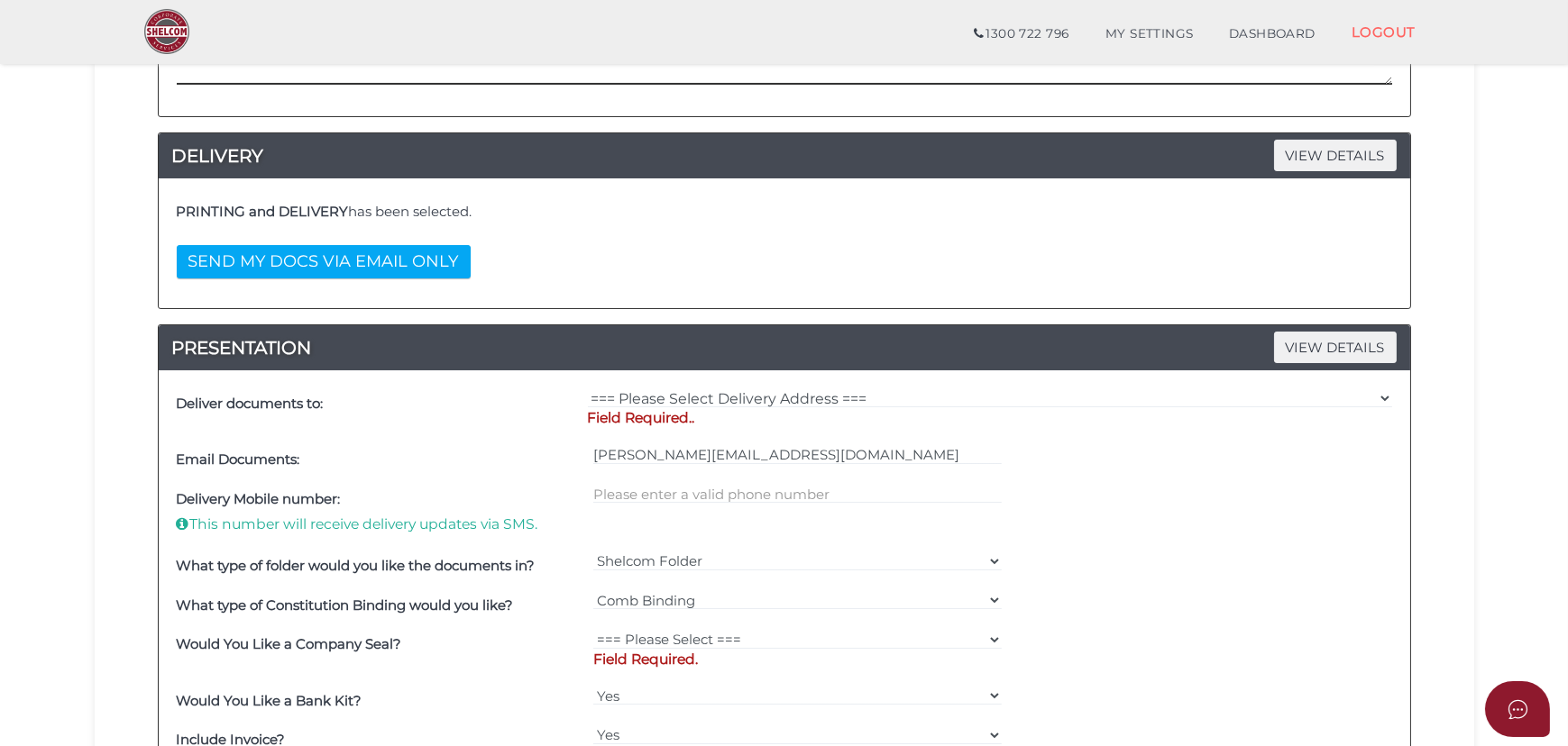
type textarea "Hi, could you please get the hard copy of the files delivered to the address be…"
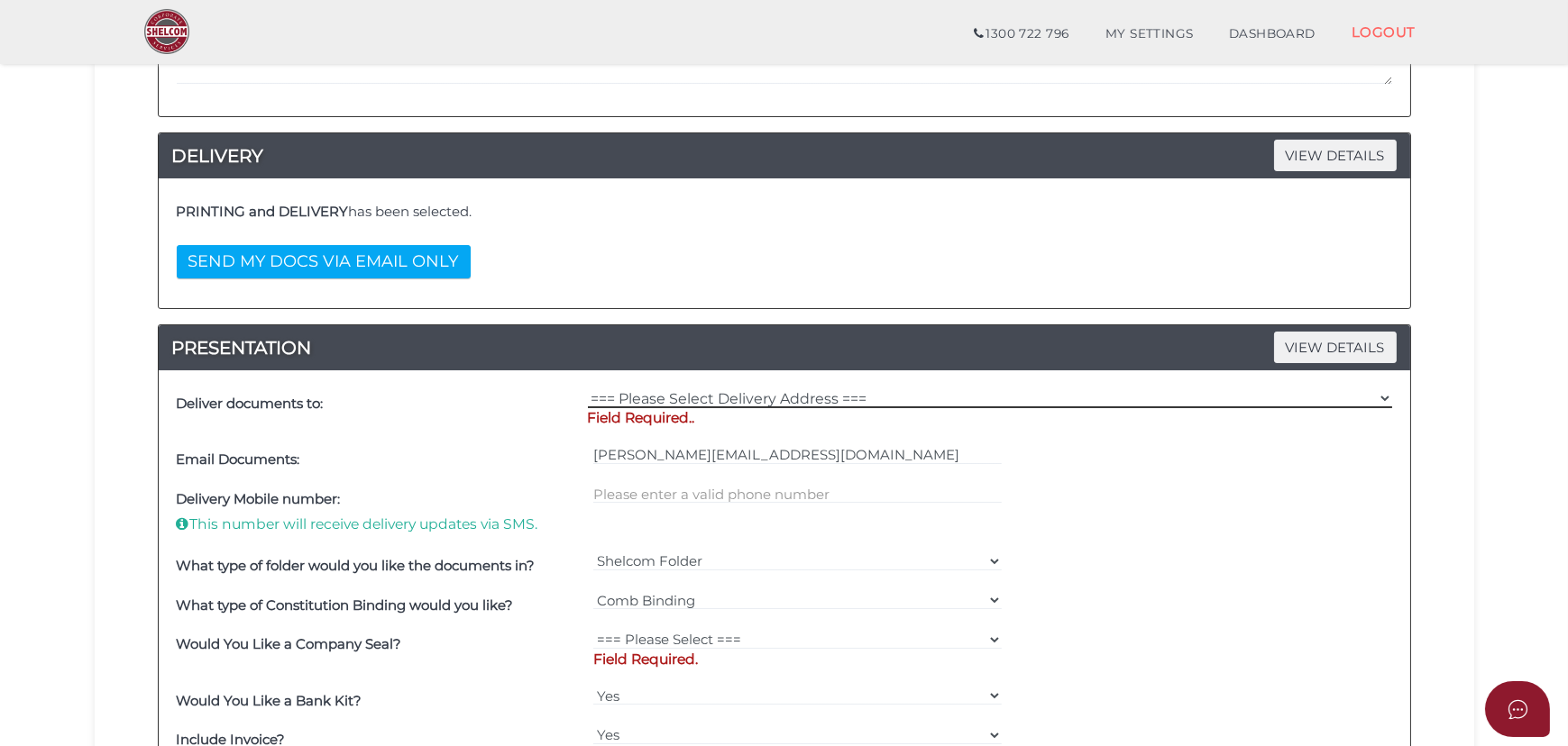
click at [743, 392] on select "=== Please Select Delivery Address === (User Address - [PERSON_NAME][GEOGRAPHIC…" at bounding box center [990, 398] width 804 height 20
click at [752, 385] on div "=== Please Select Delivery Address === (User Address - [PERSON_NAME][GEOGRAPHIC…" at bounding box center [990, 412] width 813 height 57
click at [772, 384] on div "=== Please Select Delivery Address === (User Address - [PERSON_NAME][GEOGRAPHIC…" at bounding box center [990, 412] width 813 height 57
click at [752, 408] on p "Field Required.." at bounding box center [990, 419] width 804 height 20
drag, startPoint x: 771, startPoint y: 388, endPoint x: 760, endPoint y: 403, distance: 18.6
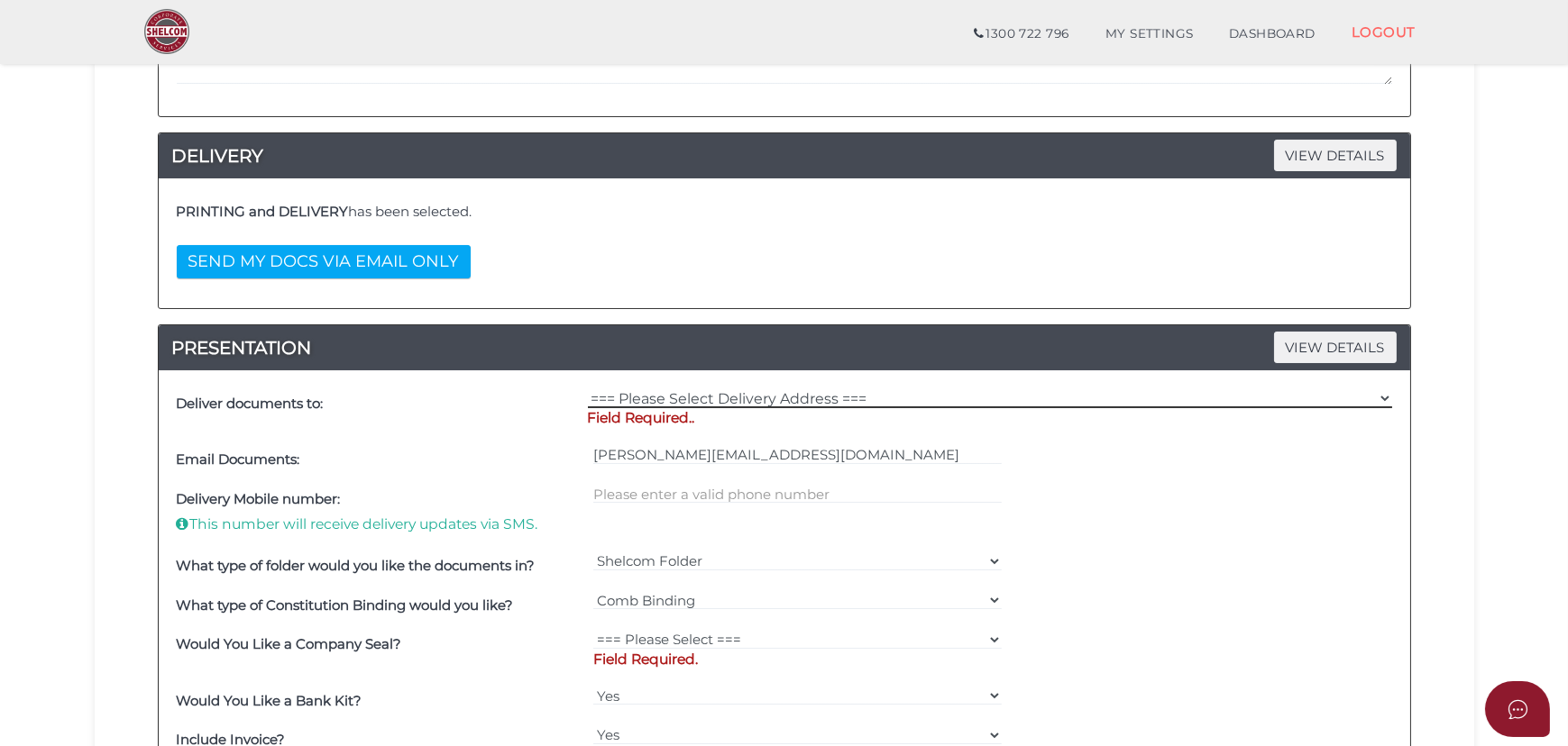
click at [771, 388] on select "=== Please Select Delivery Address === (User Address - [PERSON_NAME][GEOGRAPHIC…" at bounding box center [990, 398] width 804 height 20
select select "Other"
click at [588, 388] on select "=== Please Select Delivery Address === (User Address - [PERSON_NAME][GEOGRAPHIC…" at bounding box center [990, 398] width 804 height 20
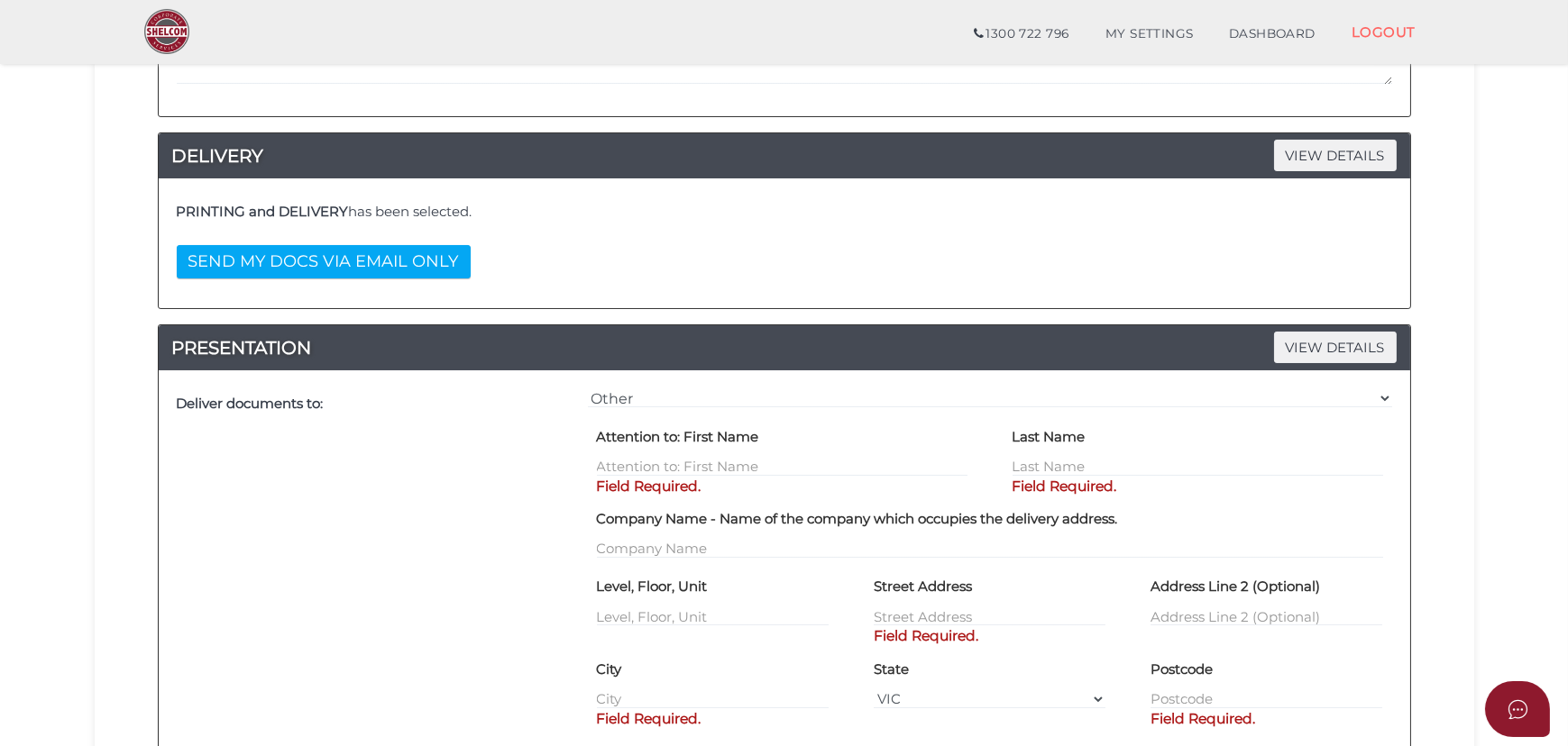
click at [822, 477] on p "Field Required." at bounding box center [781, 487] width 371 height 20
click at [815, 467] on input "text" at bounding box center [781, 467] width 371 height 20
type input "[PERSON_NAME]"
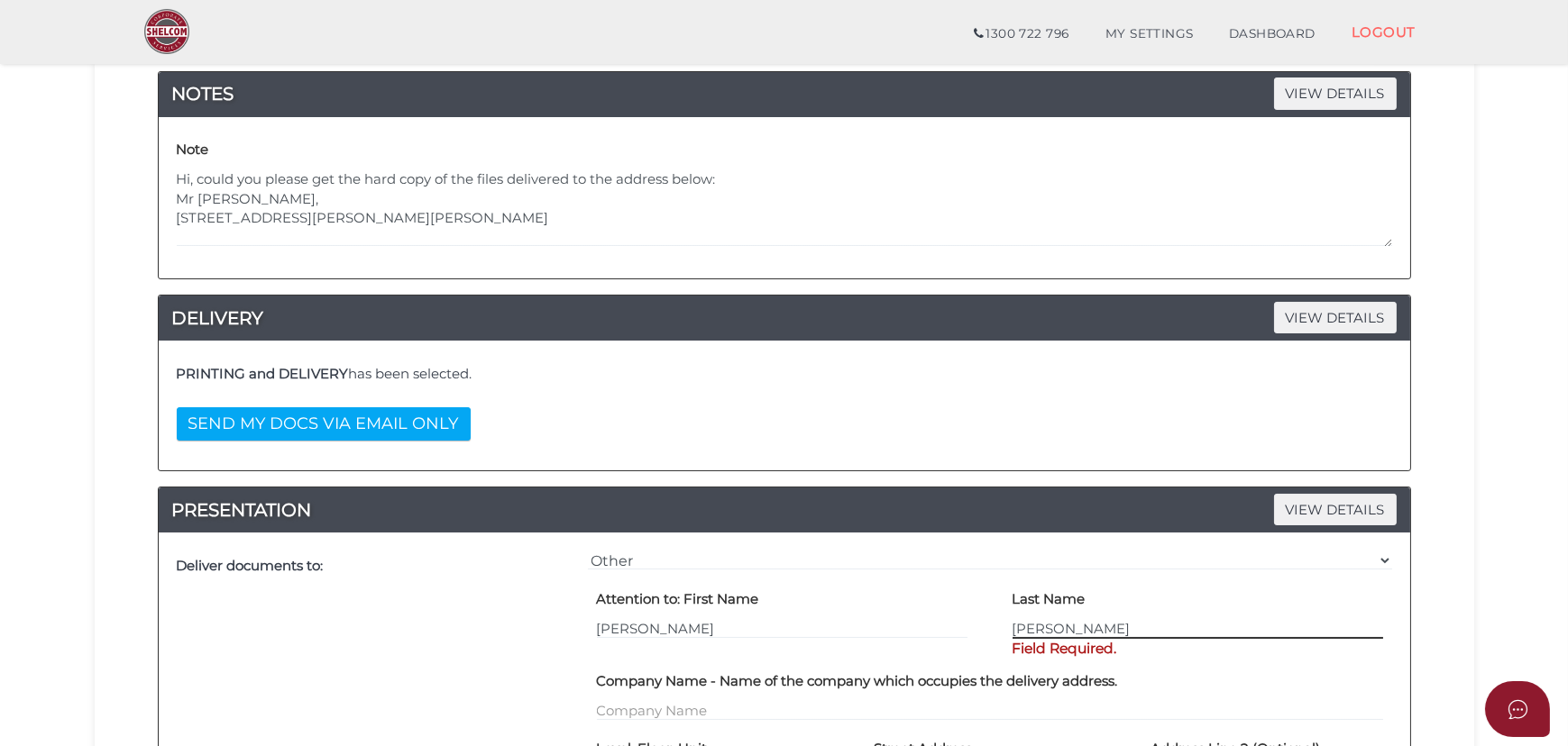
scroll to position [245, 0]
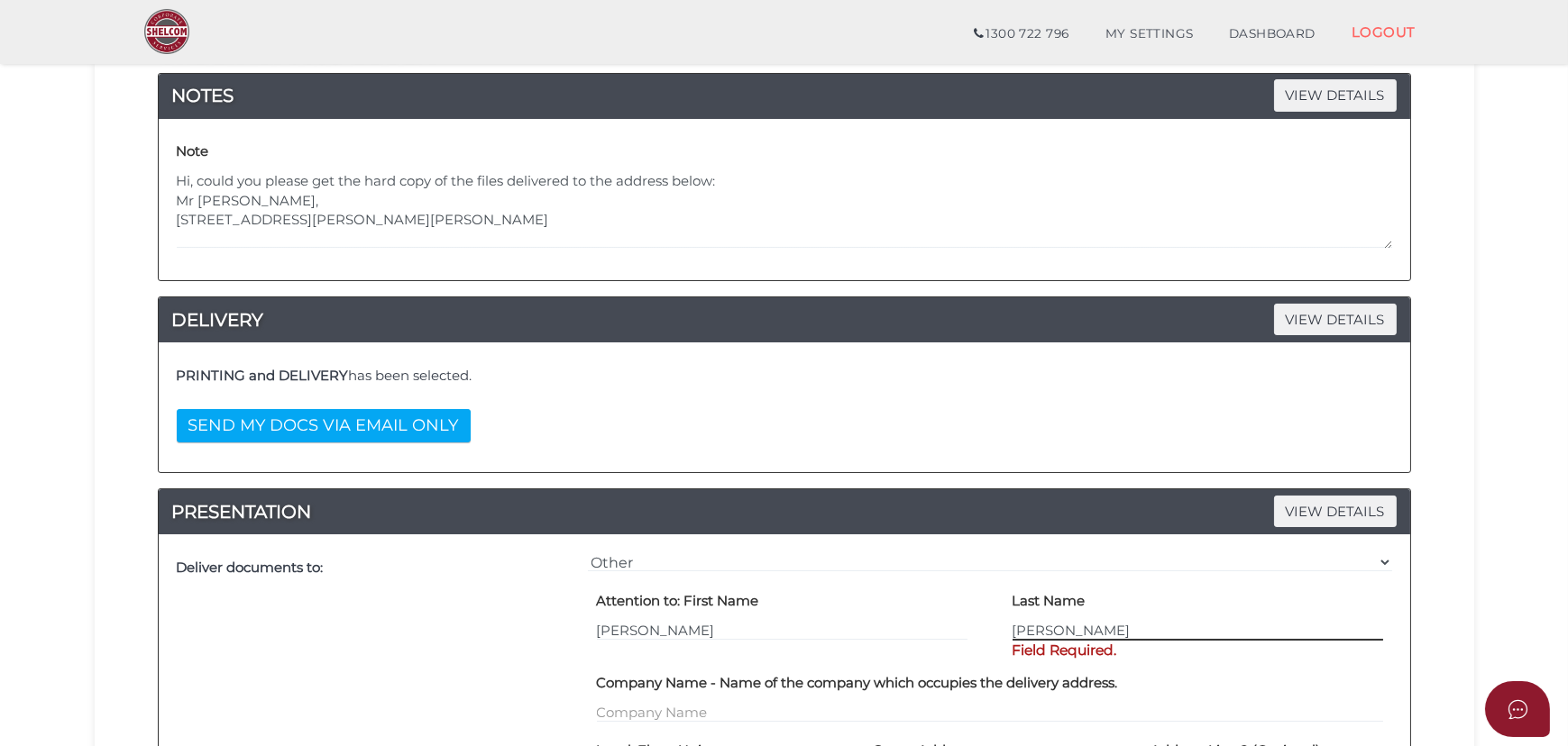
type input "[PERSON_NAME]"
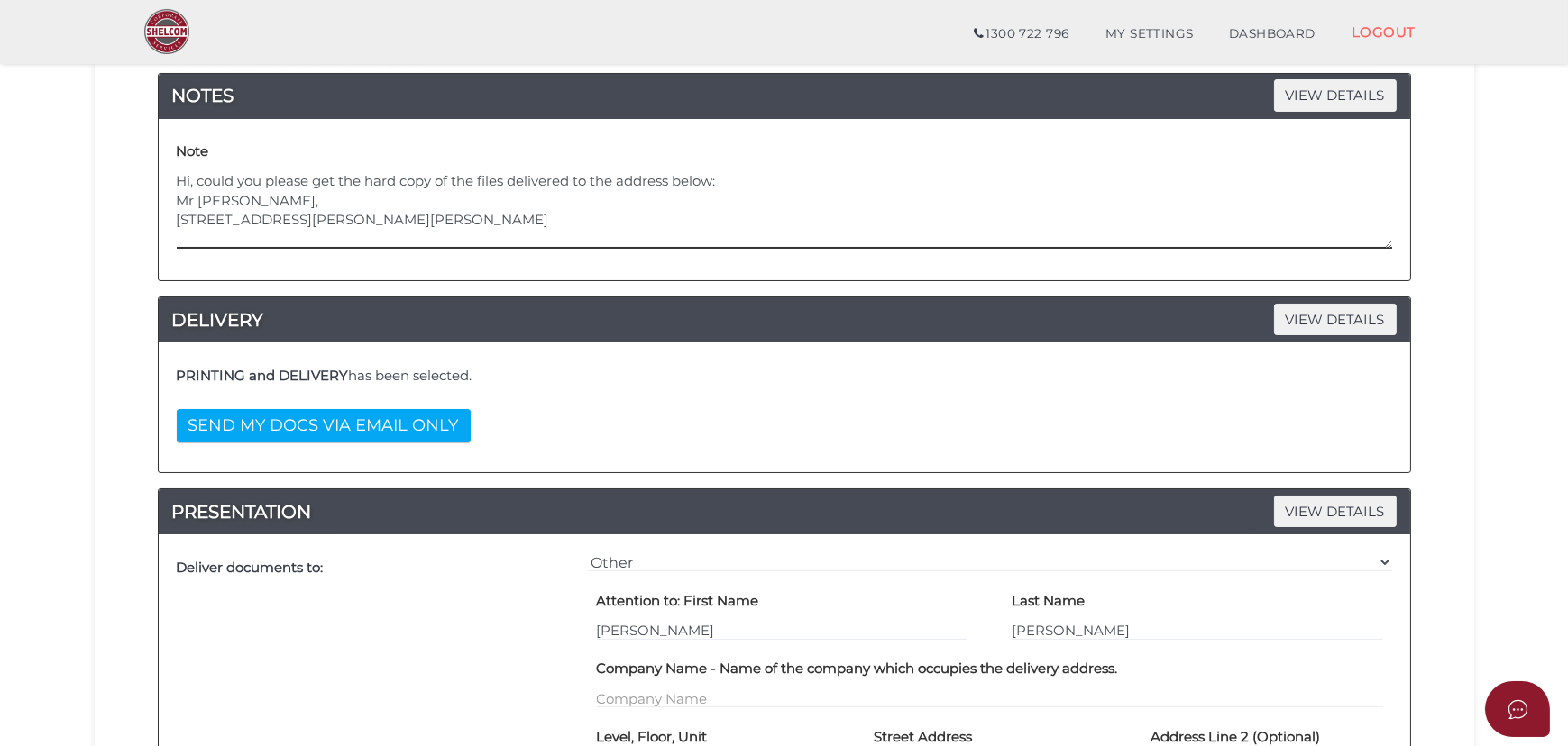
drag, startPoint x: 283, startPoint y: 215, endPoint x: 117, endPoint y: 223, distance: 166.2
click at [178, 221] on textarea "Hi, could you please get the hard copy of the files delivered to the address be…" at bounding box center [784, 210] width 1215 height 77
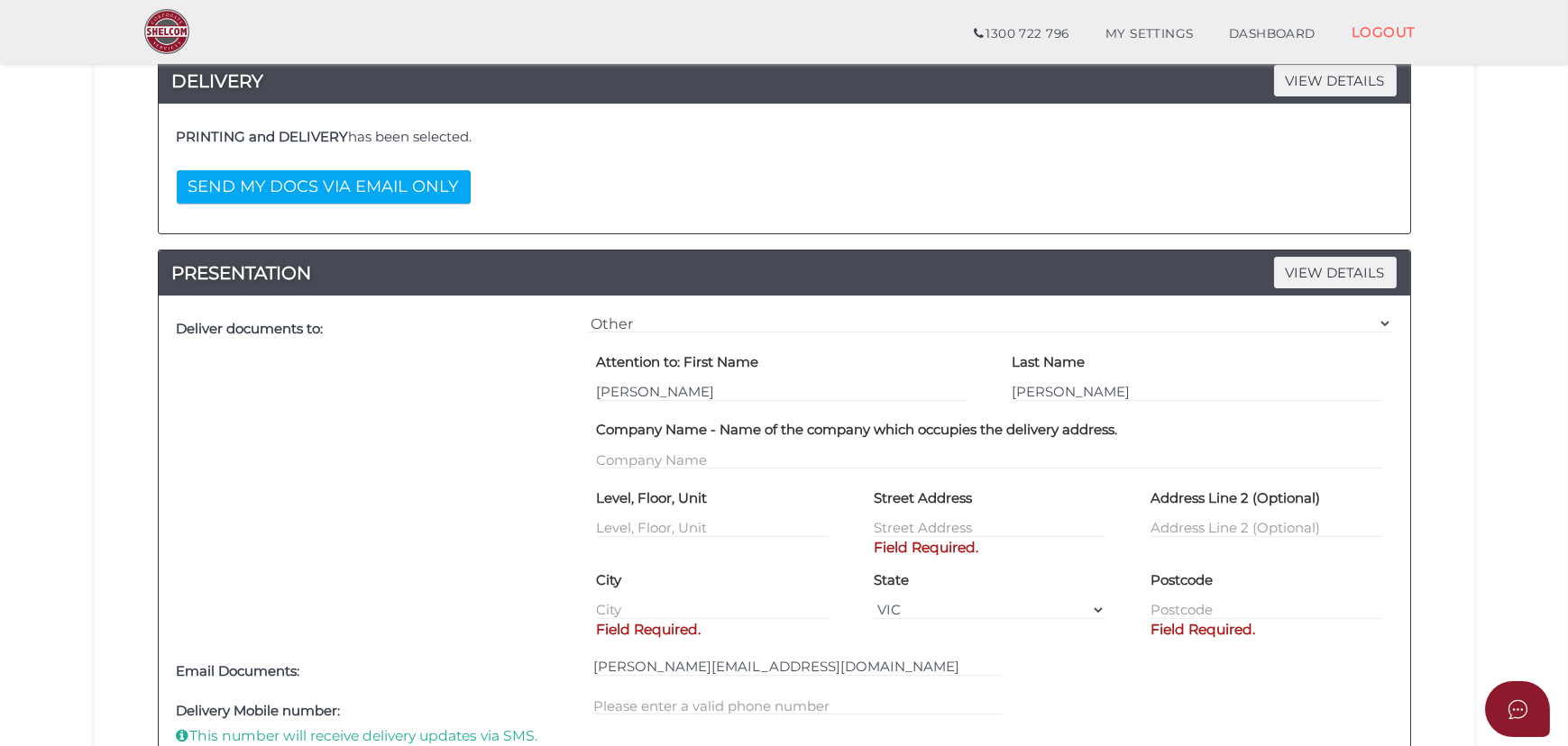
scroll to position [491, 0]
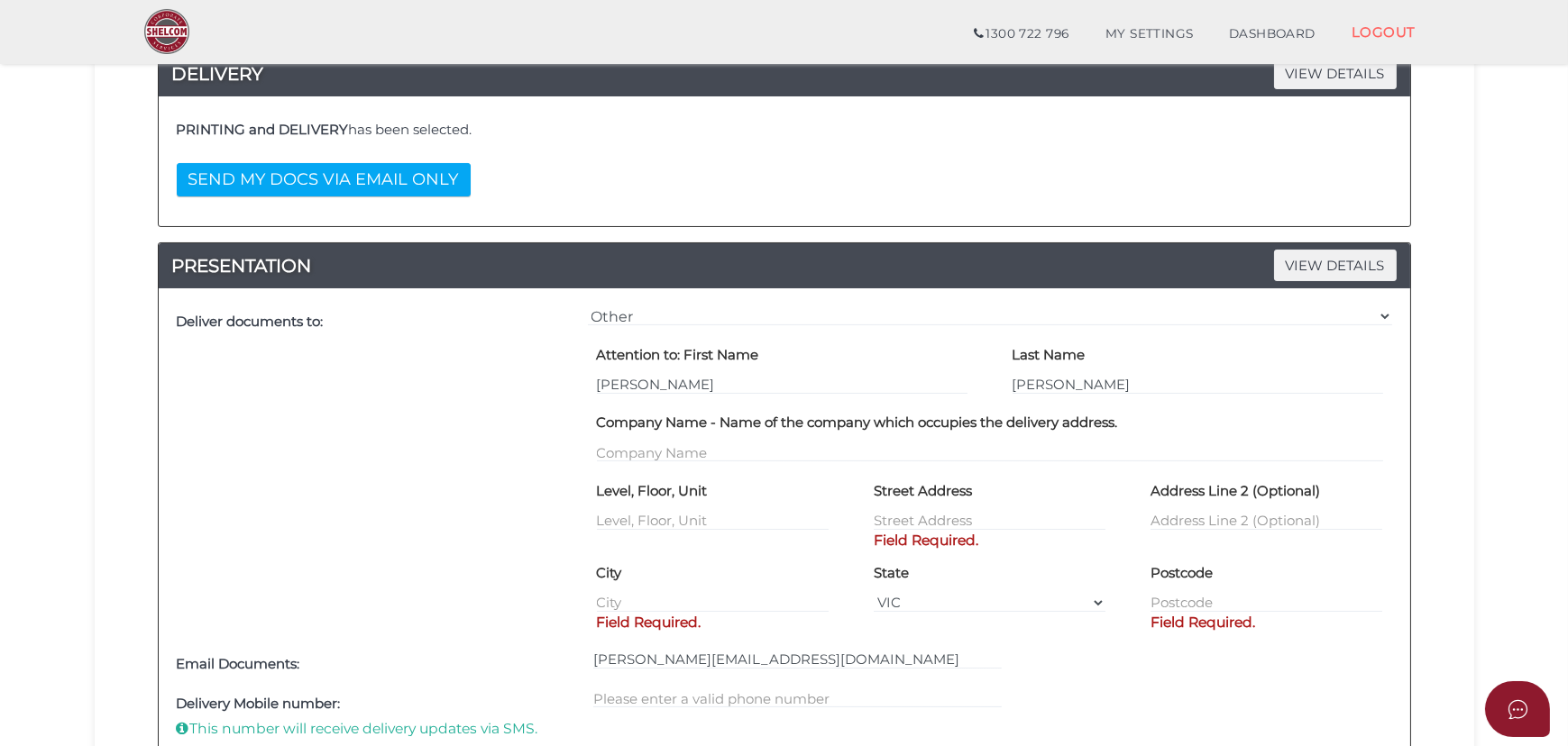
drag, startPoint x: 942, startPoint y: 531, endPoint x: 949, endPoint y: 515, distance: 17.5
click at [942, 531] on p "Field Required." at bounding box center [989, 541] width 232 height 20
click at [949, 515] on input "text" at bounding box center [989, 521] width 232 height 20
paste input "[STREET_ADDRESS],"
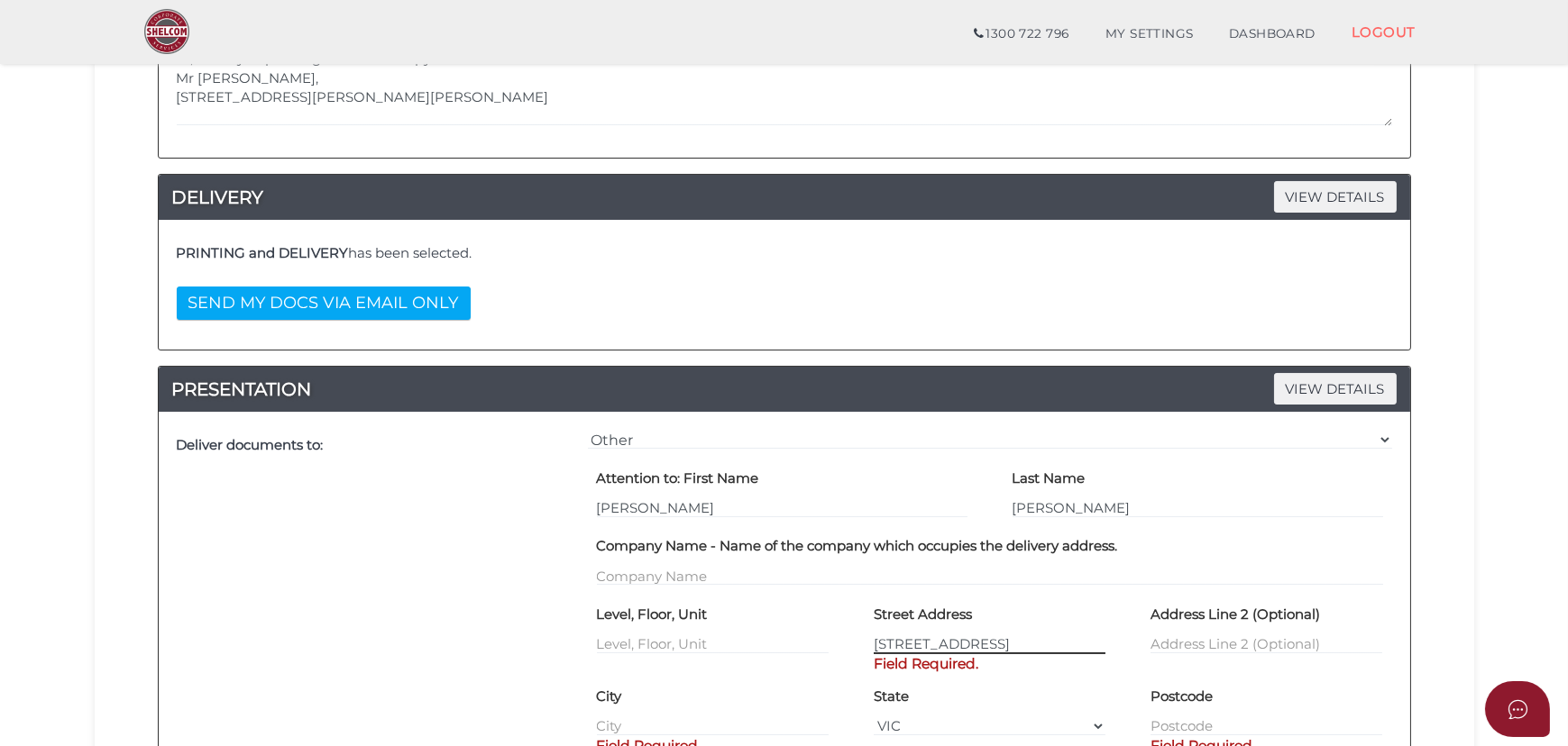
scroll to position [327, 0]
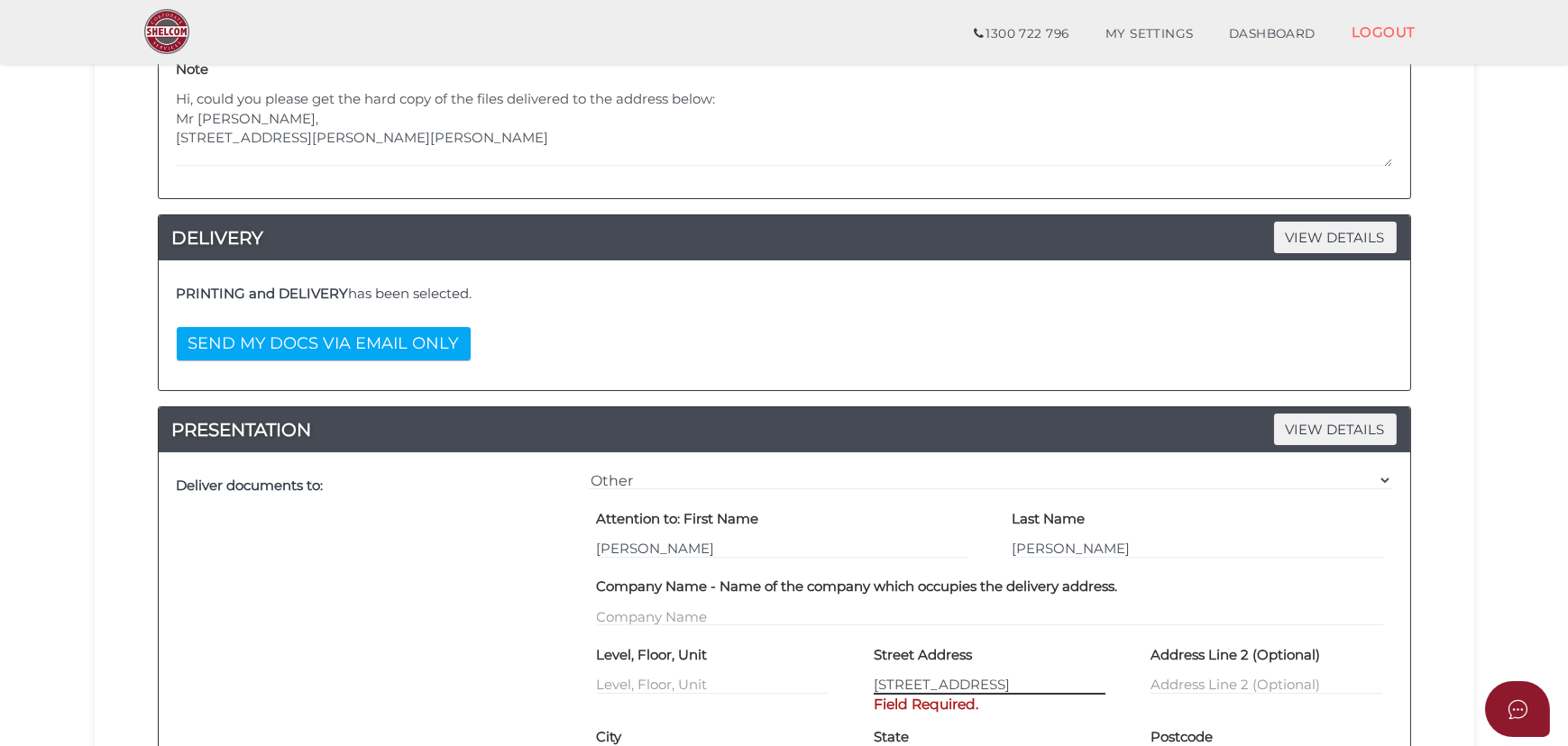
type input "[STREET_ADDRESS]"
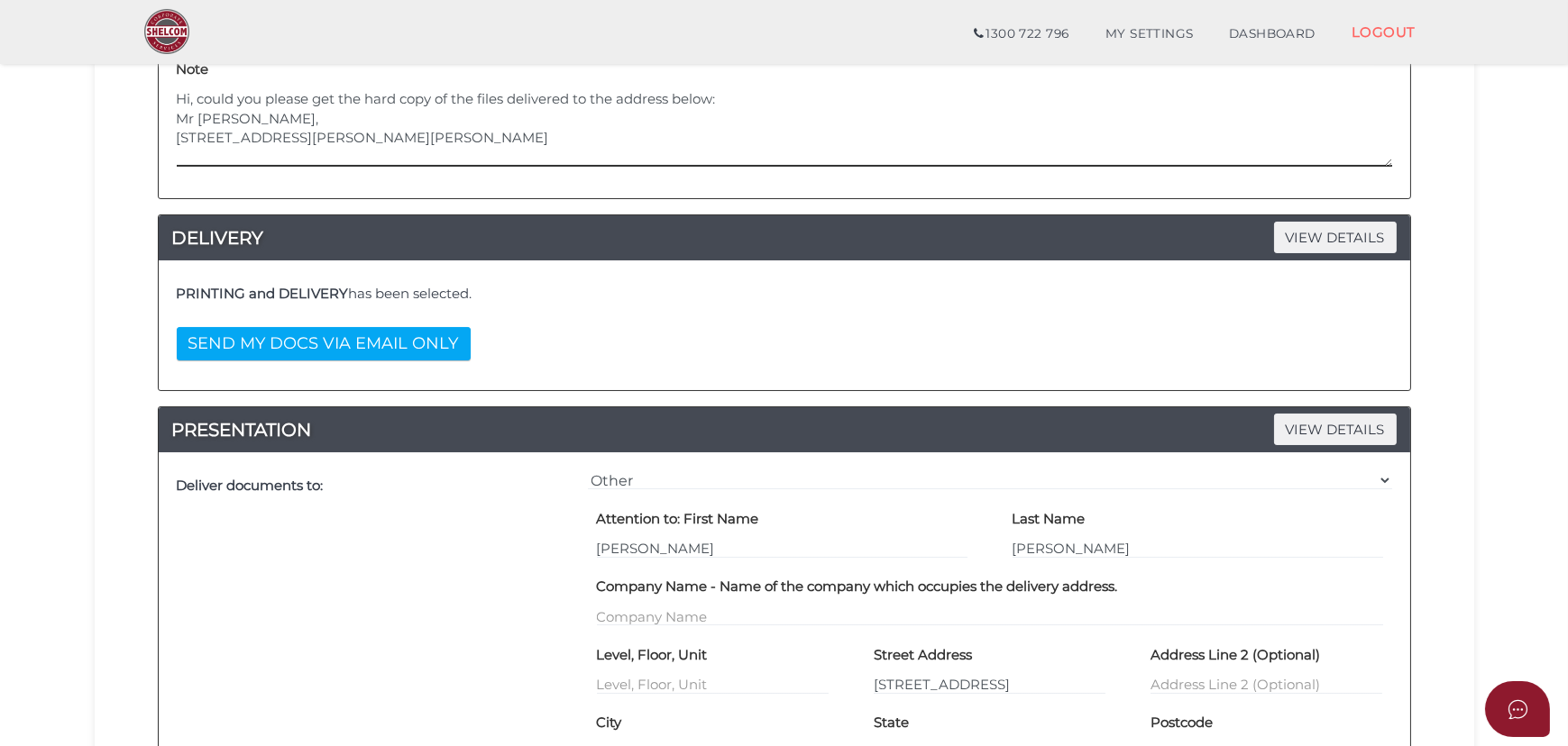
drag, startPoint x: 268, startPoint y: 157, endPoint x: 73, endPoint y: 159, distance: 195.0
click at [73, 159] on section "Company Registration 6ce47486b808c4a8437ed0e658a71ad0 1 REGISTRATION REQUIREMEN…" at bounding box center [784, 642] width 1568 height 1843
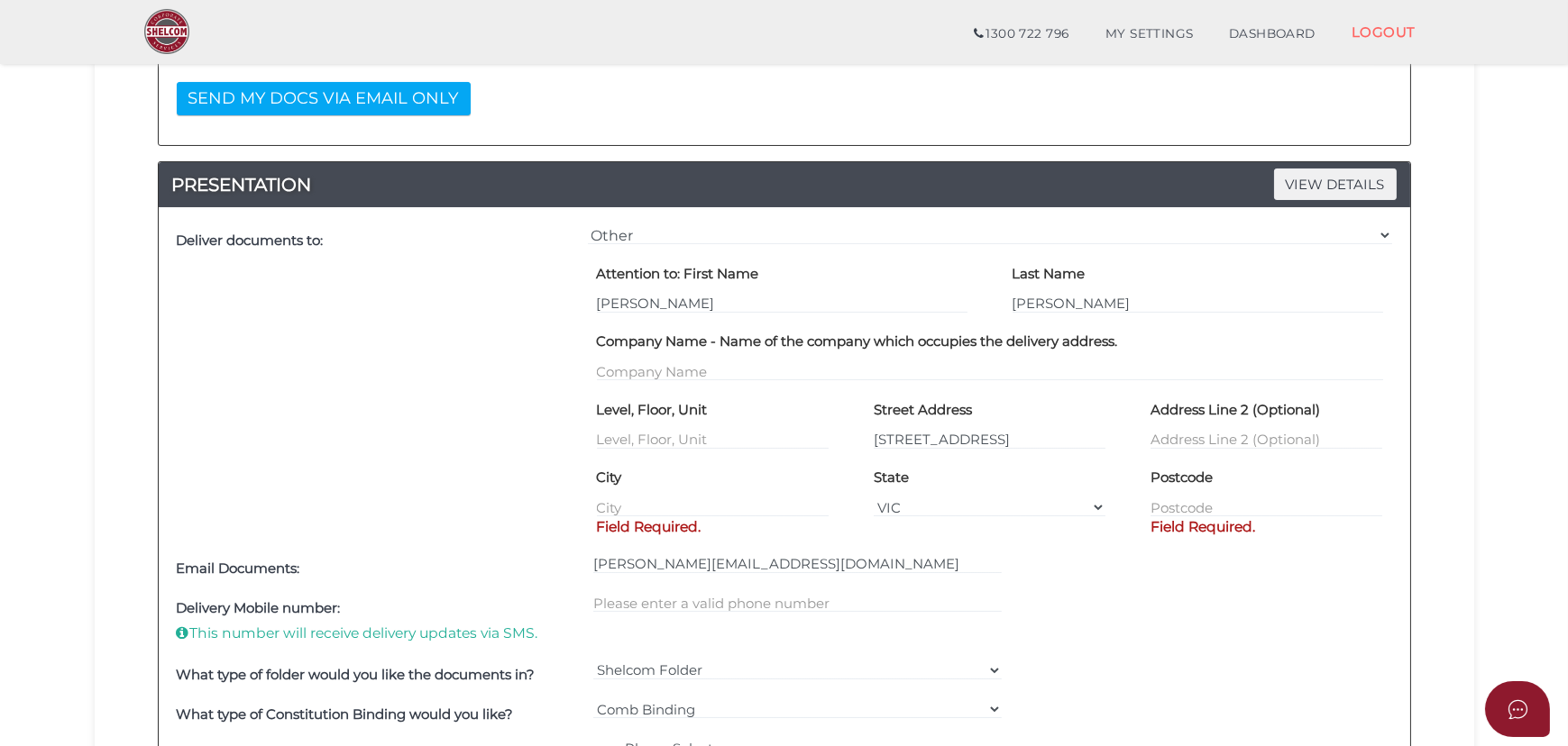
scroll to position [573, 0]
click at [781, 508] on input "text" at bounding box center [712, 507] width 232 height 20
paste input "[PERSON_NAME][GEOGRAPHIC_DATA]"
type input "[PERSON_NAME][GEOGRAPHIC_DATA]"
click at [1225, 500] on input "text" at bounding box center [1266, 507] width 232 height 20
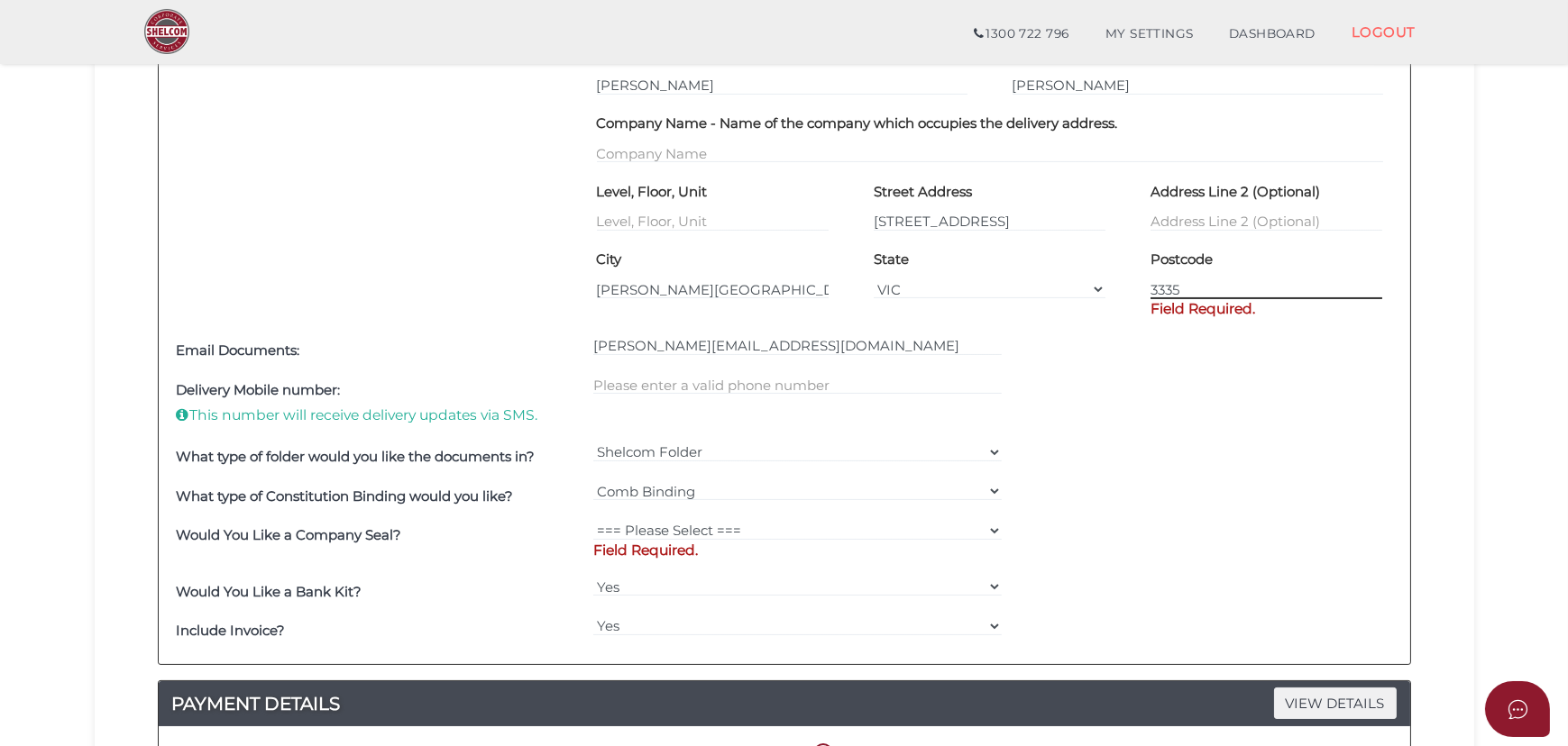
scroll to position [819, 0]
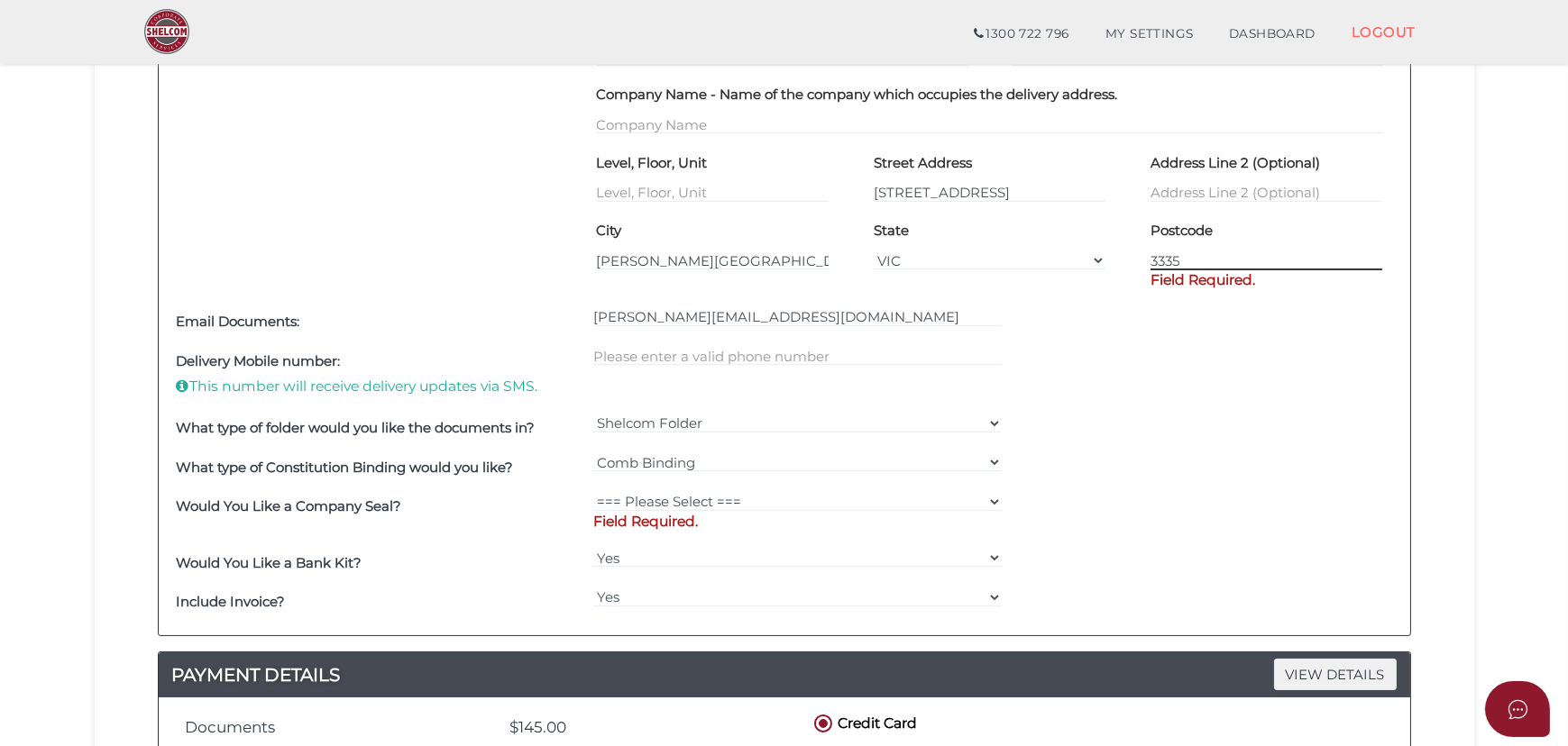
type input "3335"
click at [721, 343] on div at bounding box center [798, 374] width 418 height 66
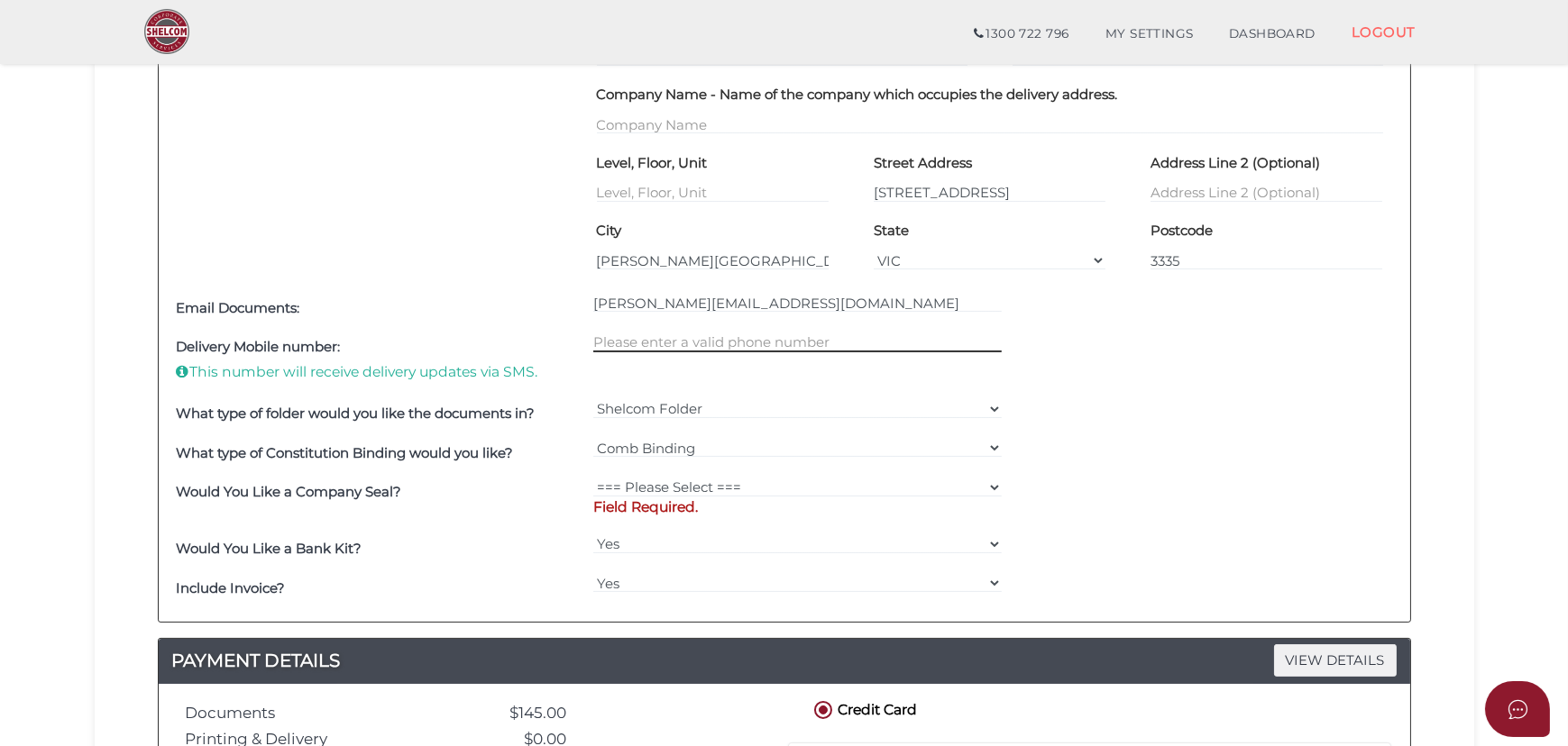
click at [669, 332] on input "text" at bounding box center [798, 342] width 409 height 20
paste input "0435155841"
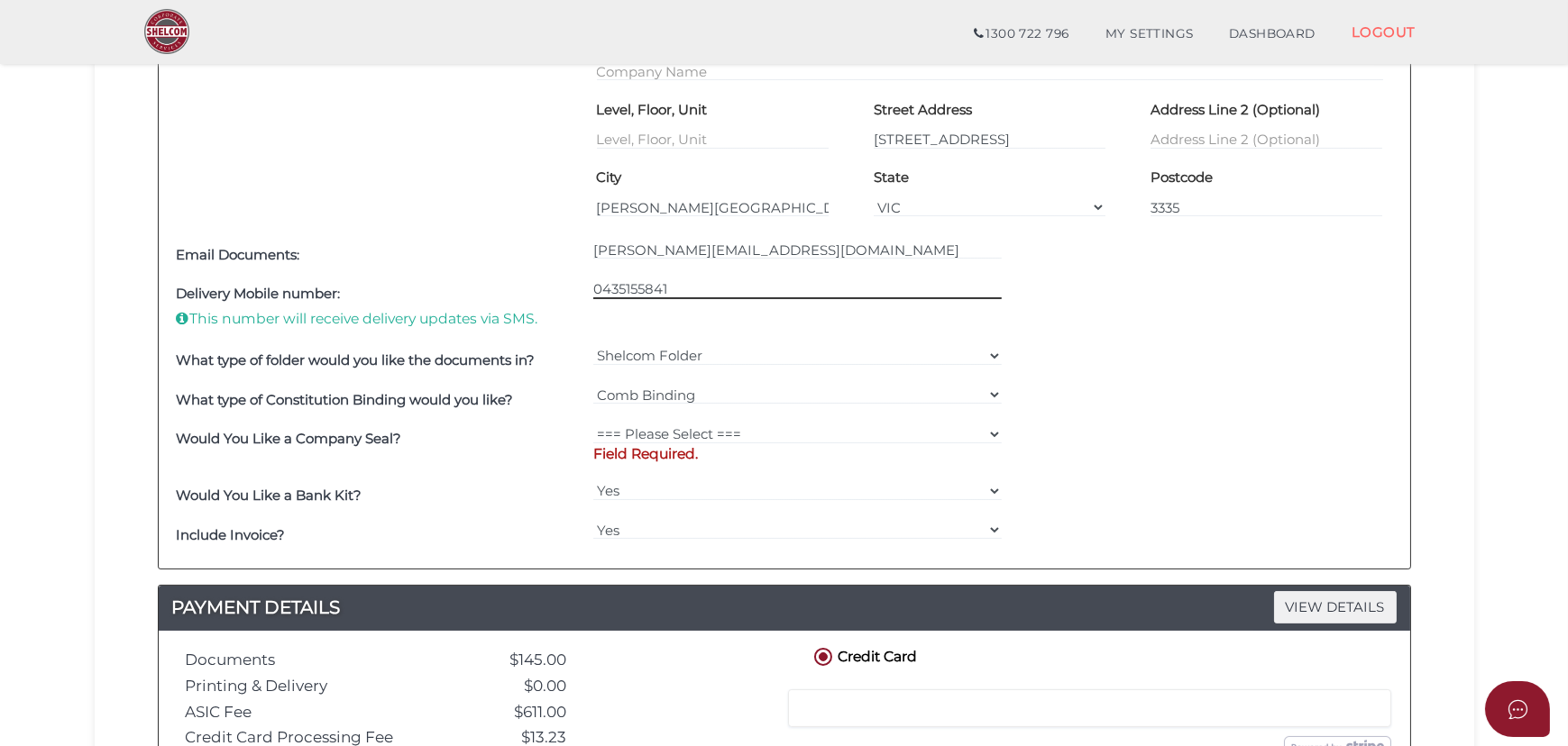
scroll to position [901, 0]
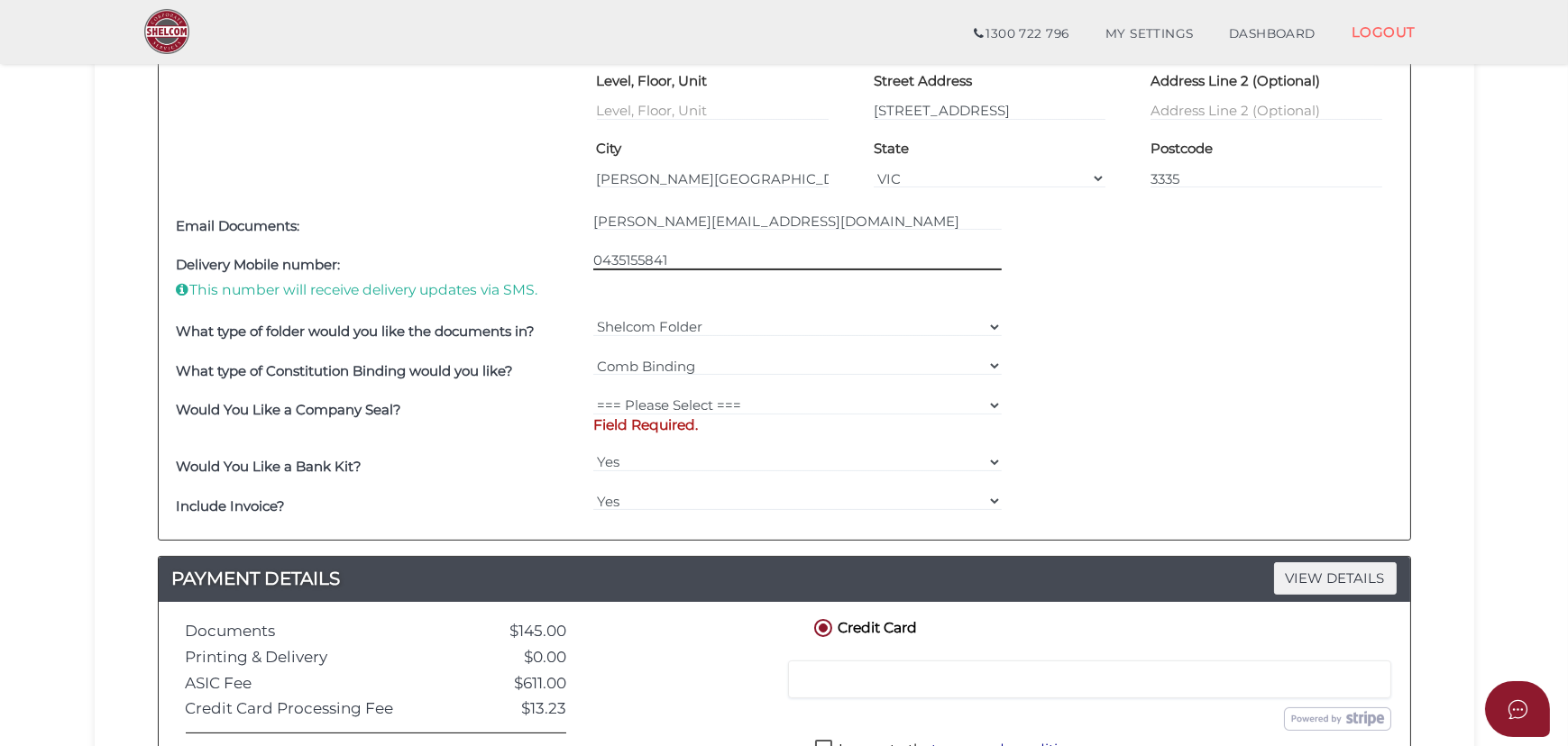
type input "0435155841"
click at [694, 403] on select "=== Please Select === Fold Seal $50 No Seal" at bounding box center [798, 406] width 409 height 20
select select "0"
click at [594, 396] on select "=== Please Select === Fold Seal $50 No Seal" at bounding box center [798, 406] width 409 height 20
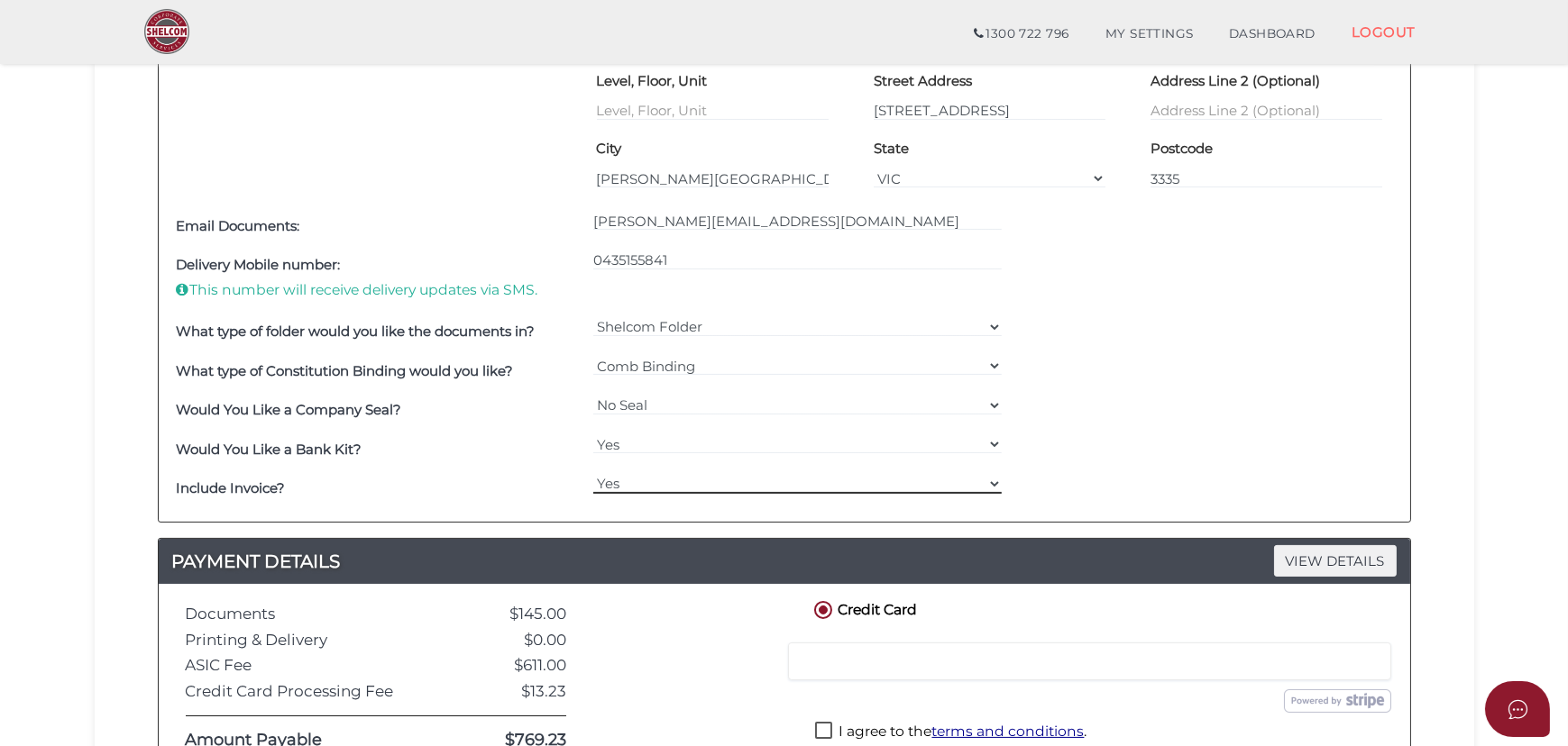
click at [685, 482] on select "Yes No" at bounding box center [798, 484] width 409 height 20
select select "No"
click at [594, 474] on select "Yes No" at bounding box center [798, 484] width 409 height 20
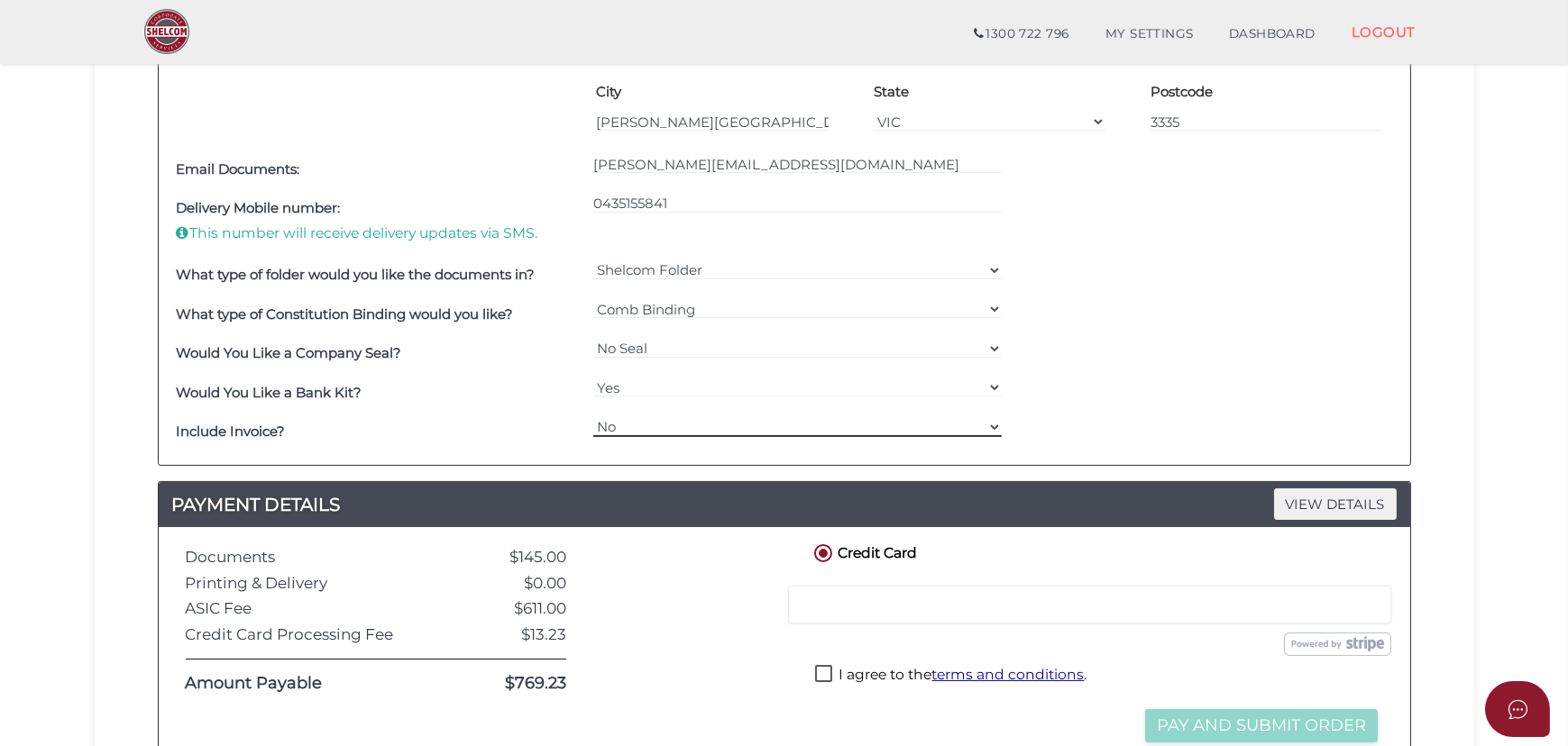
scroll to position [982, 0]
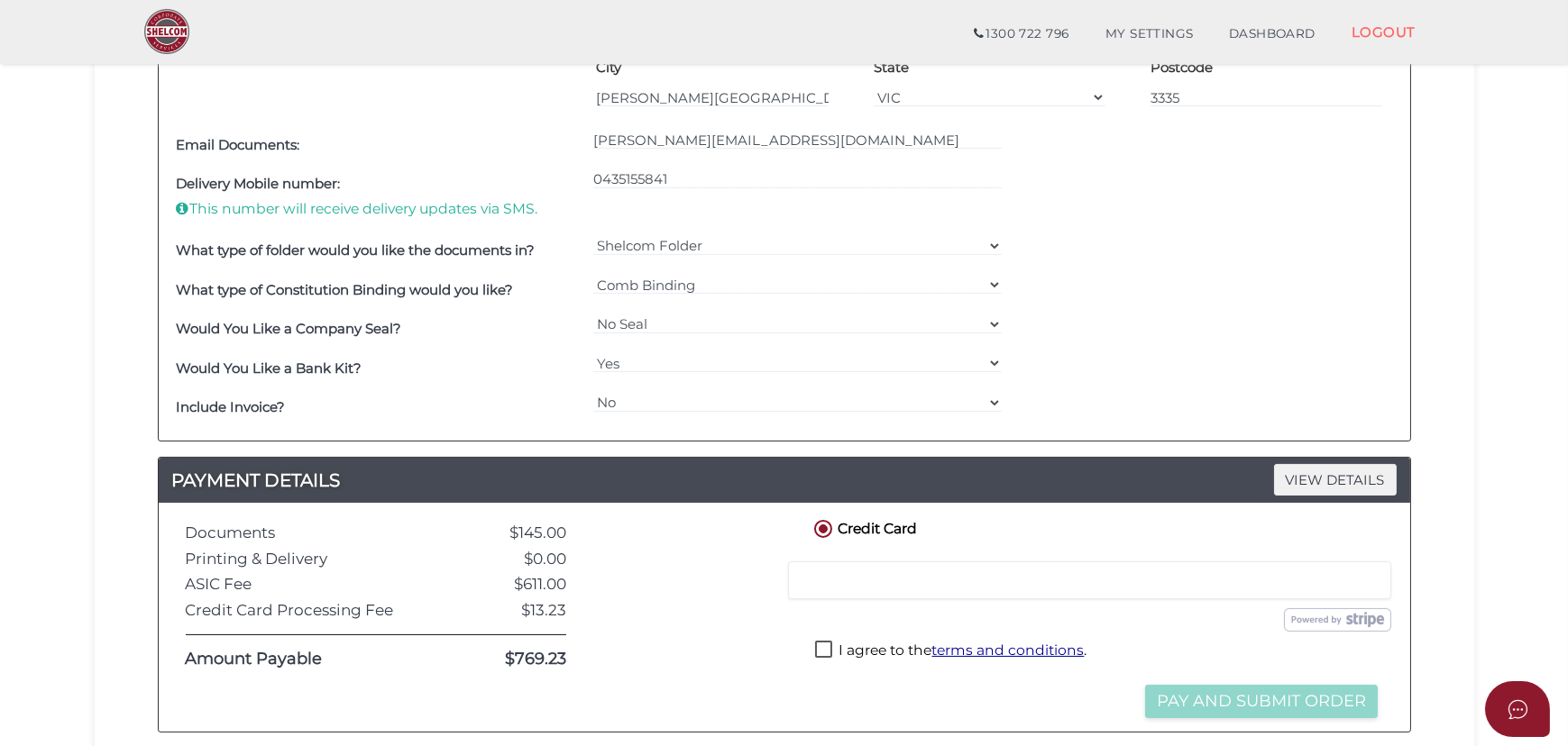
drag, startPoint x: 807, startPoint y: 654, endPoint x: 833, endPoint y: 630, distance: 35.4
click at [807, 655] on div "Credit Card Credit or Debit Card Loading saved cards... Select a saved card Sub…" at bounding box center [1096, 616] width 598 height 201
click at [828, 644] on label "I agree to the terms and conditions ." at bounding box center [951, 651] width 271 height 22
checkbox input "true"
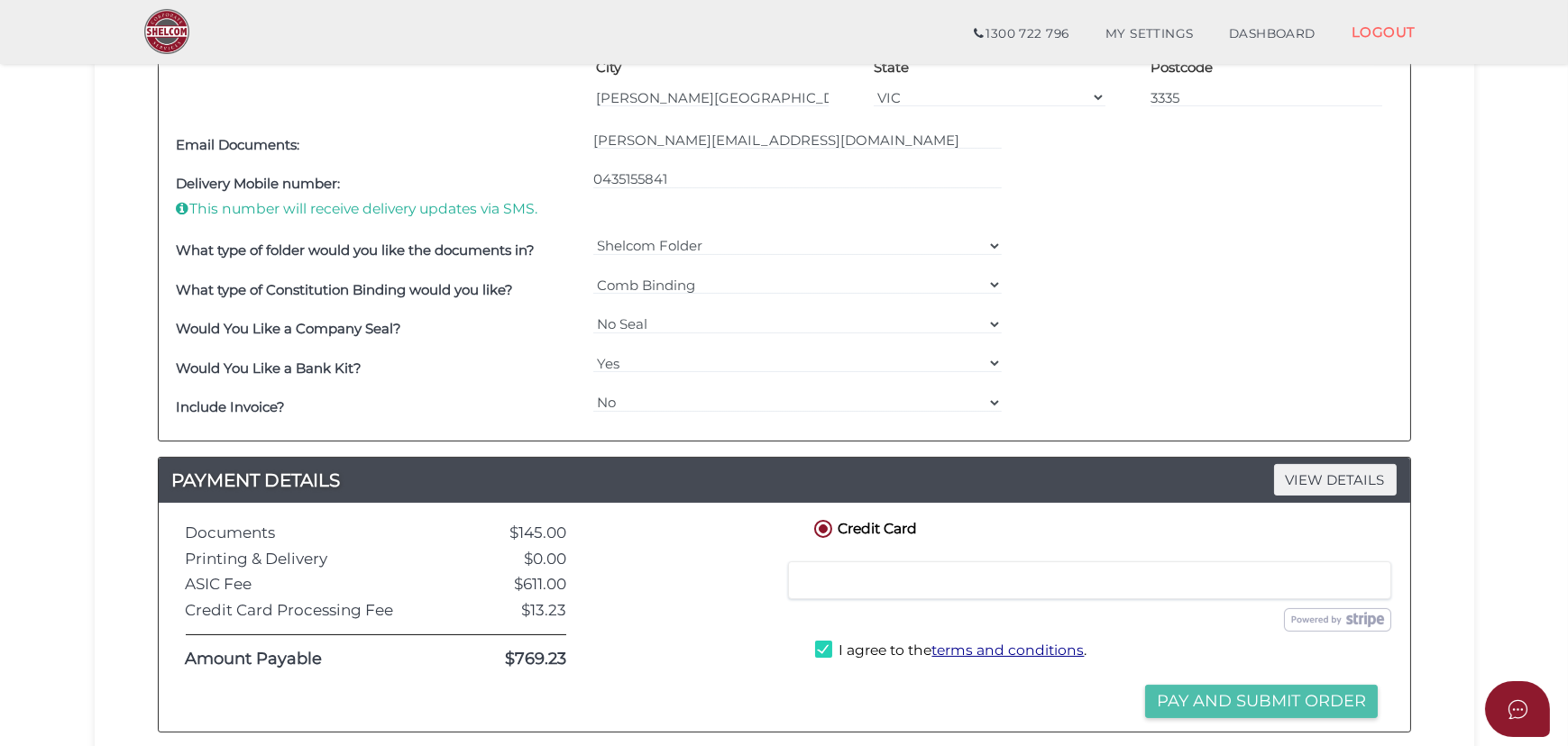
click at [1184, 685] on button "Pay and Submit Order" at bounding box center [1261, 701] width 233 height 33
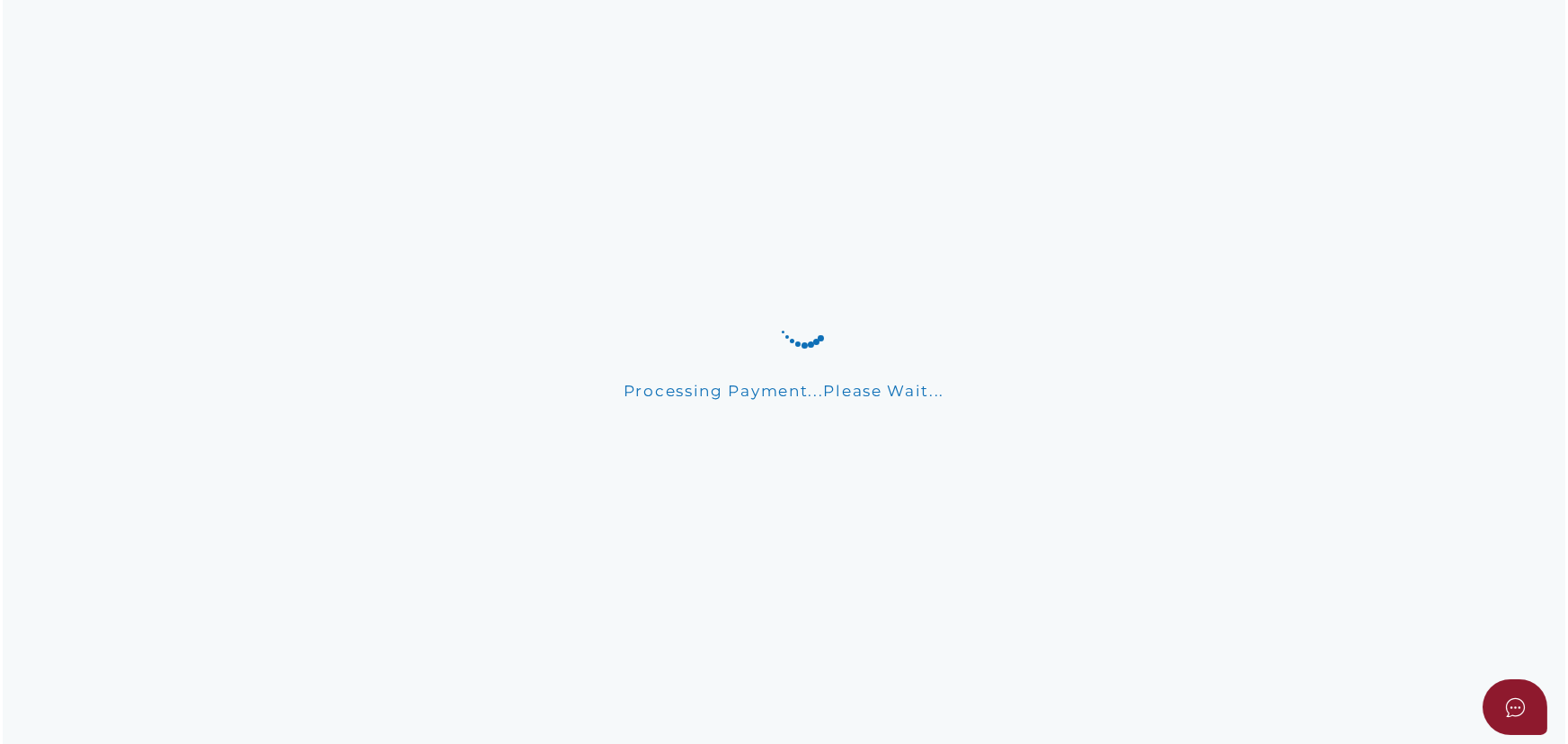
scroll to position [0, 0]
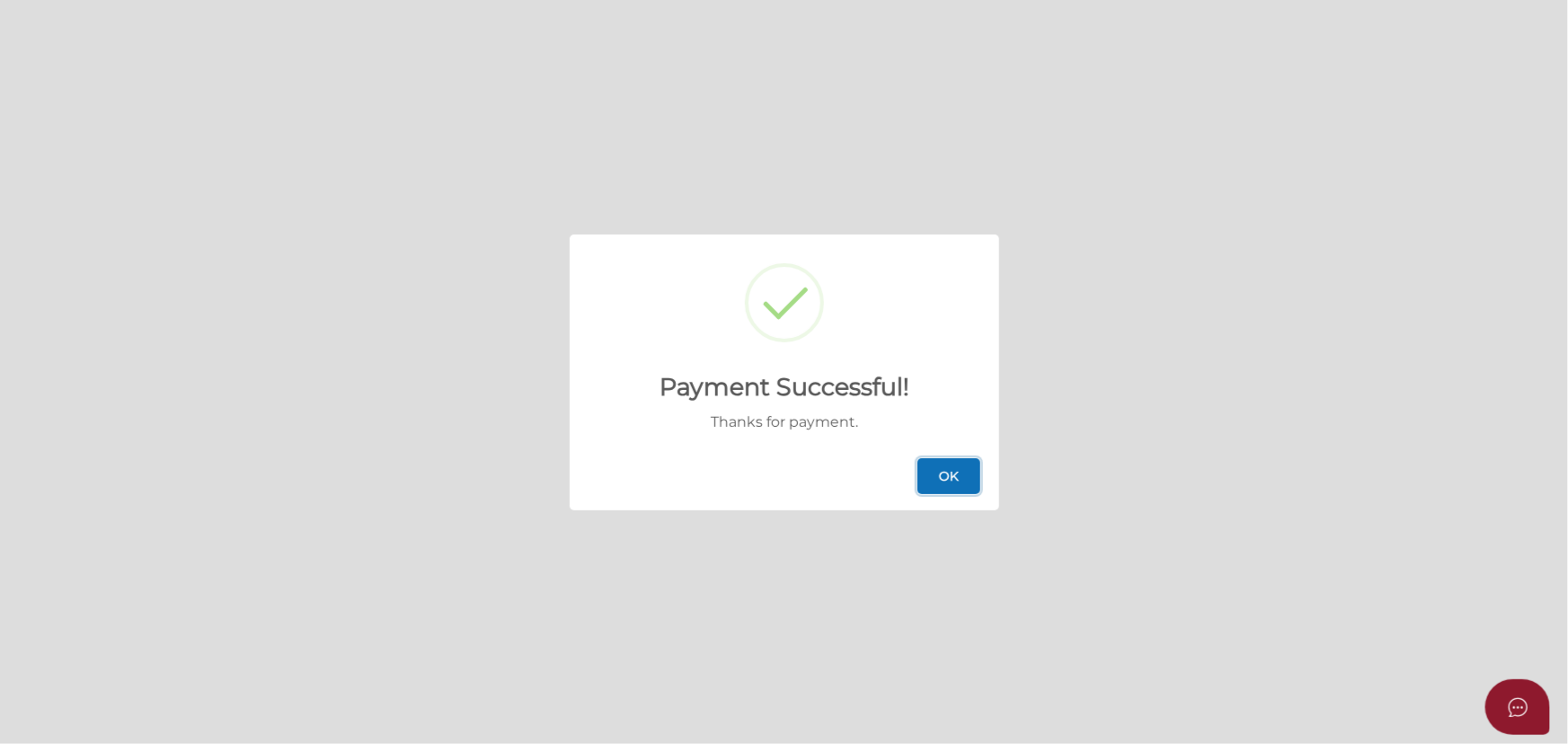
click at [961, 483] on button "OK" at bounding box center [949, 476] width 63 height 36
